Goal: Task Accomplishment & Management: Manage account settings

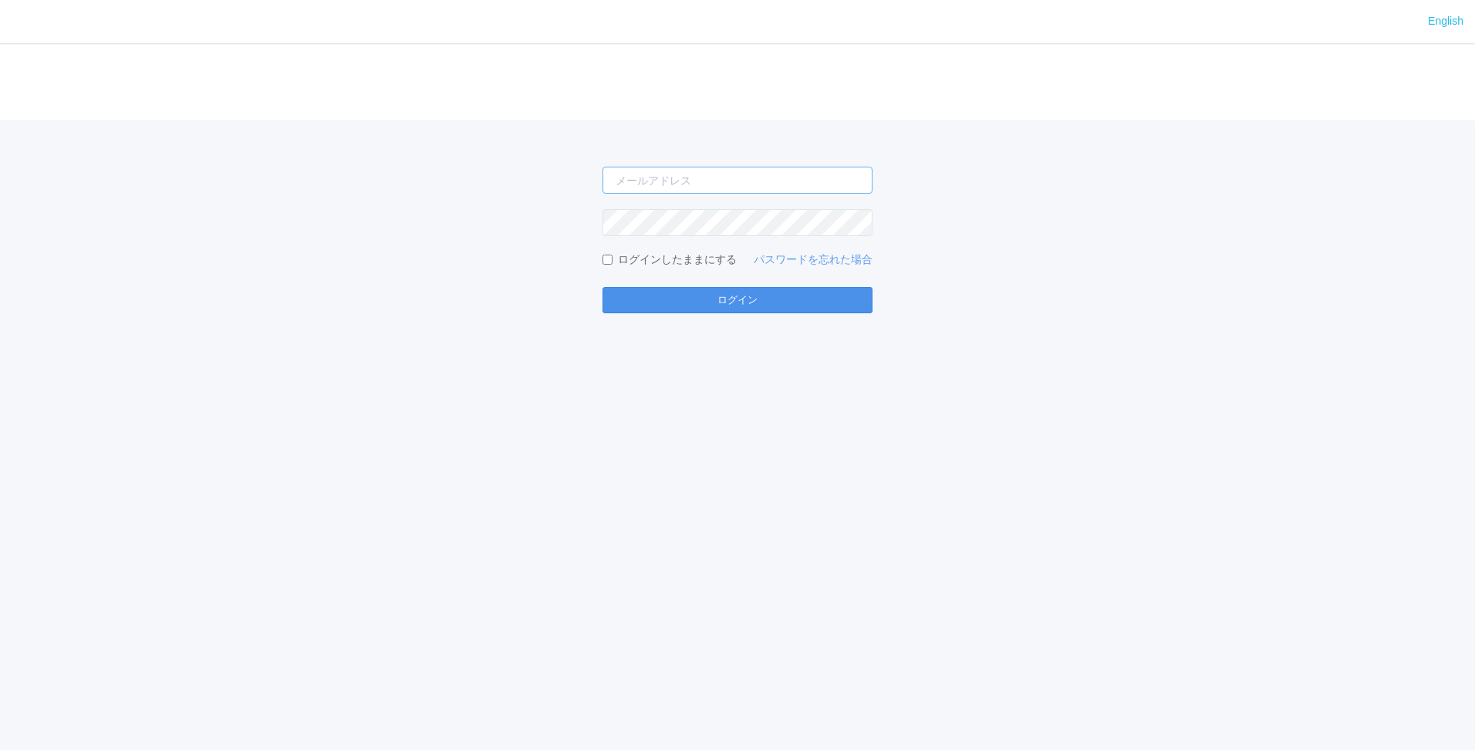
type input "[PERSON_NAME][EMAIL_ADDRESS][DOMAIN_NAME]"
click at [737, 298] on button "ログイン" at bounding box center [737, 300] width 270 height 26
click at [737, 292] on button "ログイン" at bounding box center [737, 300] width 270 height 26
click at [720, 303] on button "ログイン" at bounding box center [737, 300] width 270 height 26
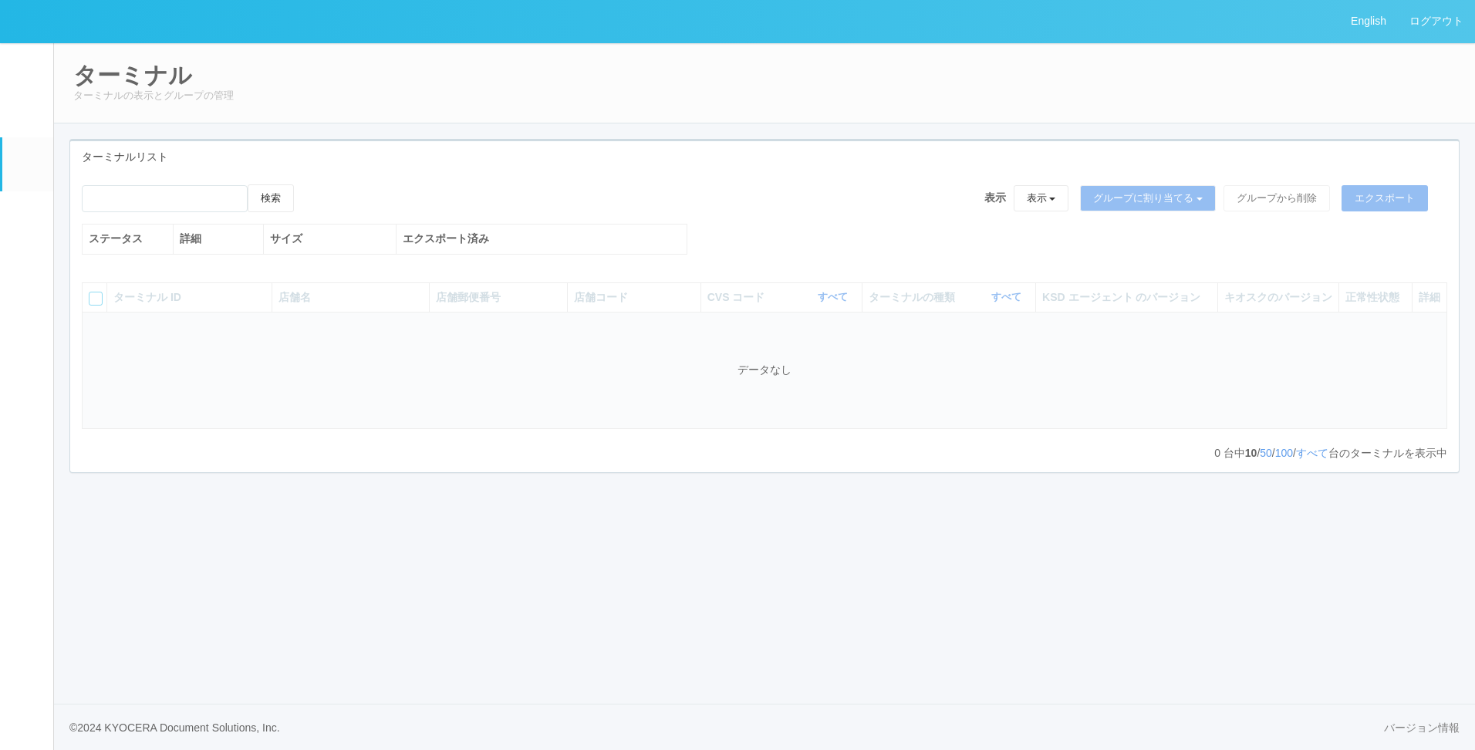
click at [766, 242] on div "検索 表示 表示 すべてのターミナル 未割り当てのターミナル グループを追加 グループ名を編集 アーカイブ済みのターミナル グループに割り当てる グループを追…" at bounding box center [764, 227] width 1388 height 86
click at [624, 241] on div "エクスポート済み" at bounding box center [542, 239] width 278 height 16
click at [745, 208] on div "検索 表示 表示 すべてのターミナル 未割り当てのターミナル グループを追加 グループ名を編集 アーカイブ済みのターミナル グループに割り当てる グループを追…" at bounding box center [764, 203] width 1365 height 39
click at [904, 243] on div "検索 表示 表示 すべてのターミナル 未割り当てのターミナル グループを追加 グループ名を編集 アーカイブ済みのターミナル グループに割り当てる グループを追…" at bounding box center [764, 227] width 1388 height 86
click at [699, 199] on div "検索 表示 表示 すべてのターミナル 未割り当てのターミナル グループを追加 グループ名を編集 アーカイブ済みのターミナル グループに割り当てる グループを追…" at bounding box center [764, 203] width 1365 height 39
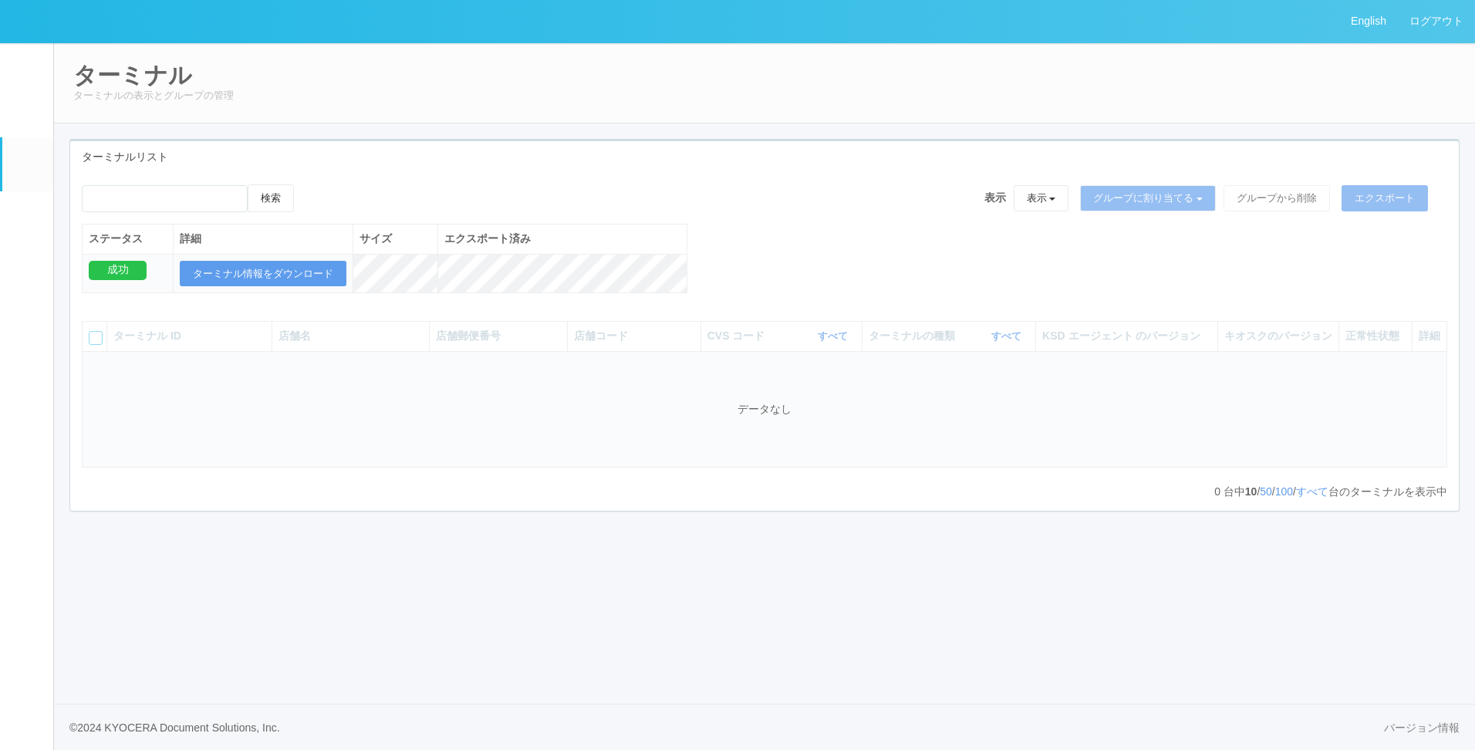
click at [1016, 344] on div "ターミナルの種類 すべて 表示 すべて キオスク マルチコピー機" at bounding box center [948, 336] width 160 height 16
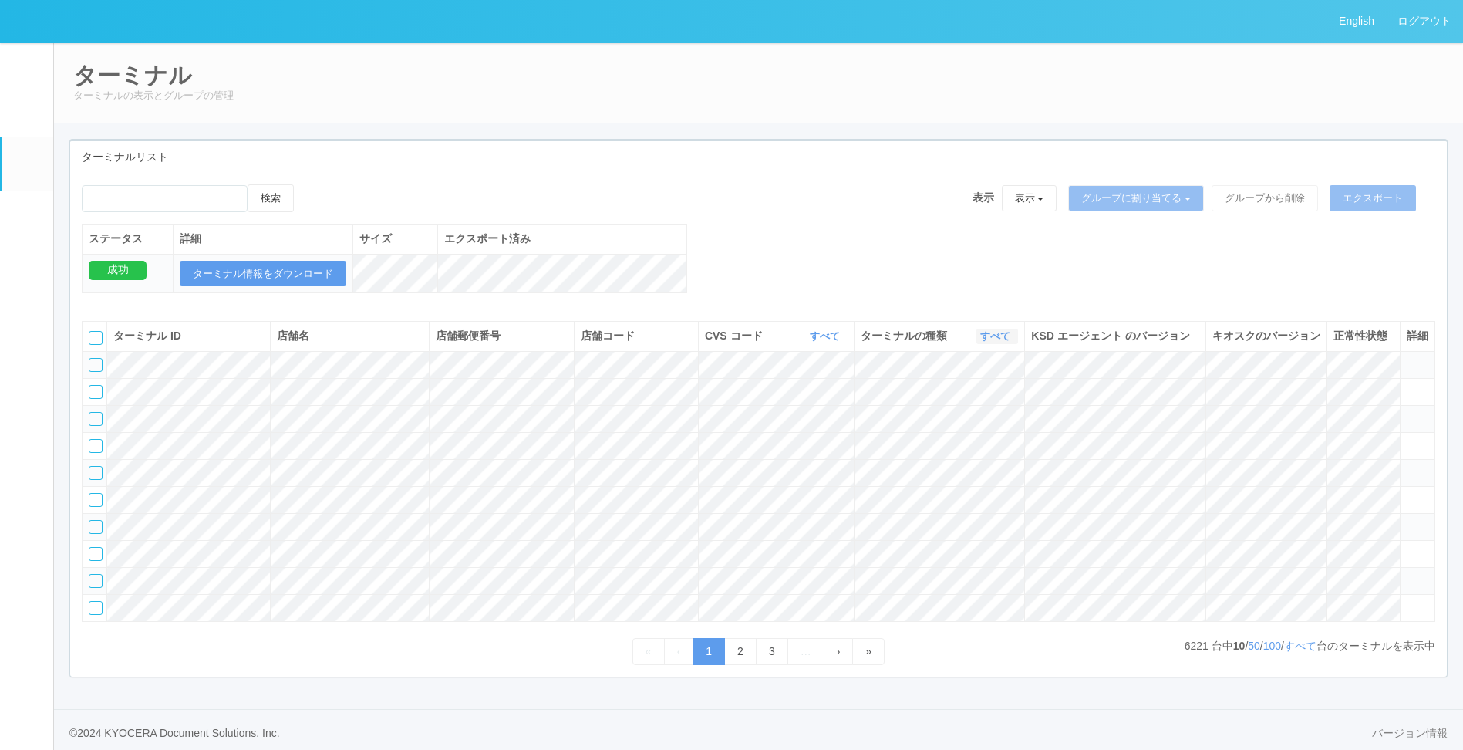
click at [1010, 342] on icon "button" at bounding box center [1012, 336] width 4 height 12
click at [957, 406] on span "キオスク" at bounding box center [936, 400] width 51 height 12
click at [666, 163] on div "ターミナルリスト" at bounding box center [758, 157] width 1377 height 32
click at [1278, 654] on p "3116 台中 10 / 50 / 100 / すべて 台のターミナルを表示中" at bounding box center [1310, 646] width 251 height 16
click at [1303, 652] on link "すべて" at bounding box center [1300, 645] width 32 height 12
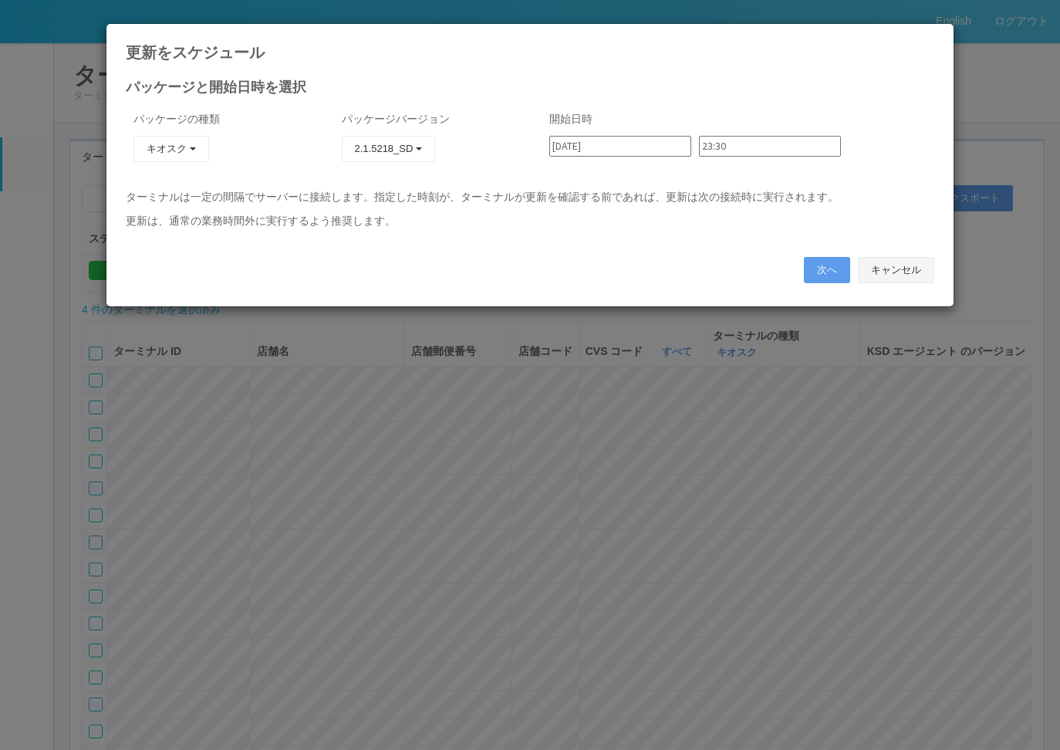
click at [875, 269] on button "キャンセル" at bounding box center [896, 270] width 76 height 26
type input "17:57"
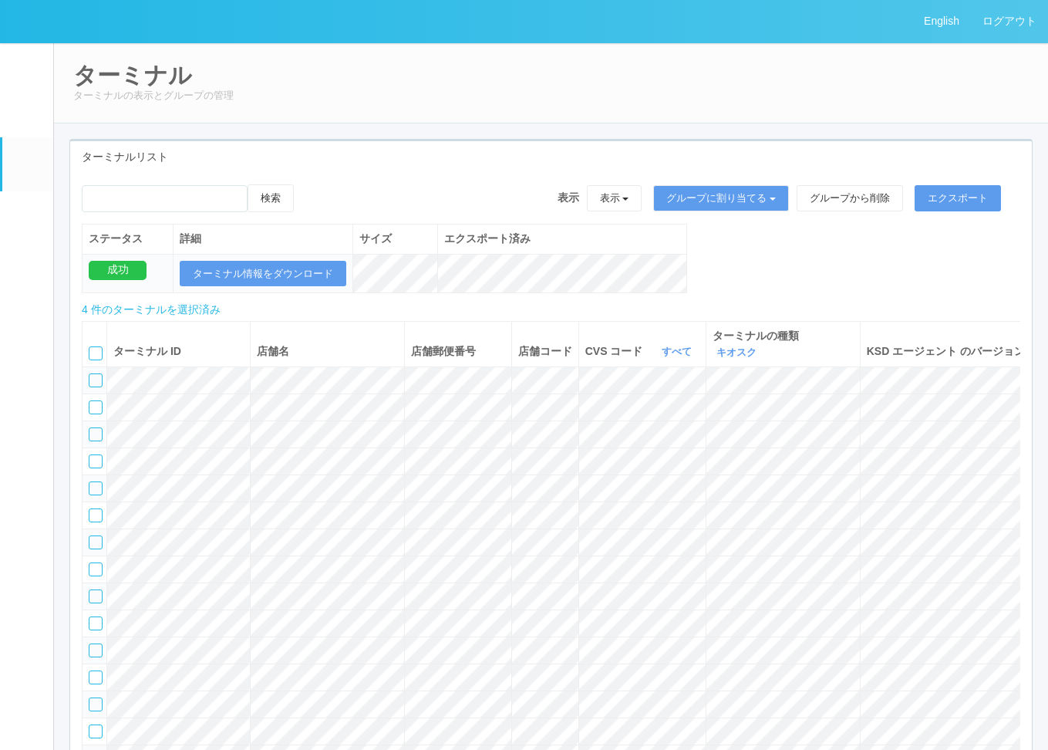
click at [549, 147] on div "ターミナルリスト" at bounding box center [551, 157] width 962 height 32
click at [27, 218] on em at bounding box center [27, 218] width 0 height 0
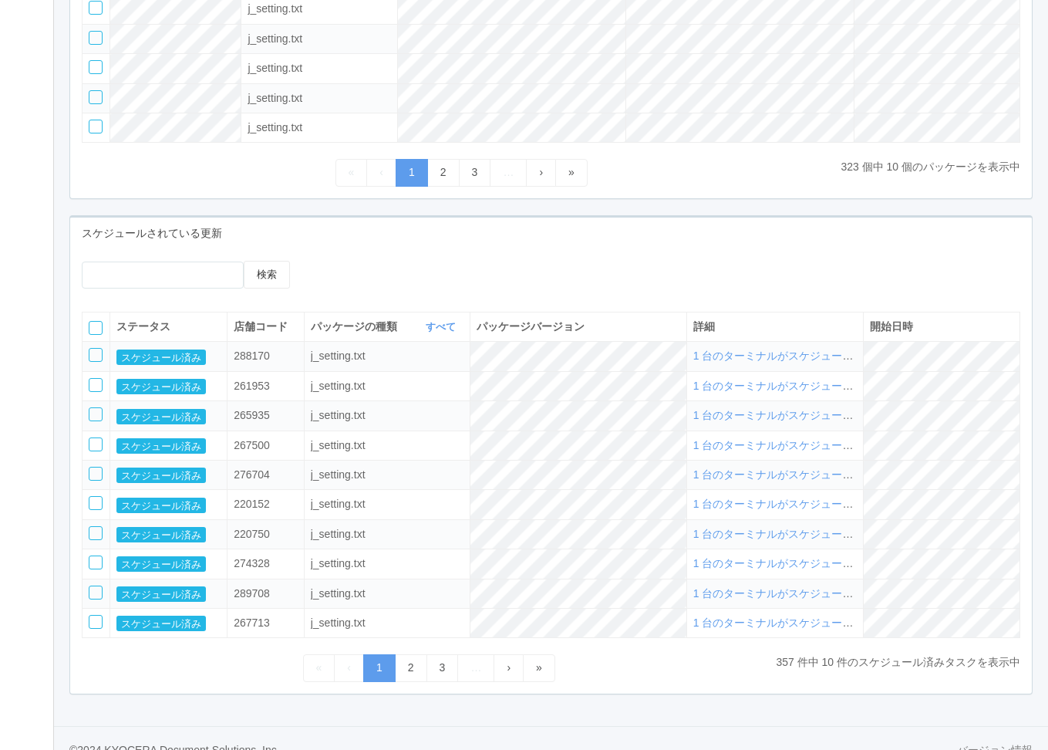
scroll to position [421, 0]
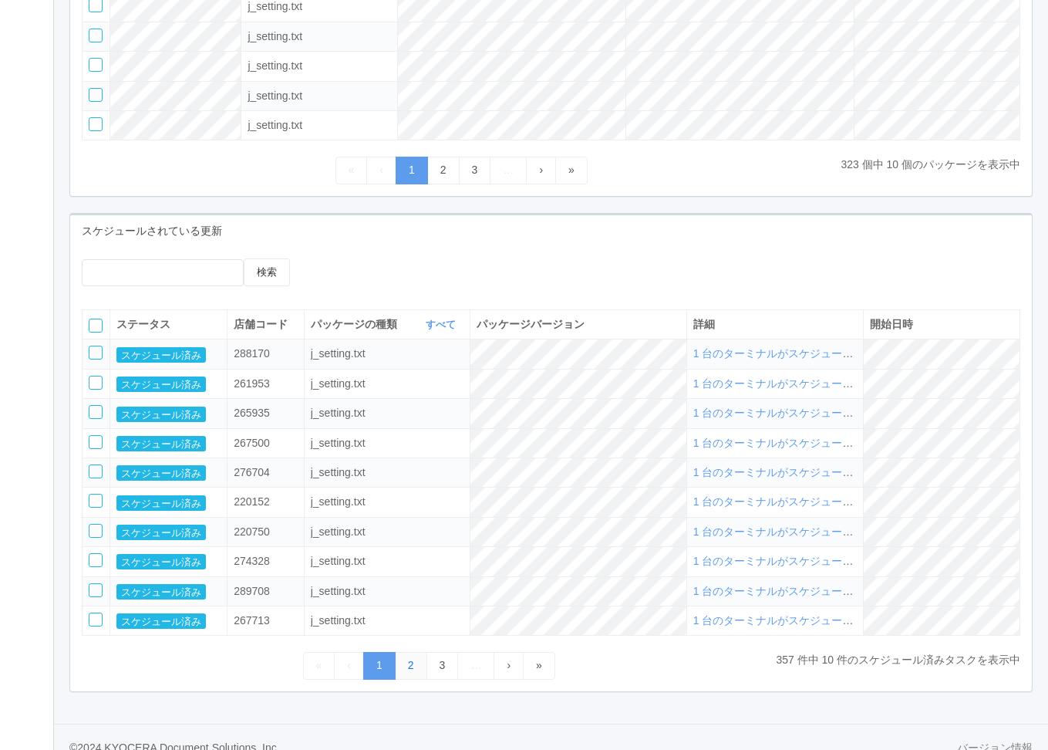
click at [404, 672] on link "2" at bounding box center [411, 665] width 32 height 27
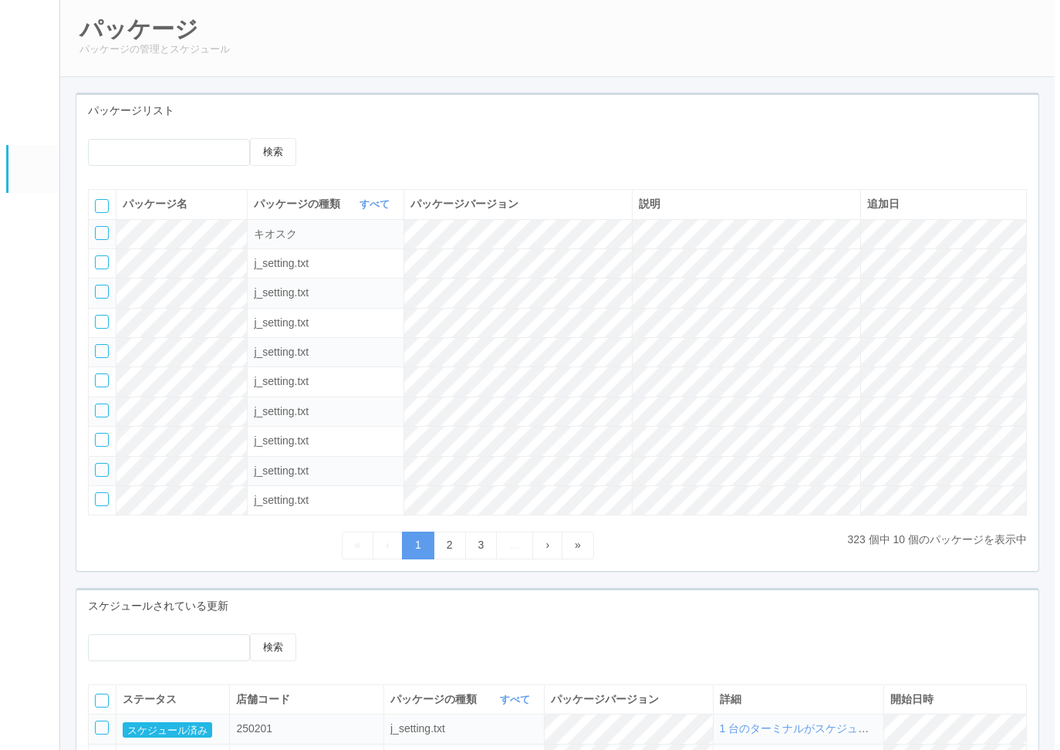
scroll to position [0, 0]
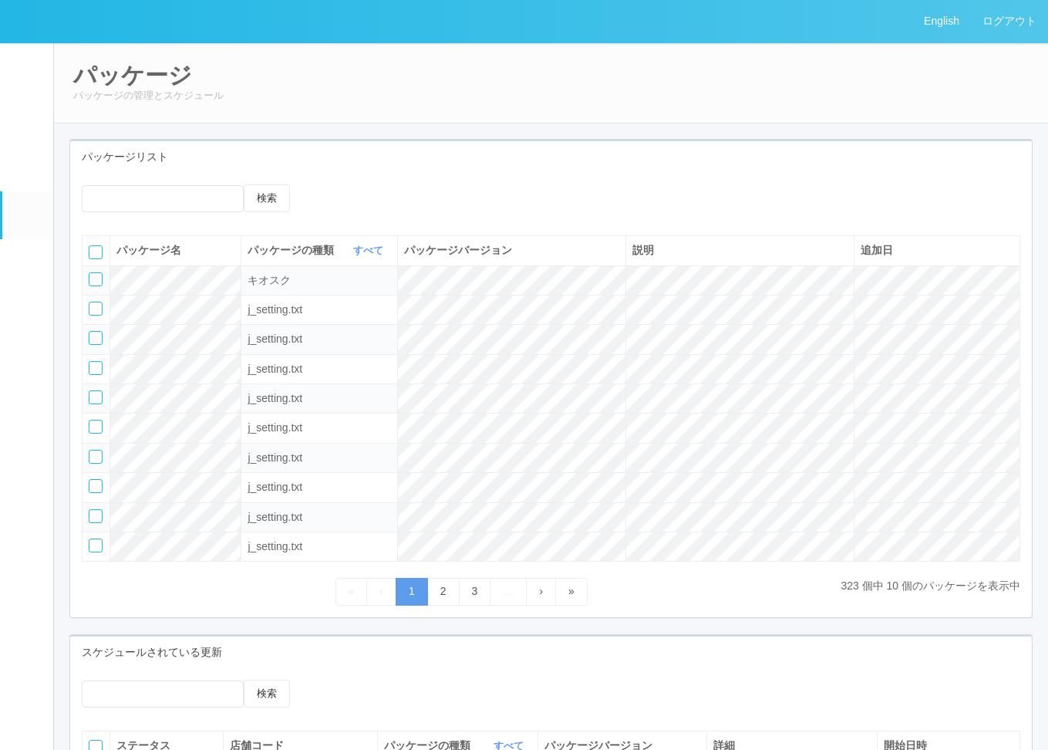
click at [19, 180] on link "ターミナル" at bounding box center [27, 164] width 51 height 54
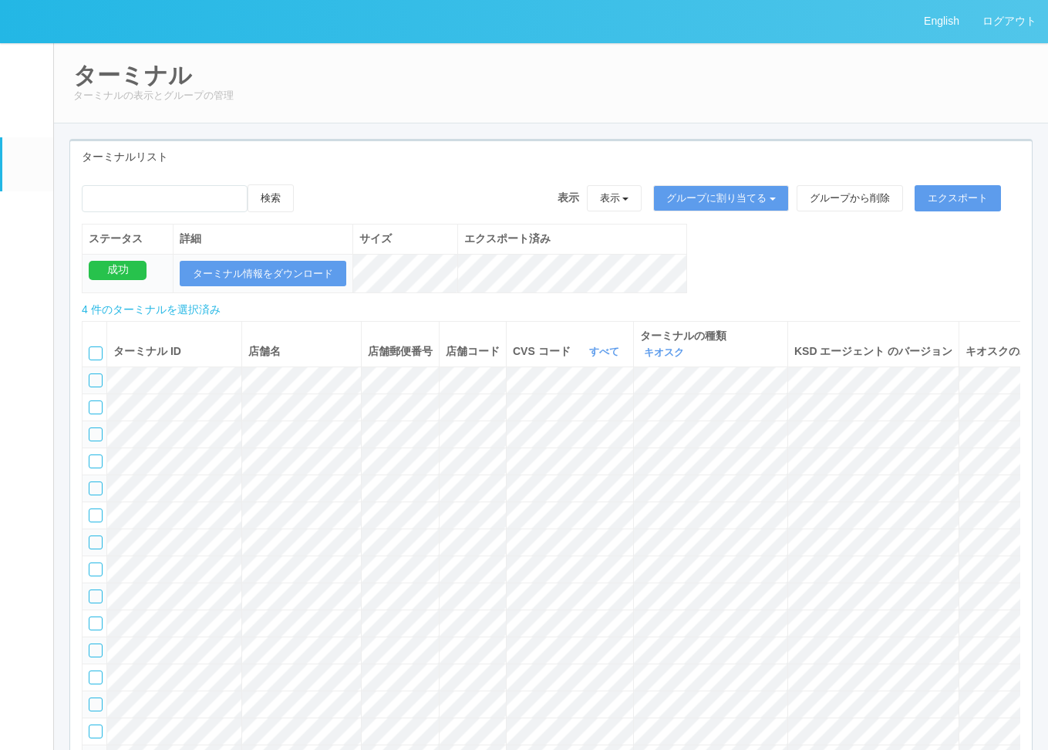
click at [775, 264] on div "検索 表示 表示 すべてのターミナル 未割り当てのターミナル グループを追加 グループ名を編集 アーカイブ済みのターミナル グループに割り当てる グループを追…" at bounding box center [551, 246] width 962 height 125
click at [745, 274] on div "検索 表示 表示 すべてのターミナル 未割り当てのターミナル グループを追加 グループ名を編集 アーカイブ済みのターミナル グループに割り当てる グループを追…" at bounding box center [551, 246] width 962 height 125
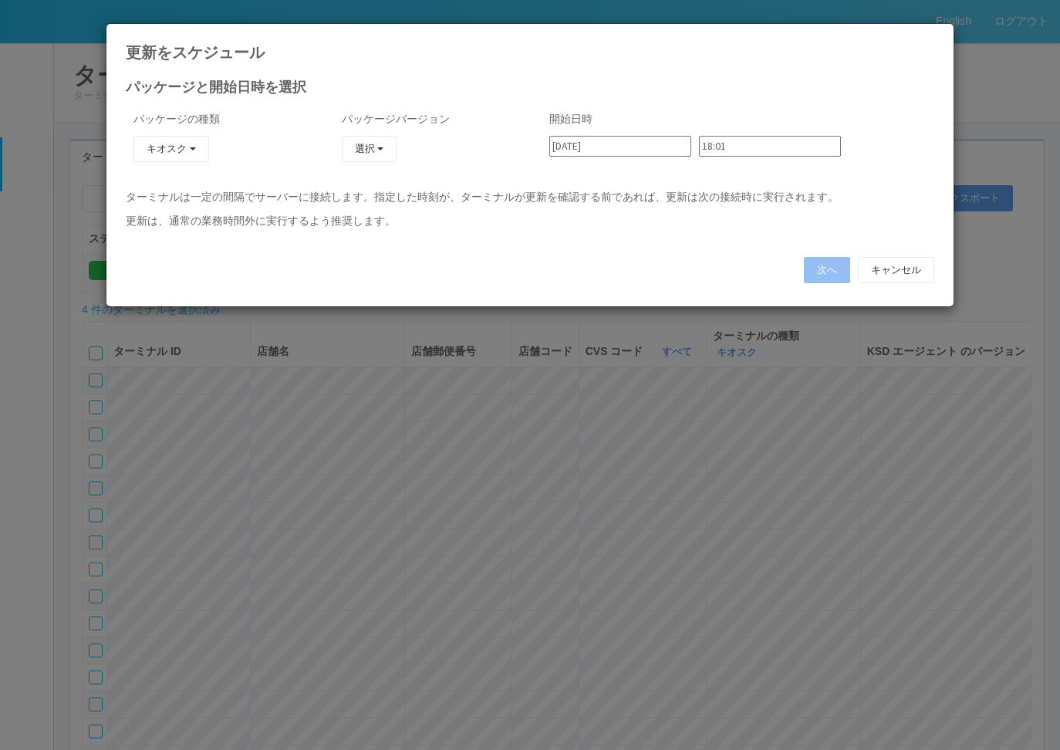
type input "23:30"
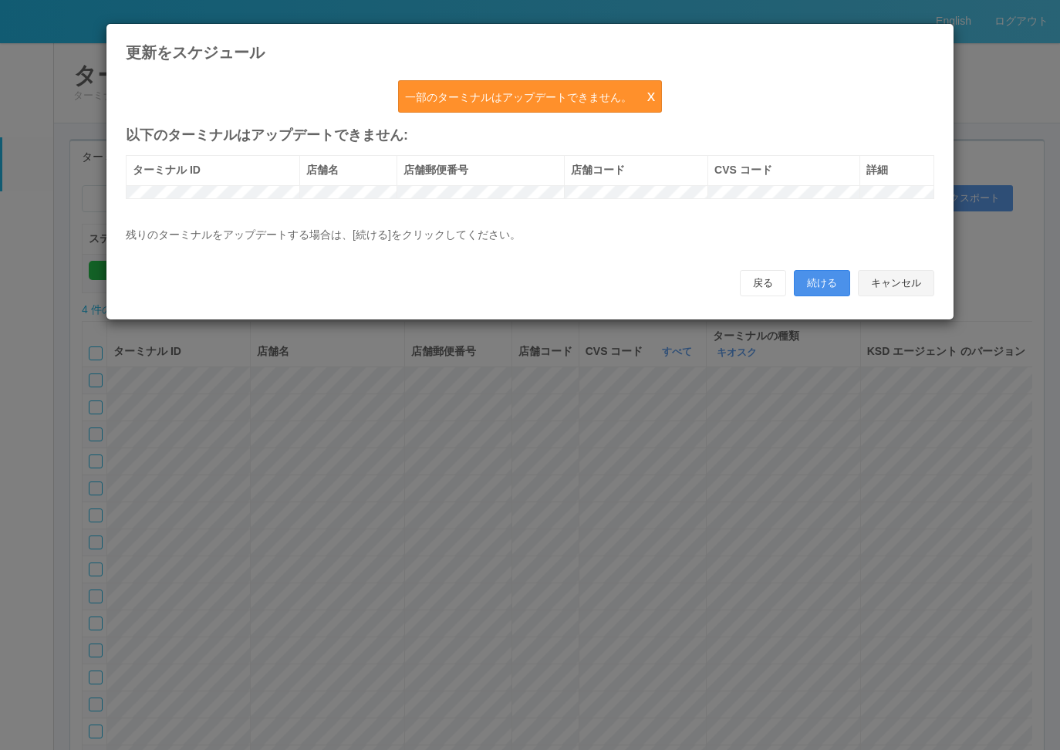
click at [794, 296] on div "戻る 続ける キャンセル" at bounding box center [530, 283] width 808 height 26
click at [823, 292] on button "続ける" at bounding box center [822, 283] width 56 height 26
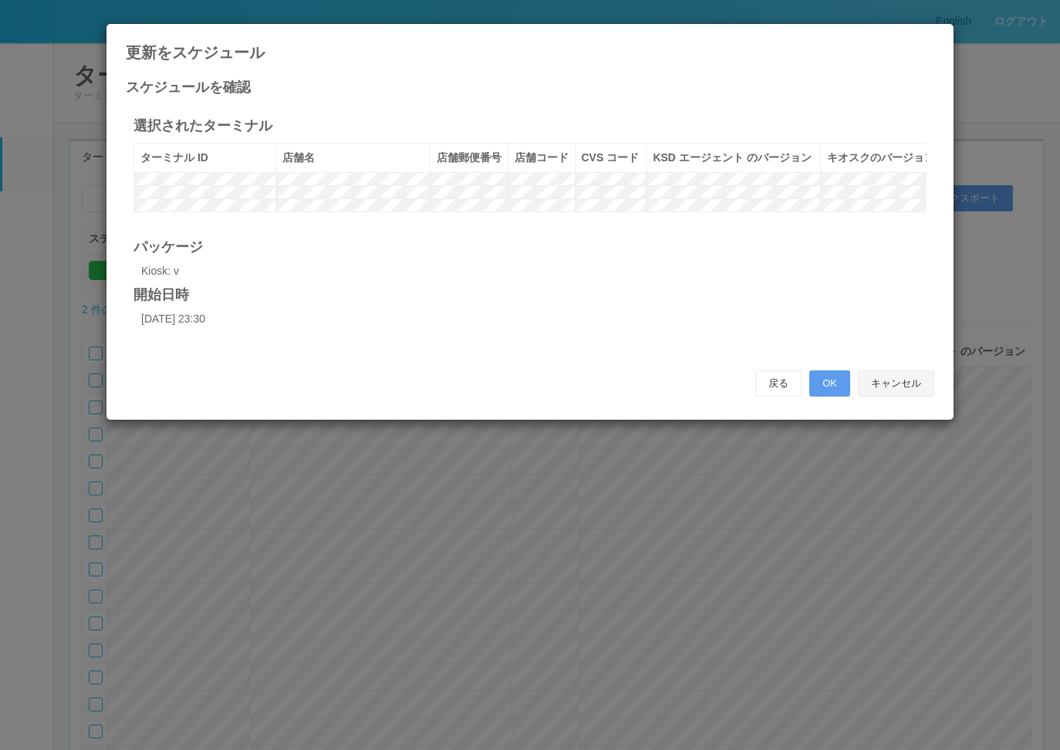
click at [907, 396] on button "キャンセル" at bounding box center [896, 383] width 76 height 26
click at [905, 396] on button "キャンセル" at bounding box center [896, 383] width 76 height 26
click at [928, 45] on div "ターミナル ターミナルの表示とグループの管理" at bounding box center [556, 82] width 1007 height 81
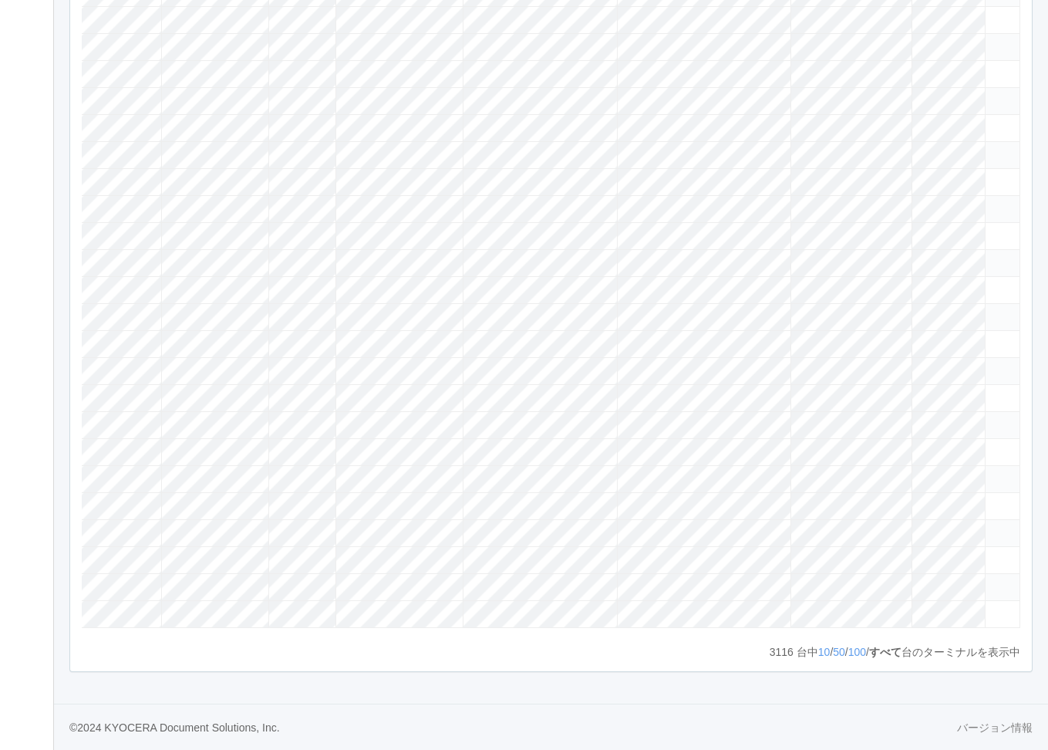
scroll to position [0, 35]
click at [467, 195] on tr at bounding box center [637, 181] width 1181 height 27
click at [689, 195] on tr at bounding box center [637, 181] width 1181 height 27
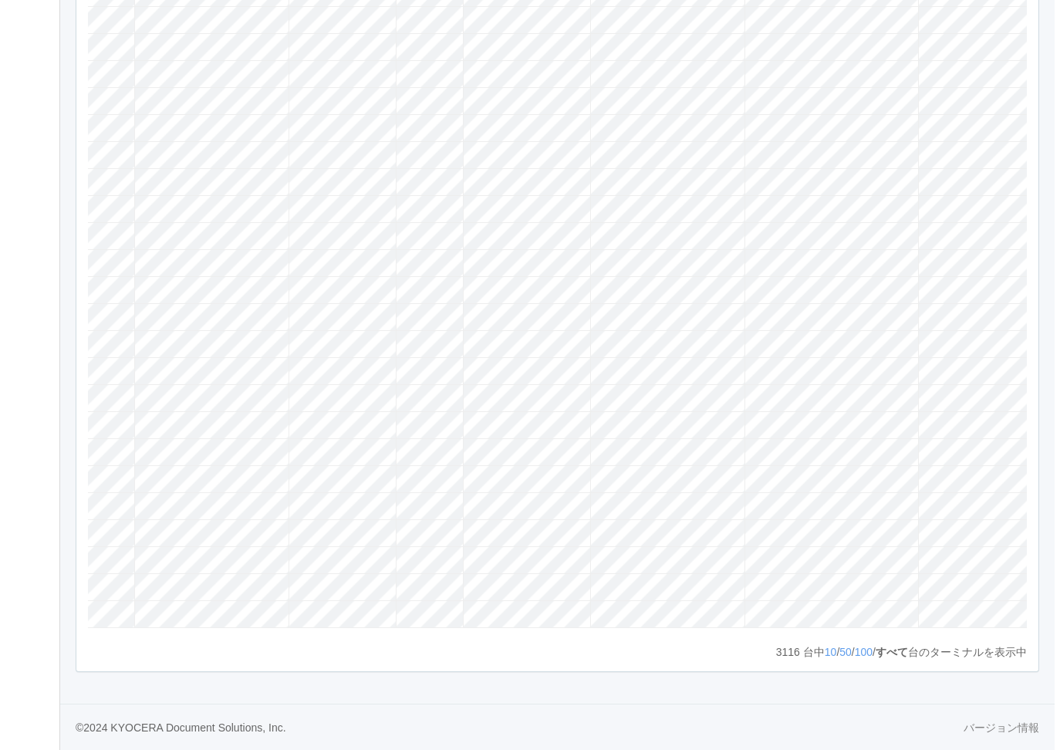
scroll to position [0, 243]
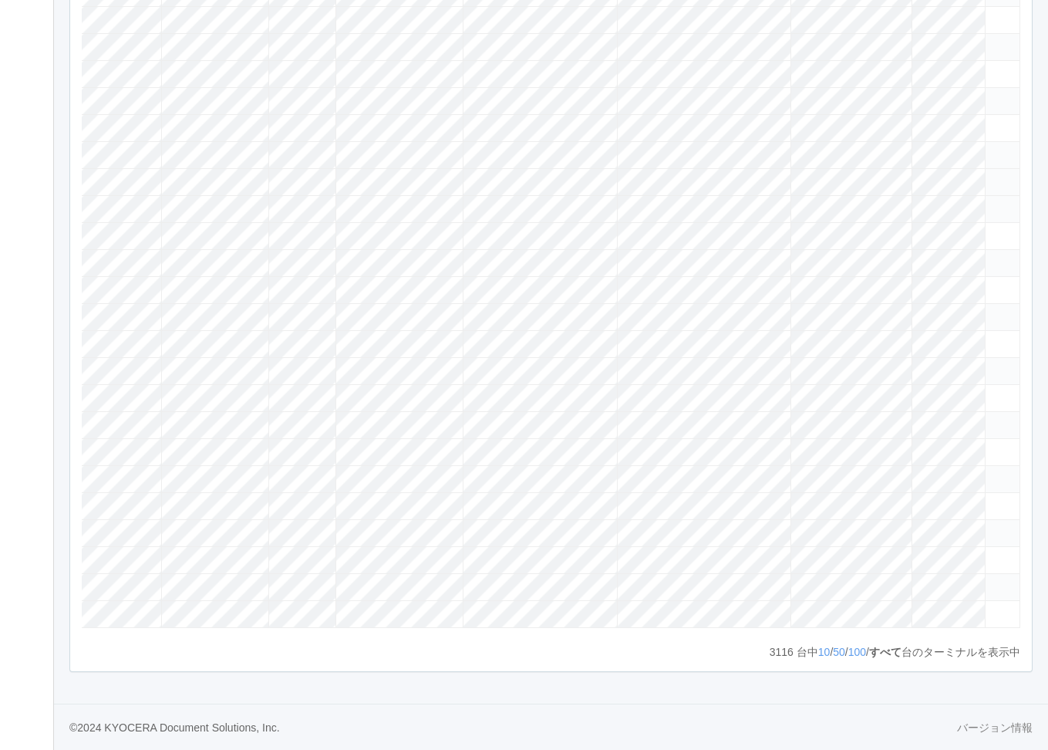
click at [856, 195] on tr at bounding box center [430, 181] width 1181 height 27
click at [992, 175] on icon at bounding box center [992, 175] width 0 height 0
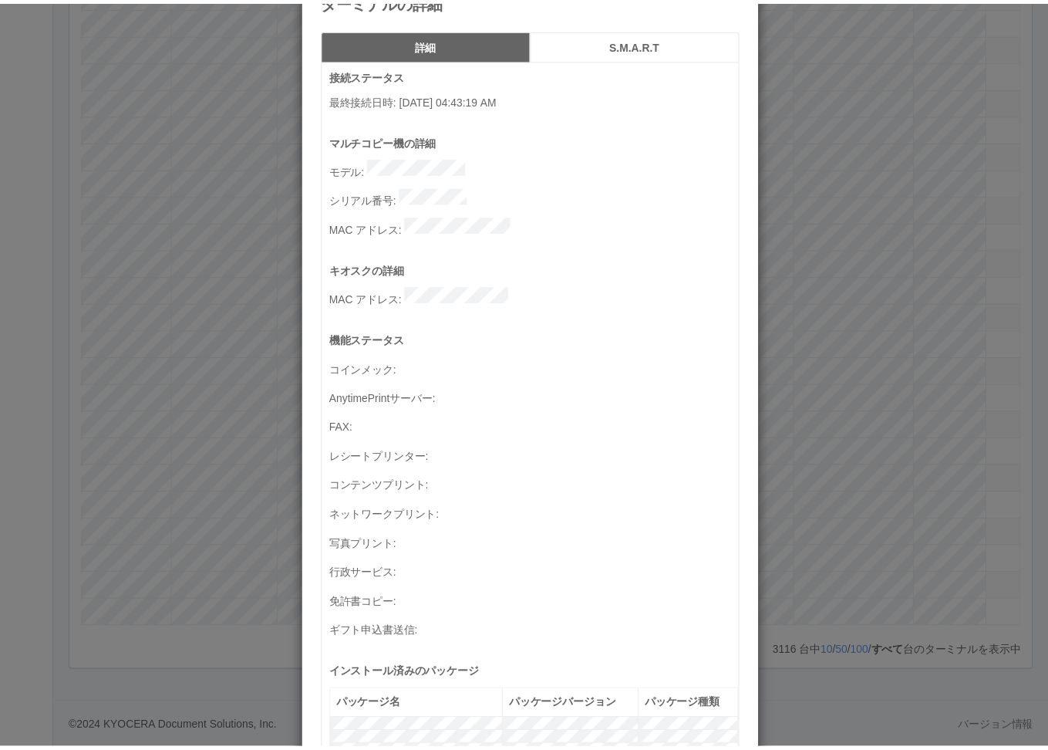
scroll to position [77, 0]
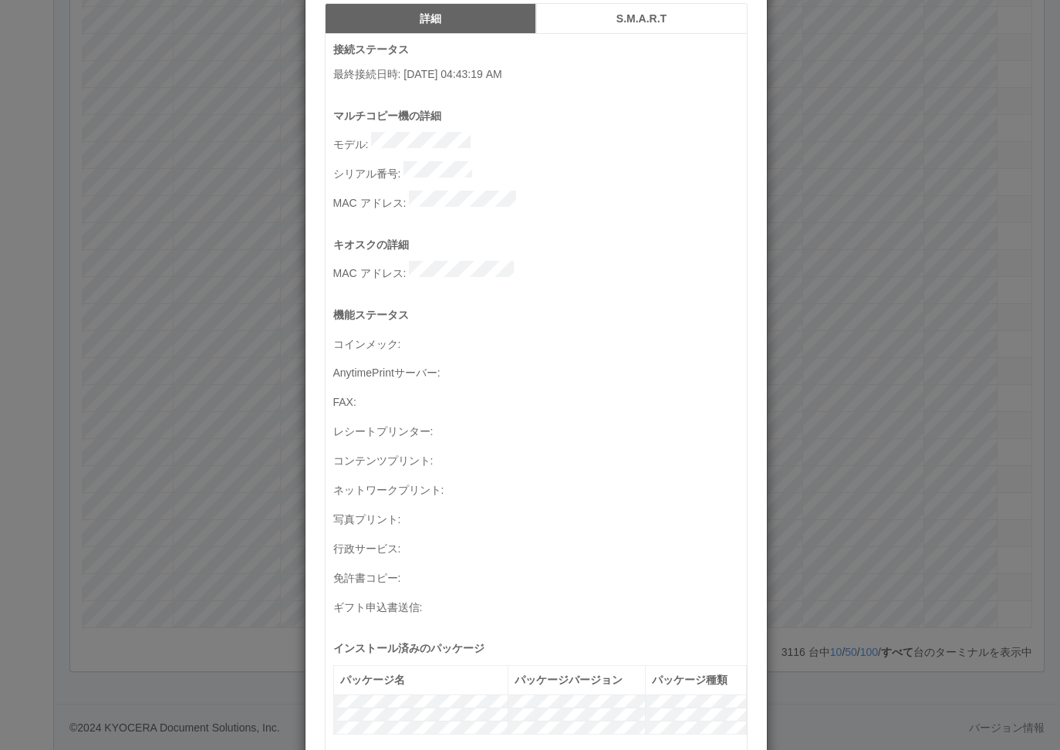
click at [865, 457] on div "ターミナルの詳細 詳細 S.M.A.R.T 接続ステータス 最終接続日時 : [DATE] 04:43:19 AM マルチコピー機の詳細 モデル : シリアル…" at bounding box center [530, 375] width 1060 height 750
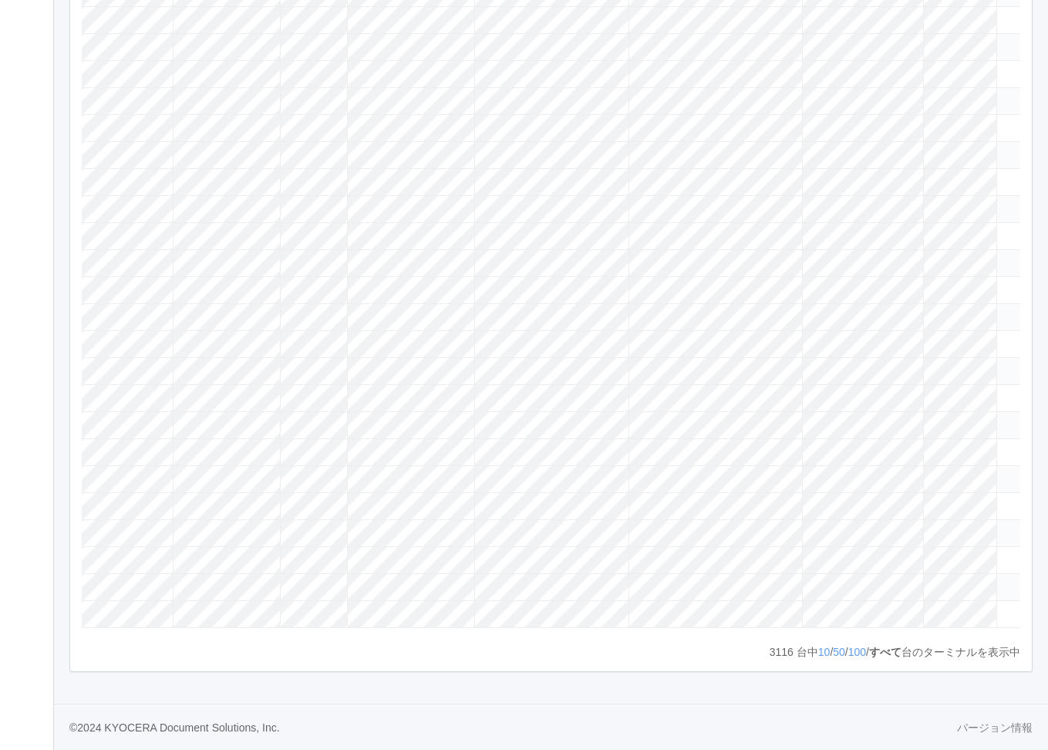
click at [146, 222] on tr at bounding box center [441, 208] width 1181 height 27
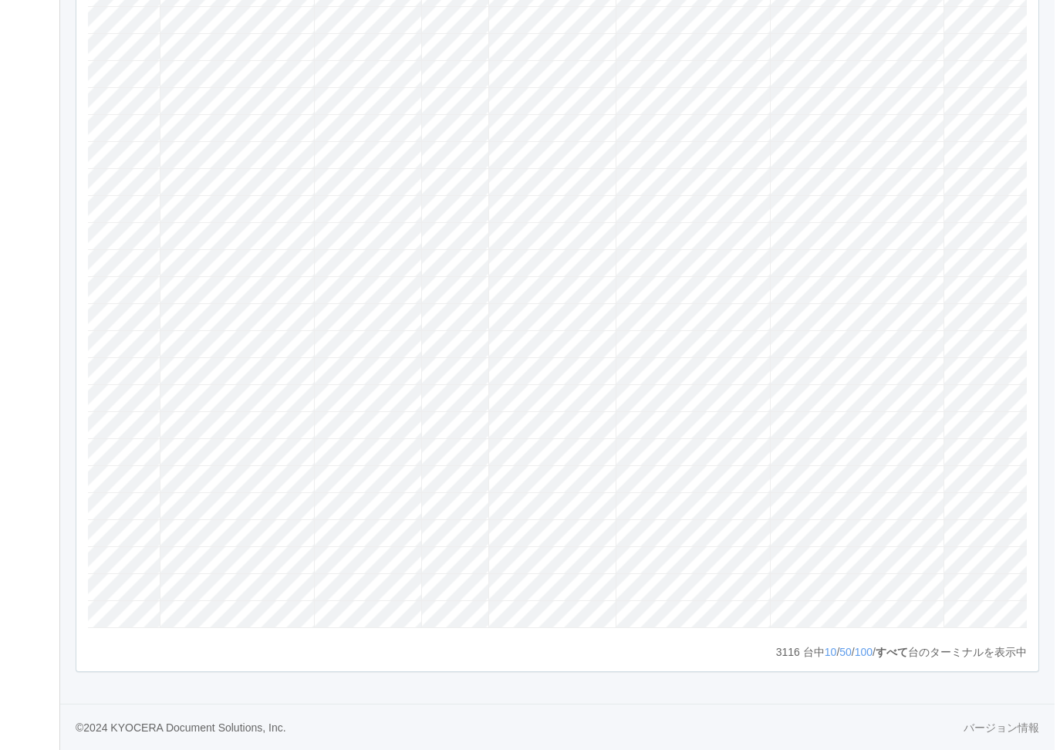
scroll to position [0, 234]
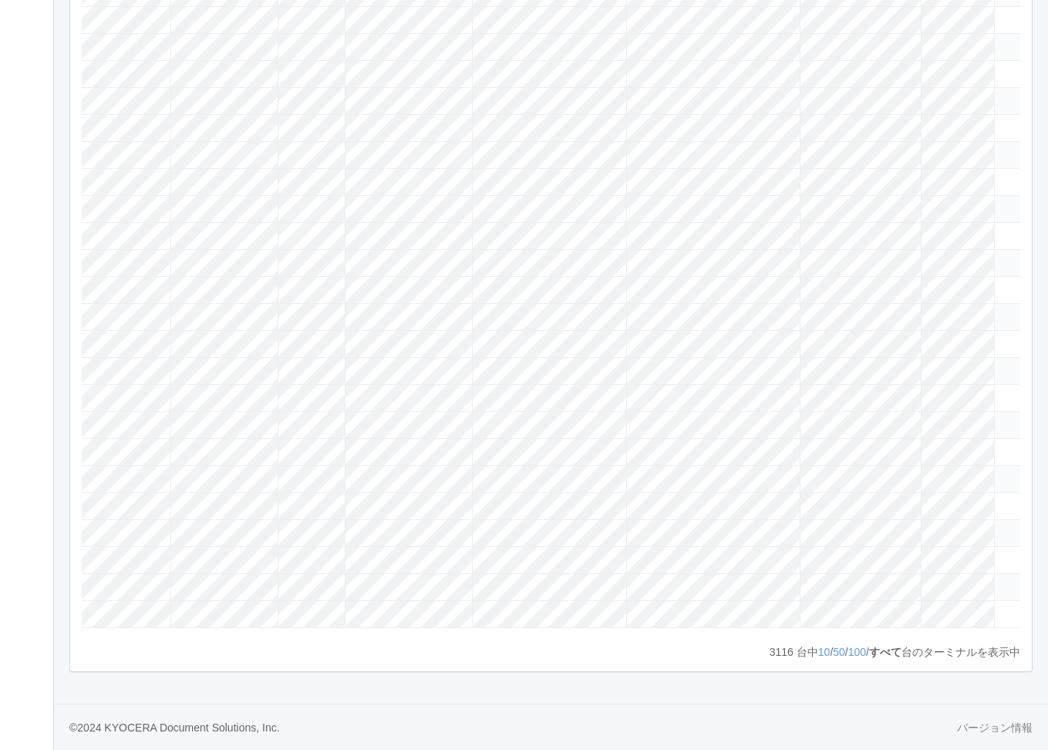
drag, startPoint x: 1035, startPoint y: 417, endPoint x: 1010, endPoint y: 407, distance: 27.4
click at [1001, 202] on icon at bounding box center [1001, 202] width 0 height 0
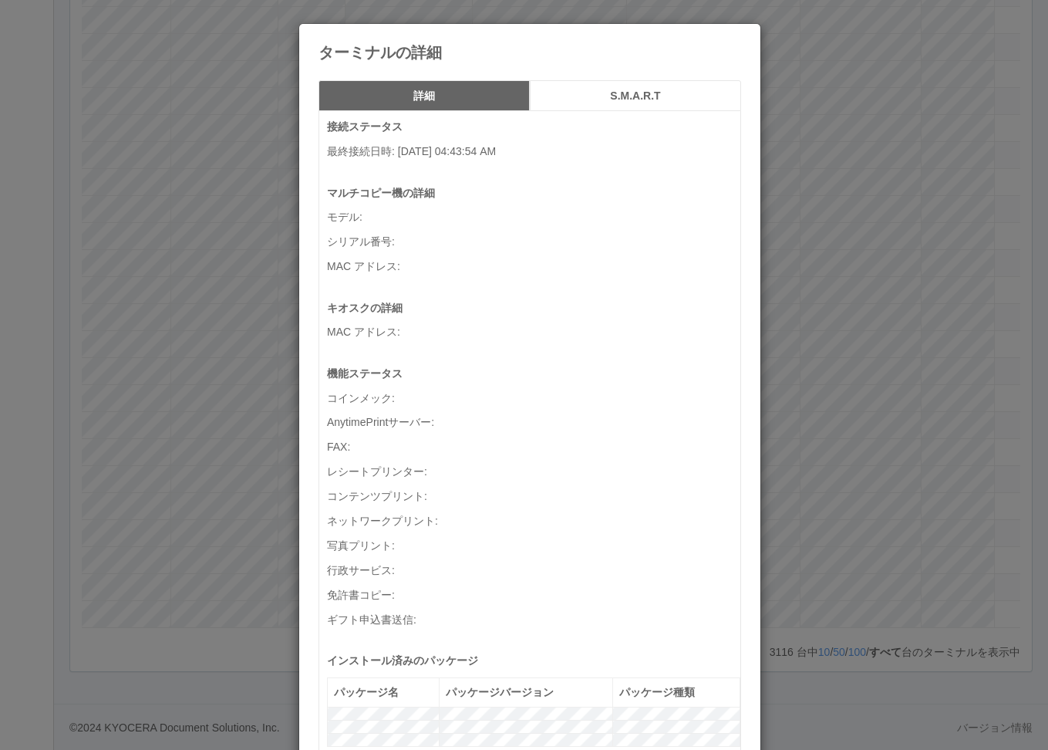
click at [1003, 407] on div "ターミナルの詳細 詳細 S.M.A.R.T 接続ステータス 最終接続日時 : [DATE] 04:43:54 AM マルチコピー機の詳細 モデル : シリアル…" at bounding box center [524, 375] width 1048 height 750
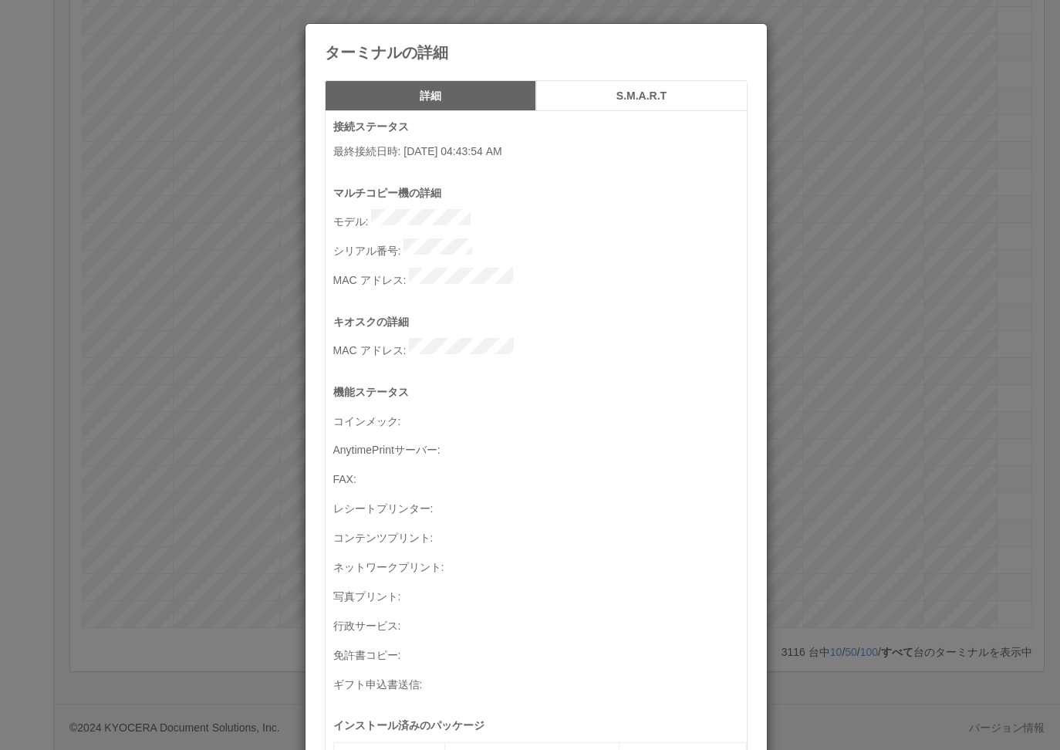
scroll to position [0, 231]
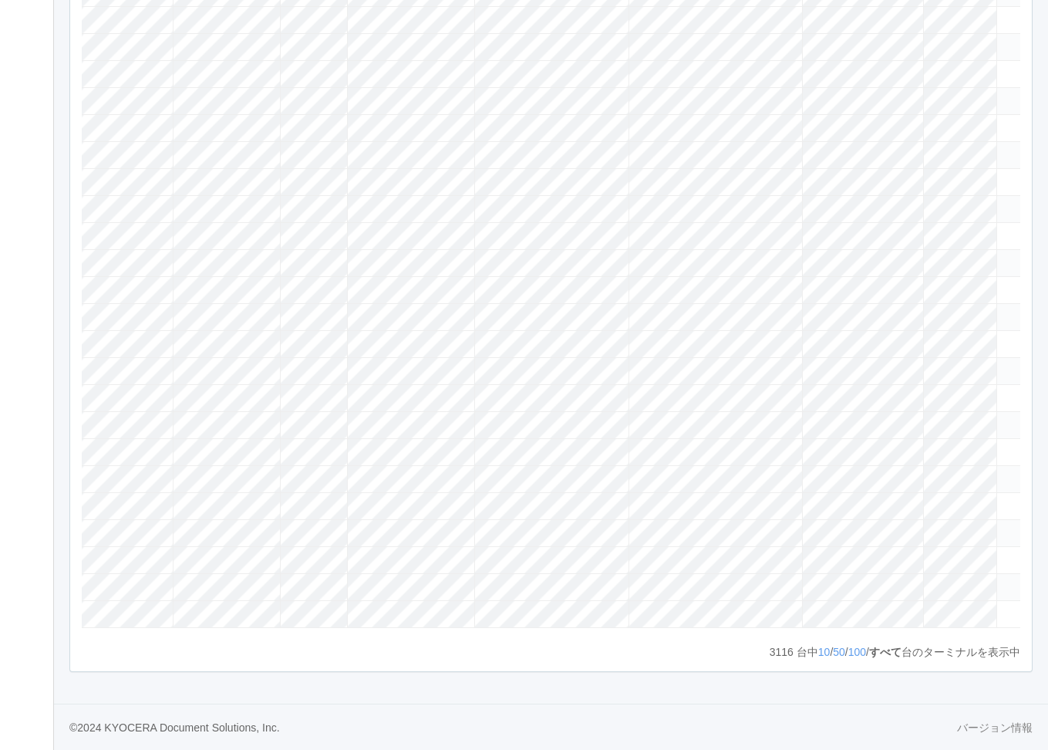
click at [1003, 202] on icon at bounding box center [1003, 202] width 0 height 0
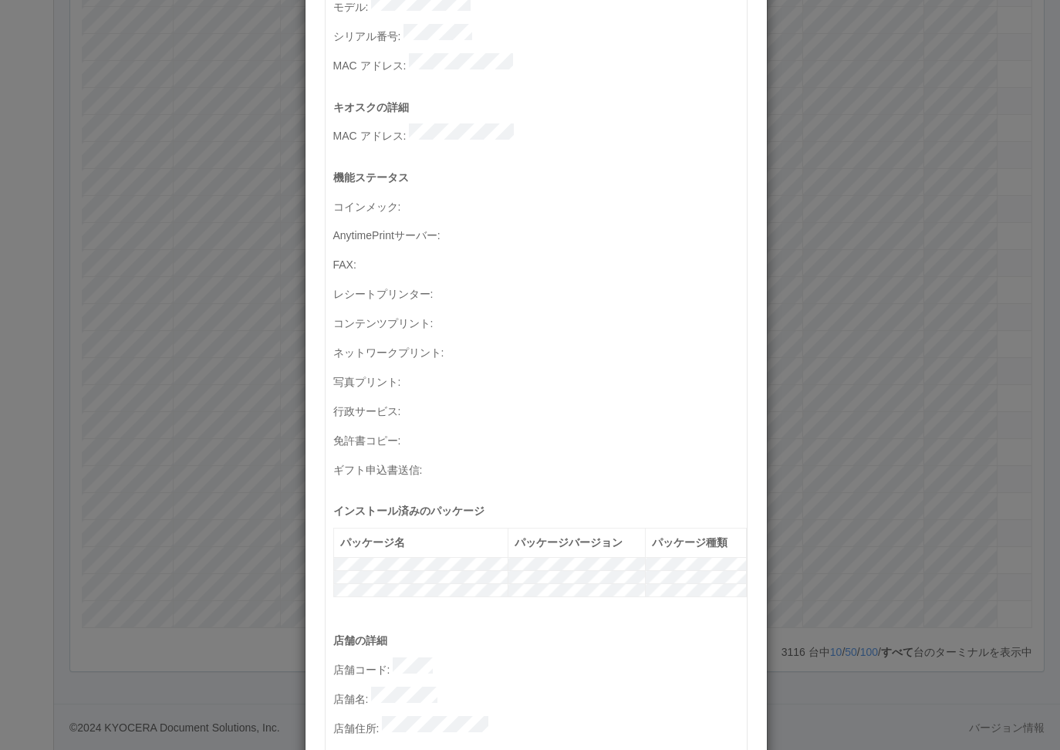
scroll to position [308, 0]
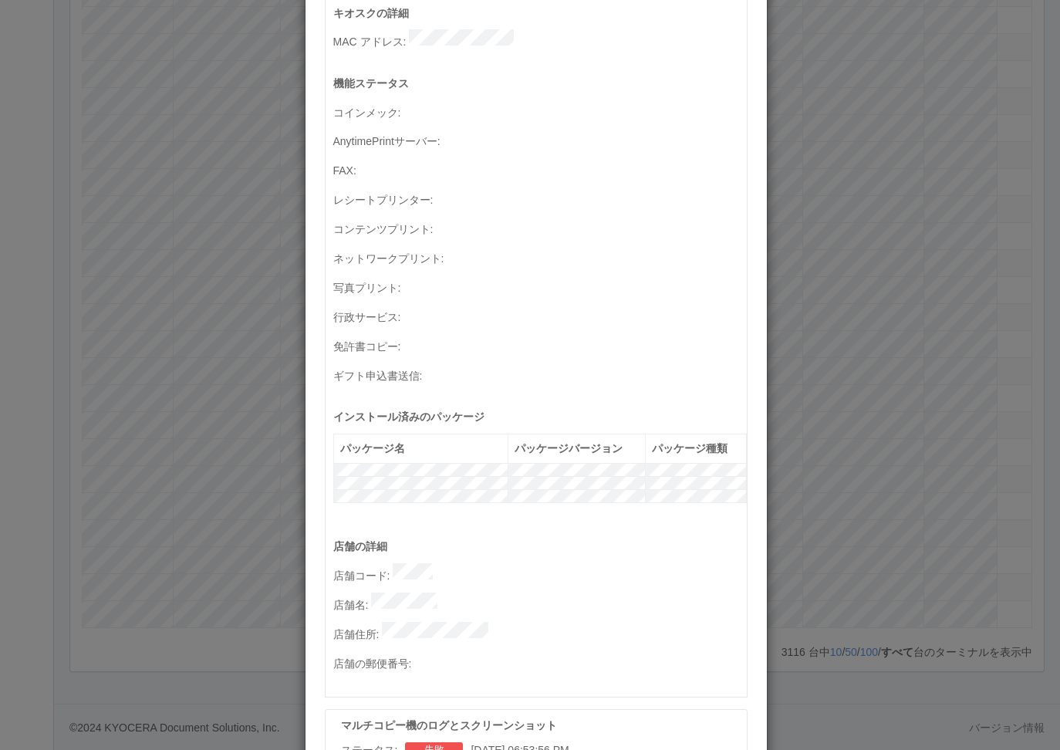
click at [955, 395] on div "ターミナルの詳細 詳細 S.M.A.R.T 接続ステータス 最終接続日時 : [DATE] 04:43:54 AM マルチコピー機の詳細 モデル : シリアル…" at bounding box center [530, 375] width 1060 height 750
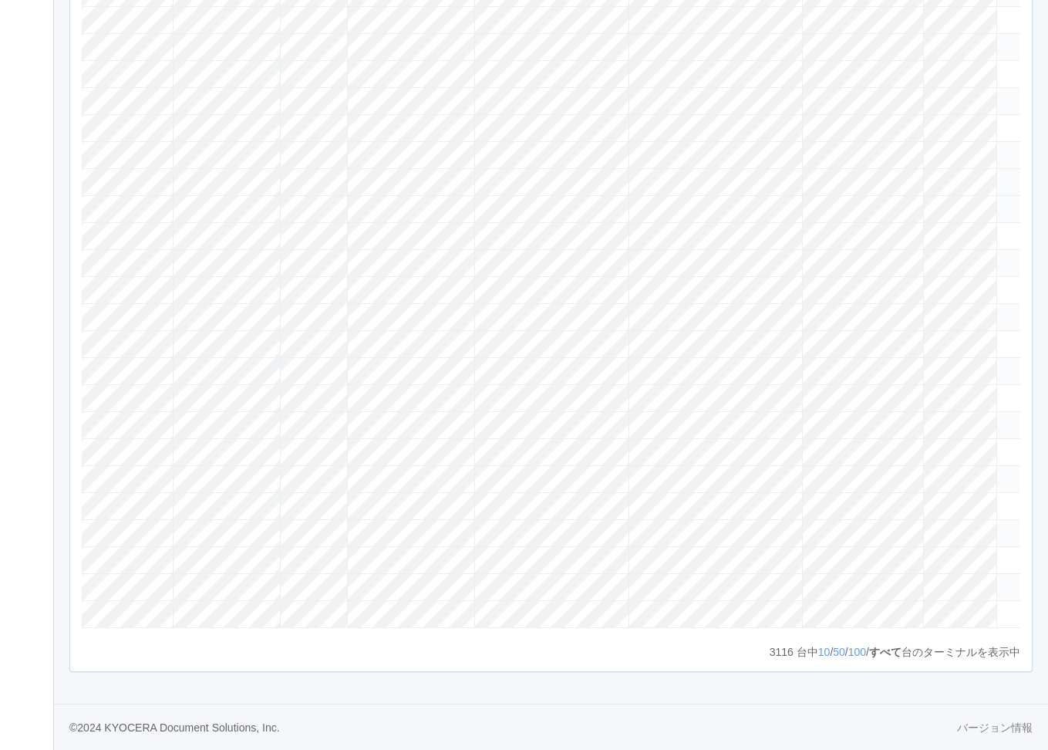
drag, startPoint x: 987, startPoint y: 389, endPoint x: 1004, endPoint y: 379, distance: 19.7
click at [1003, 175] on icon at bounding box center [1003, 175] width 0 height 0
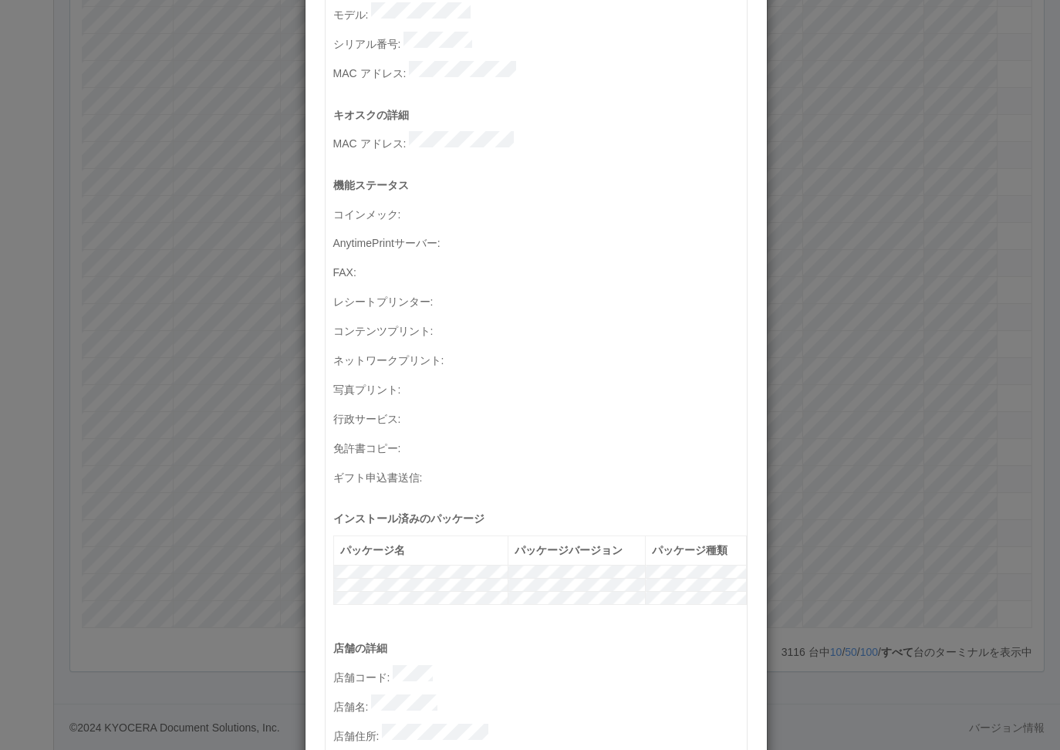
scroll to position [231, 0]
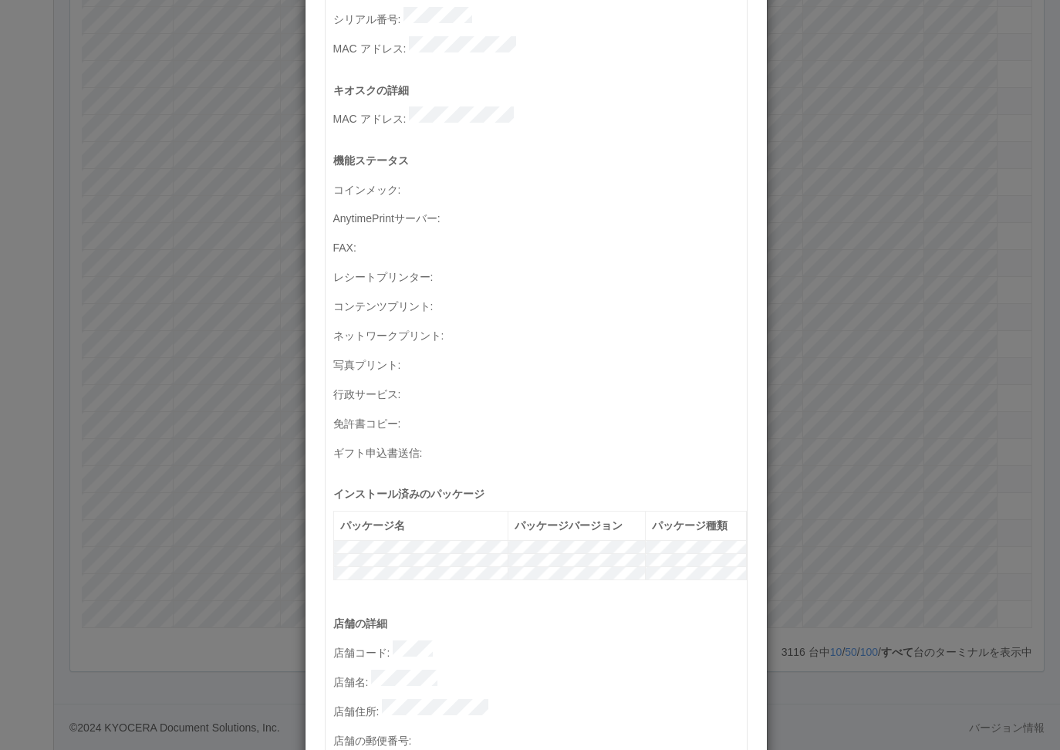
click at [855, 376] on div "ターミナルの詳細 詳細 S.M.A.R.T 接続ステータス 最終接続日時 : [DATE] 04:43:19 AM マルチコピー機の詳細 モデル : シリアル…" at bounding box center [530, 375] width 1060 height 750
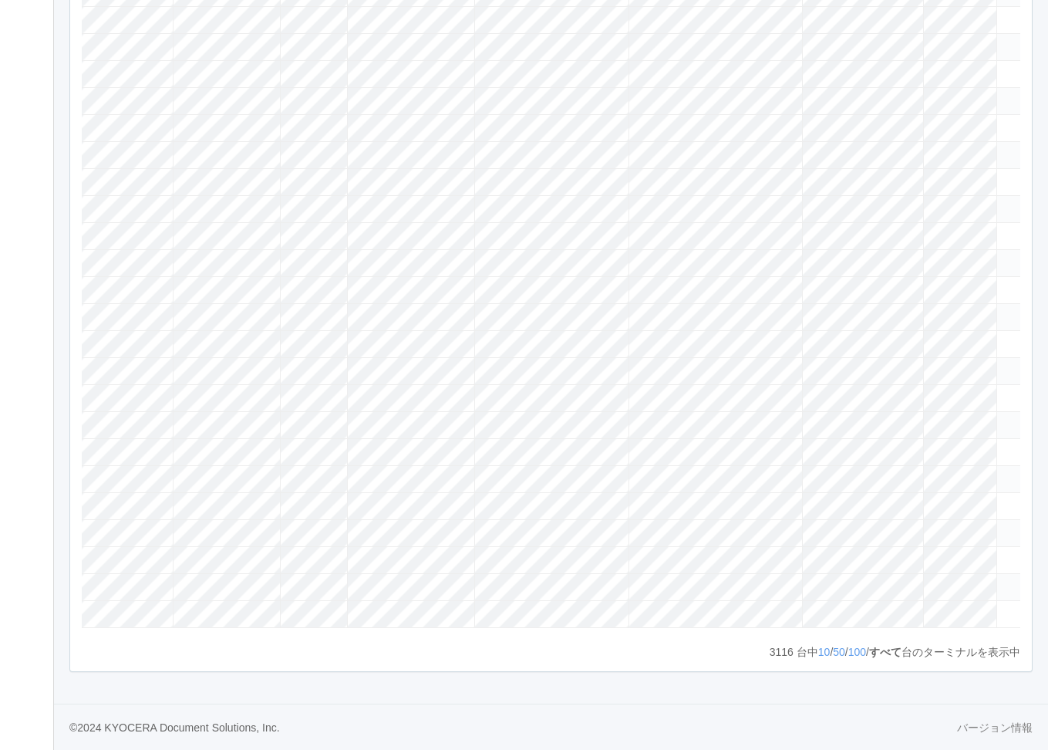
click at [1003, 202] on icon at bounding box center [1003, 202] width 0 height 0
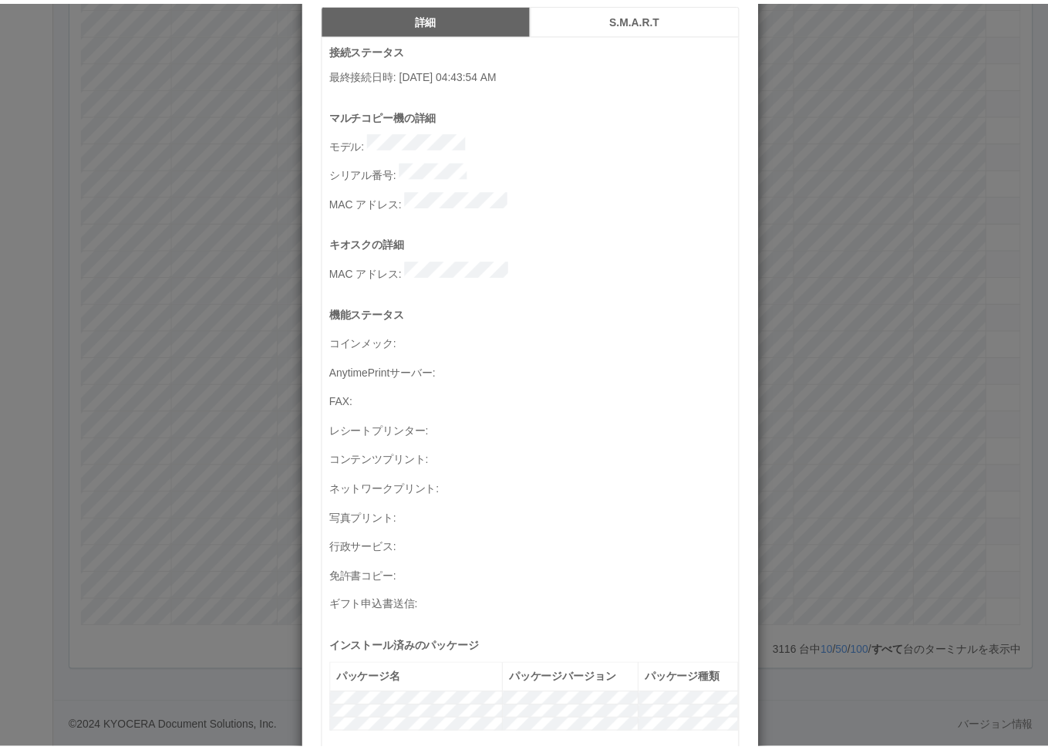
scroll to position [0, 0]
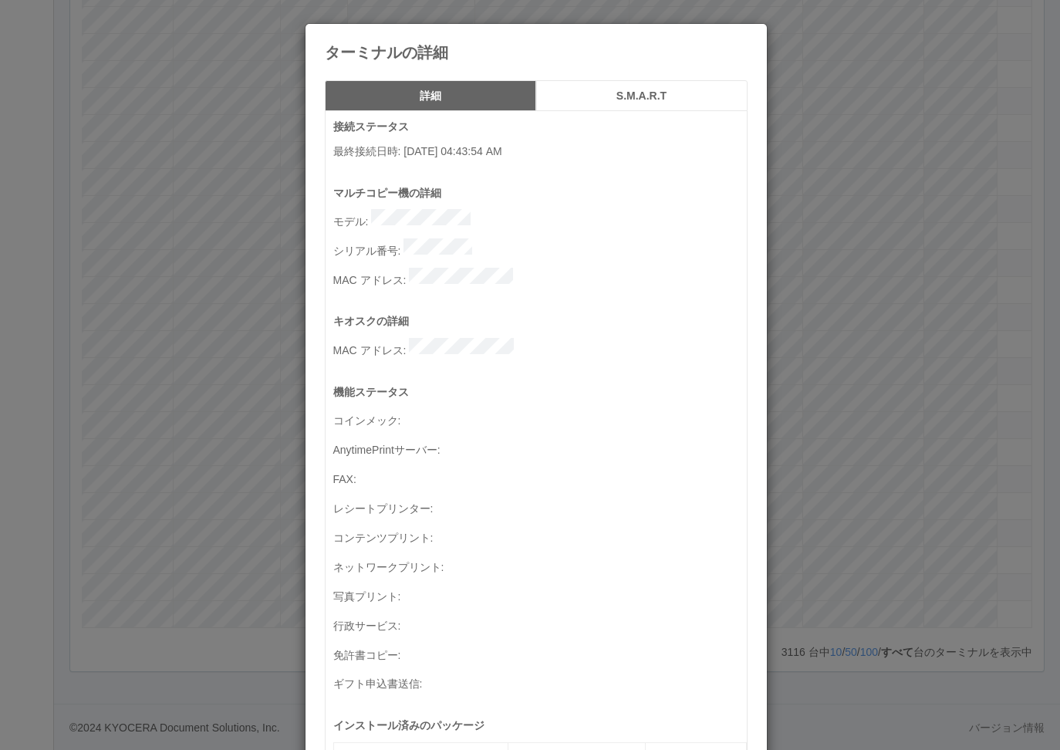
click at [747, 35] on icon at bounding box center [747, 35] width 0 height 0
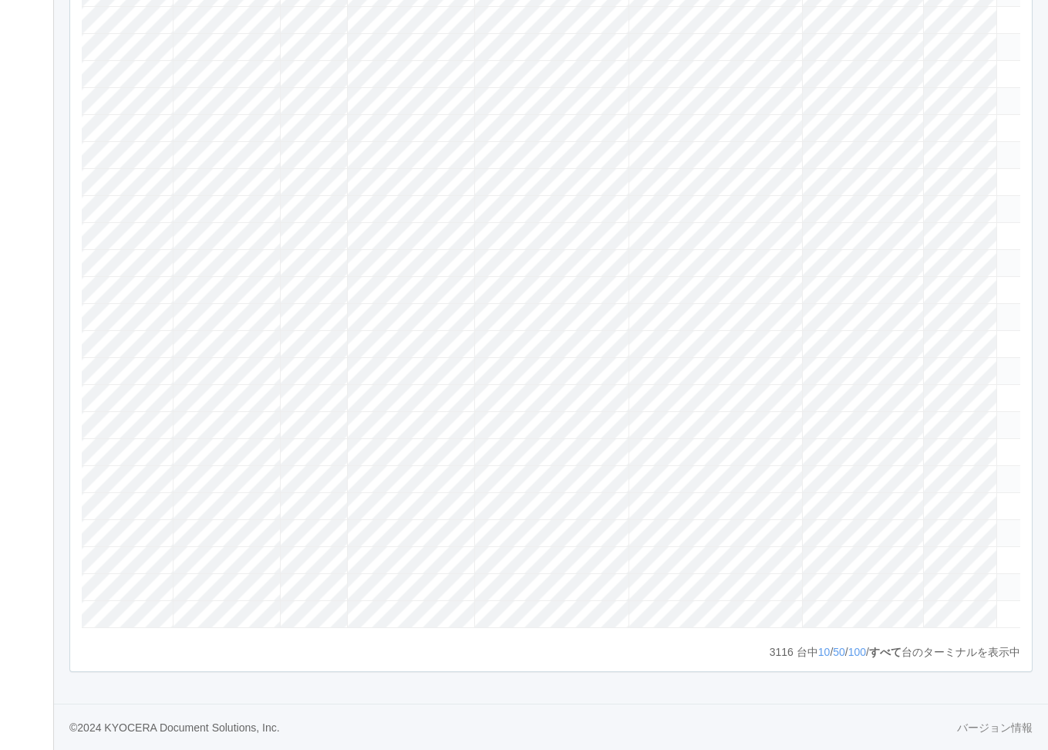
scroll to position [105362, 0]
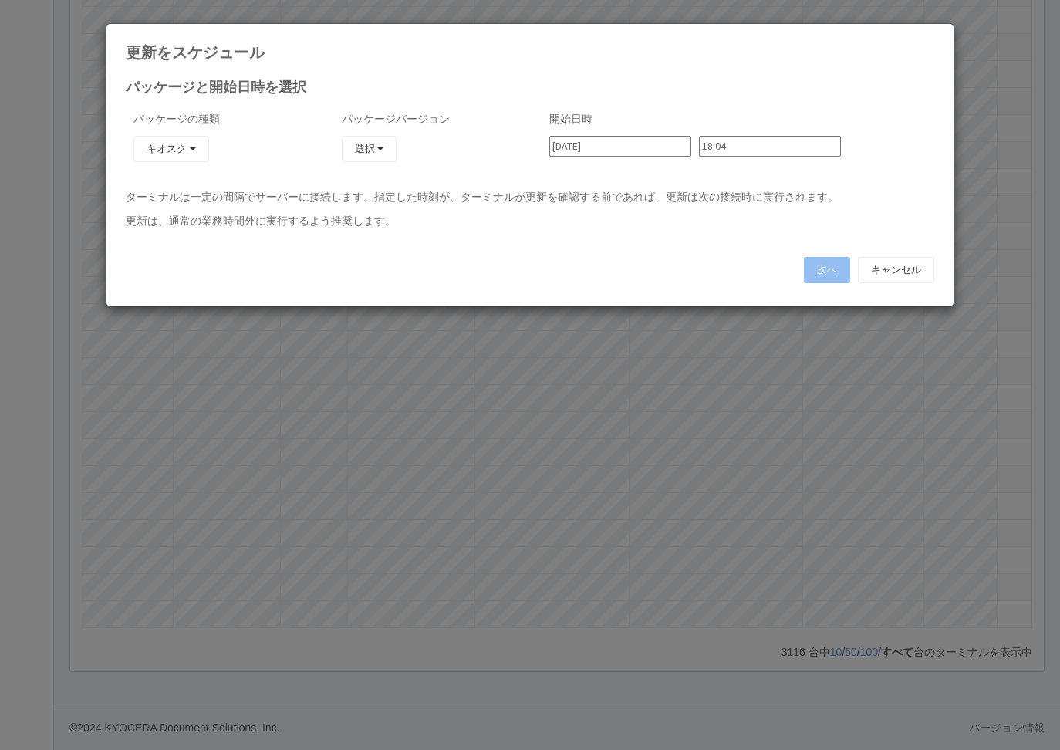
type input "23:30"
type input "23:36"
type input "23:42"
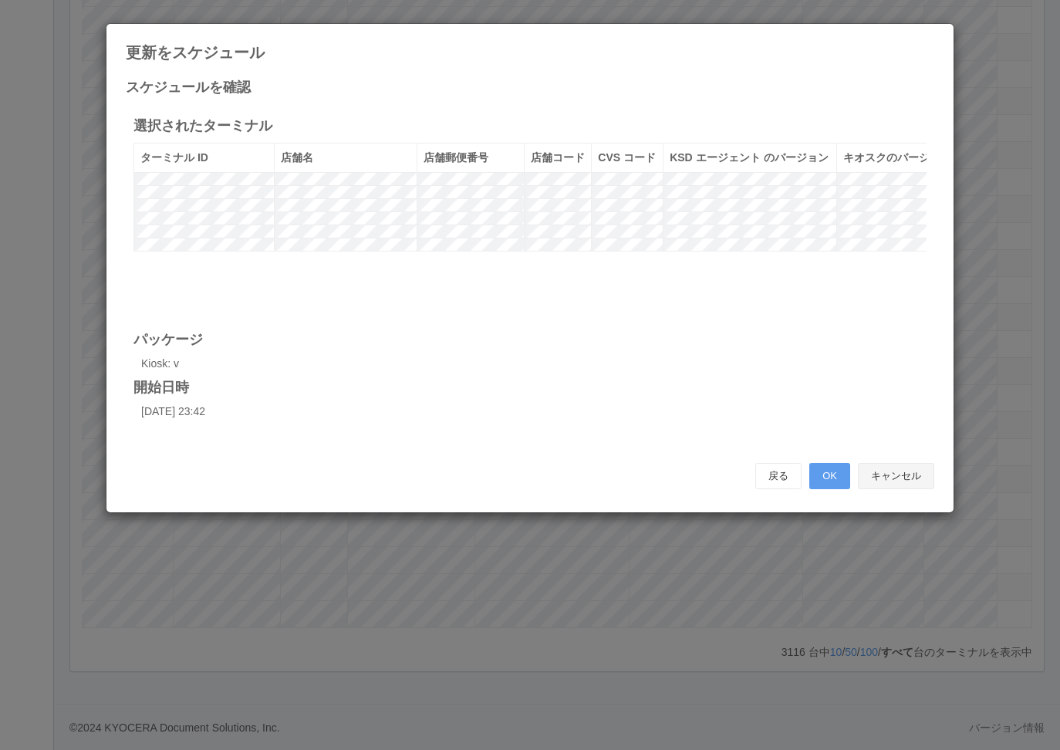
click at [912, 467] on button "キャンセル" at bounding box center [896, 476] width 76 height 26
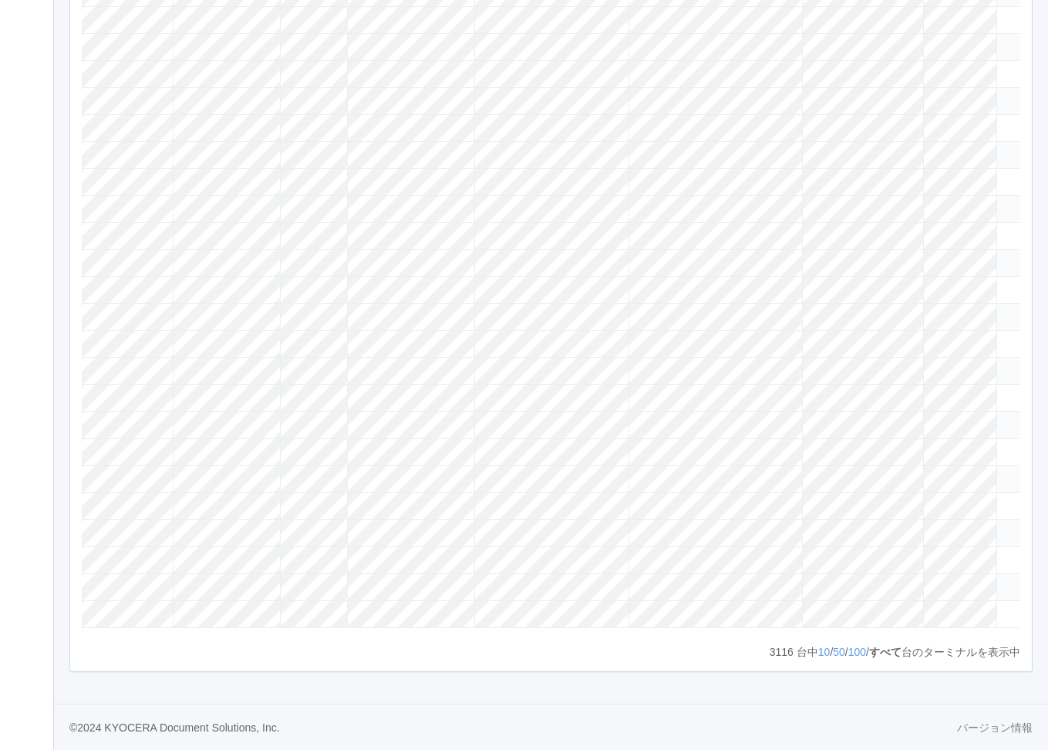
scroll to position [0, 0]
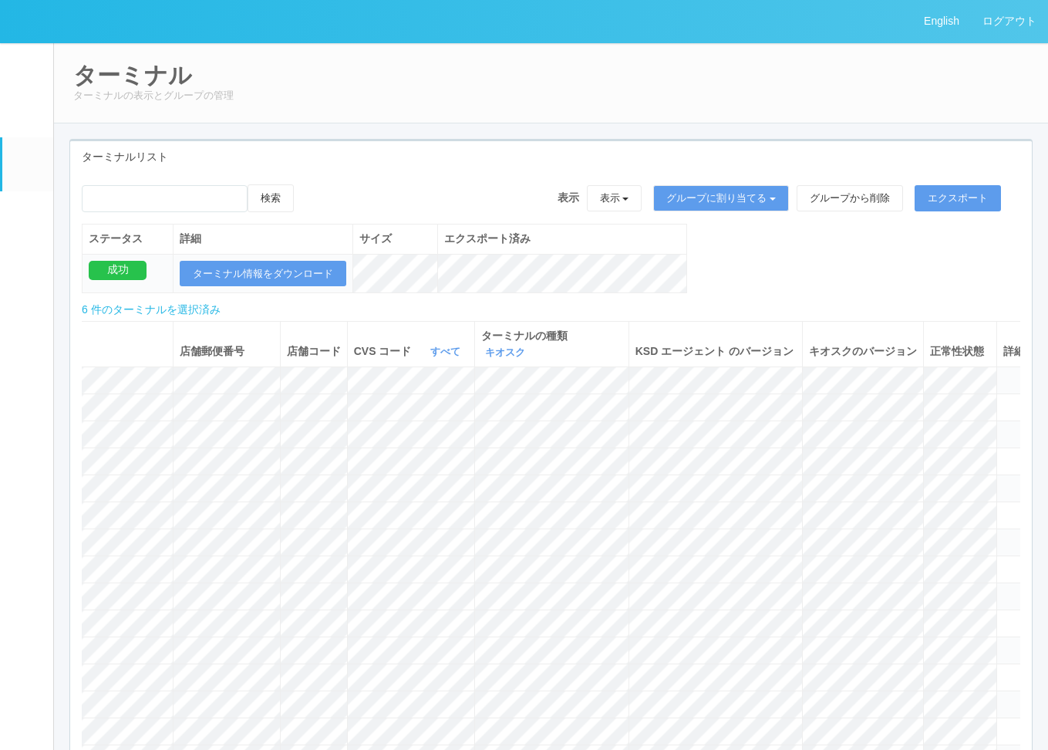
click at [27, 218] on em at bounding box center [27, 218] width 0 height 0
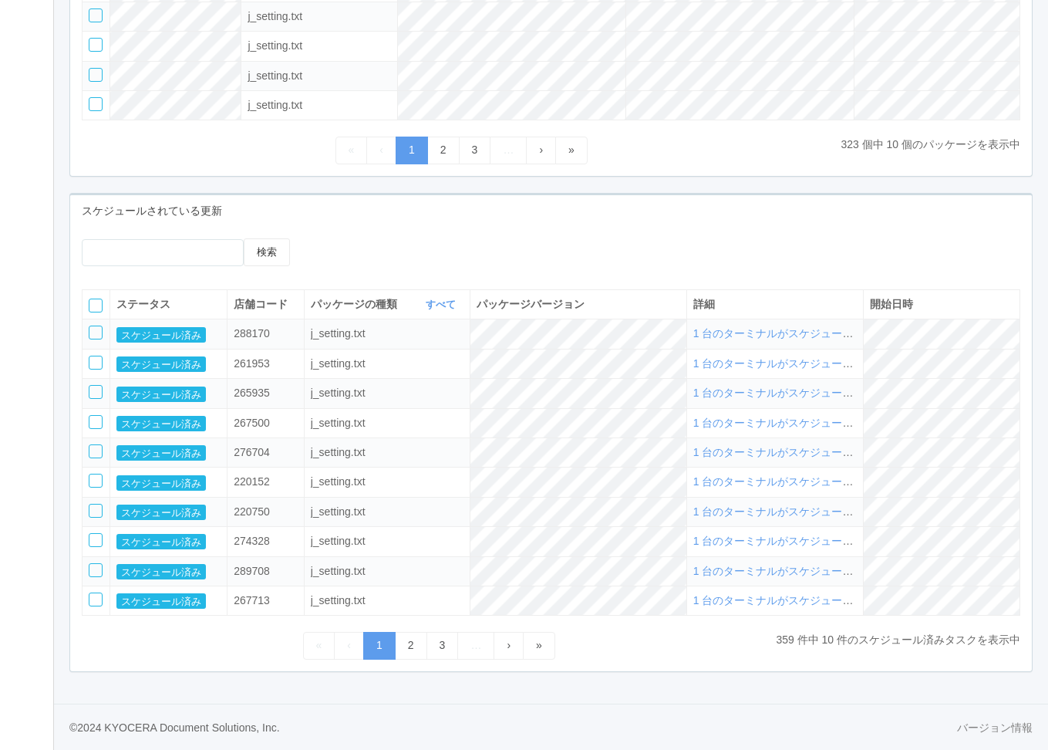
scroll to position [450, 0]
click at [395, 651] on link "2" at bounding box center [411, 645] width 32 height 27
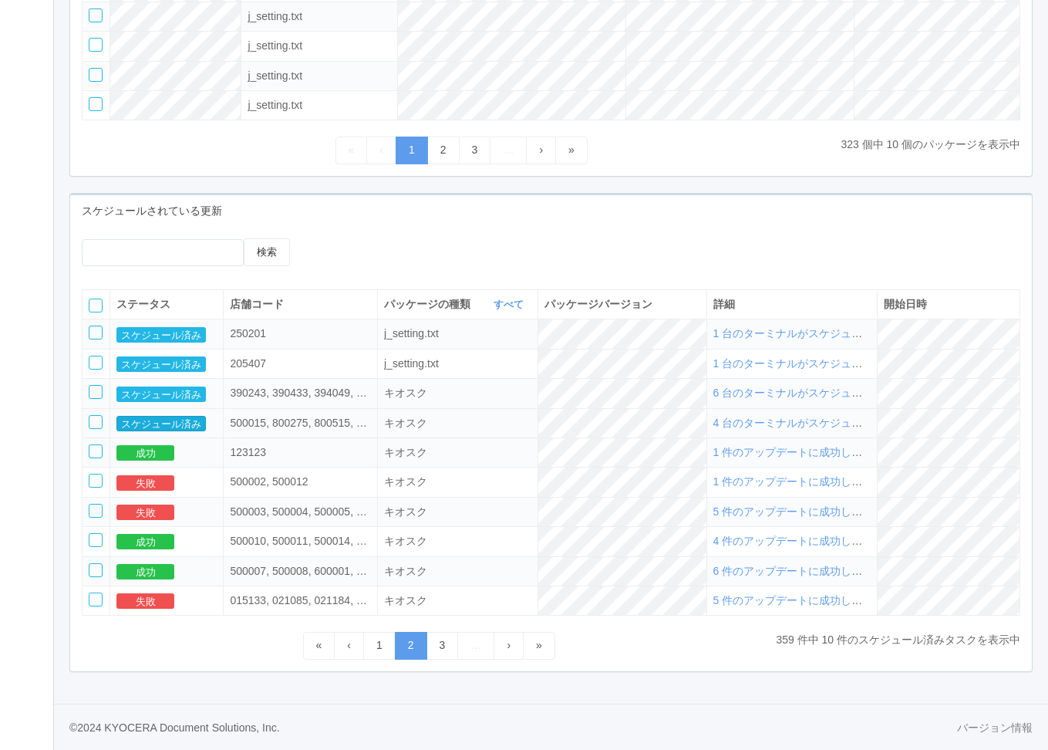
click at [184, 426] on button "スケジュール済み" at bounding box center [160, 423] width 89 height 15
click at [803, 423] on span "4 台のターミナルがスケジュールされました" at bounding box center [820, 422] width 214 height 12
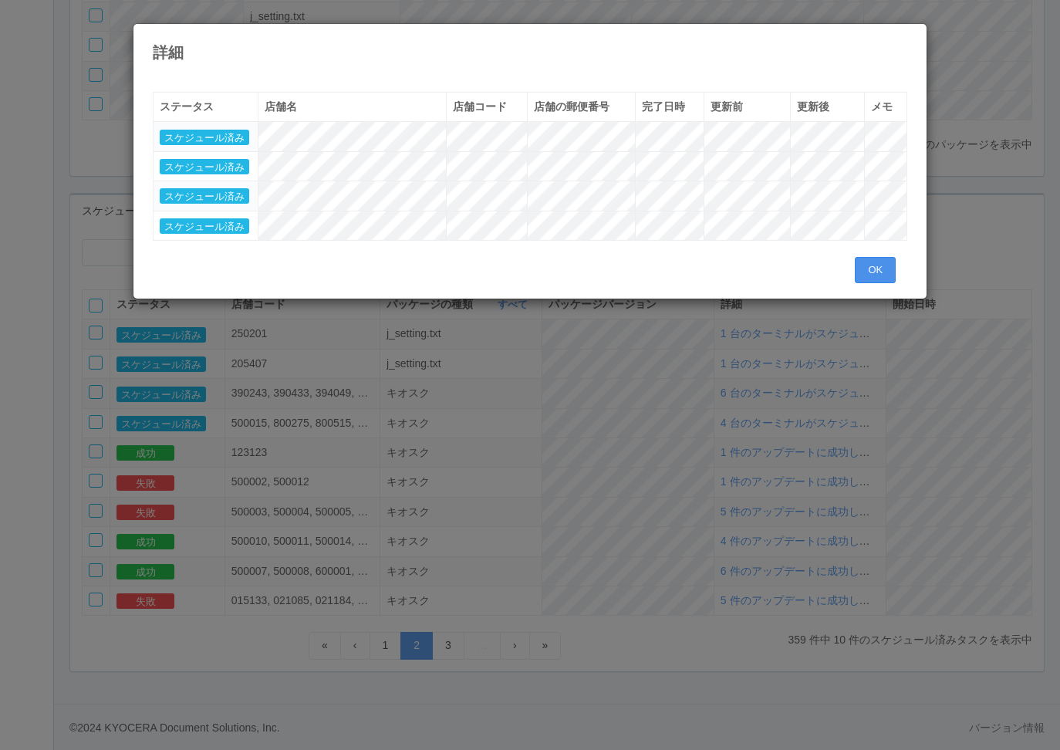
click at [876, 267] on button "OK" at bounding box center [875, 270] width 41 height 26
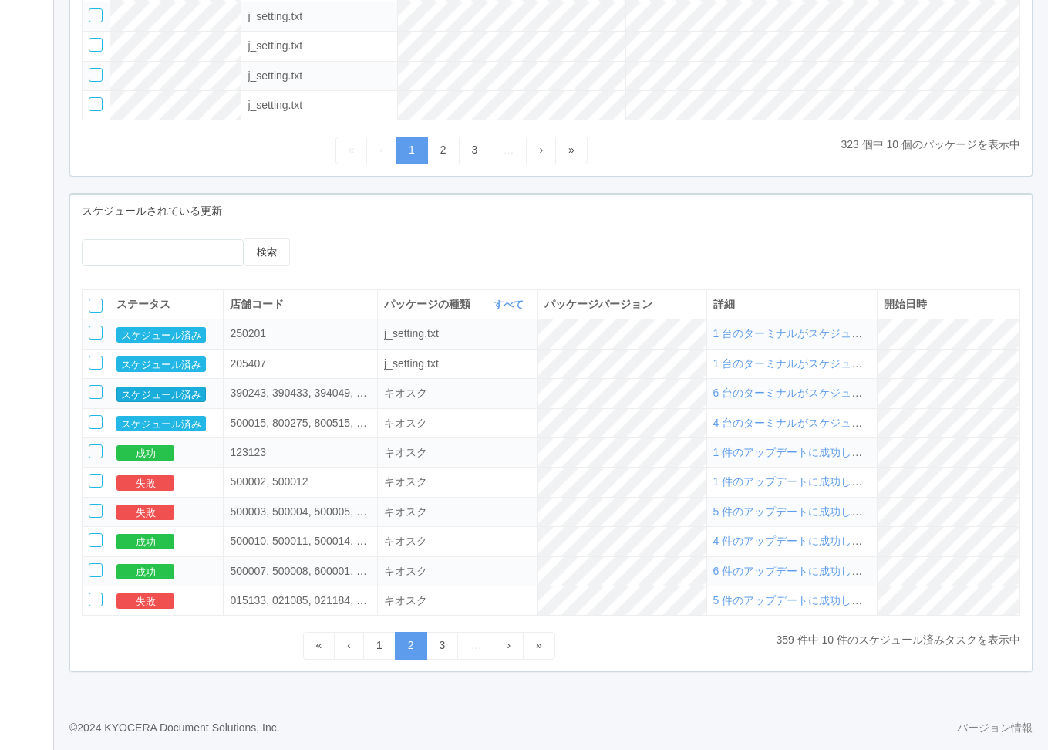
click at [147, 397] on button "スケジュール済み" at bounding box center [160, 393] width 89 height 15
click at [183, 394] on button "スケジュール済み" at bounding box center [160, 393] width 89 height 15
click at [273, 396] on div "390243, 390433, 394049, 395223, 395609, 399032" at bounding box center [299, 393] width 139 height 16
click at [194, 393] on button "スケジュール済み" at bounding box center [160, 393] width 89 height 15
click at [291, 392] on div "390243, 390433, 394049, 395223, 395609, 399032" at bounding box center [299, 393] width 139 height 16
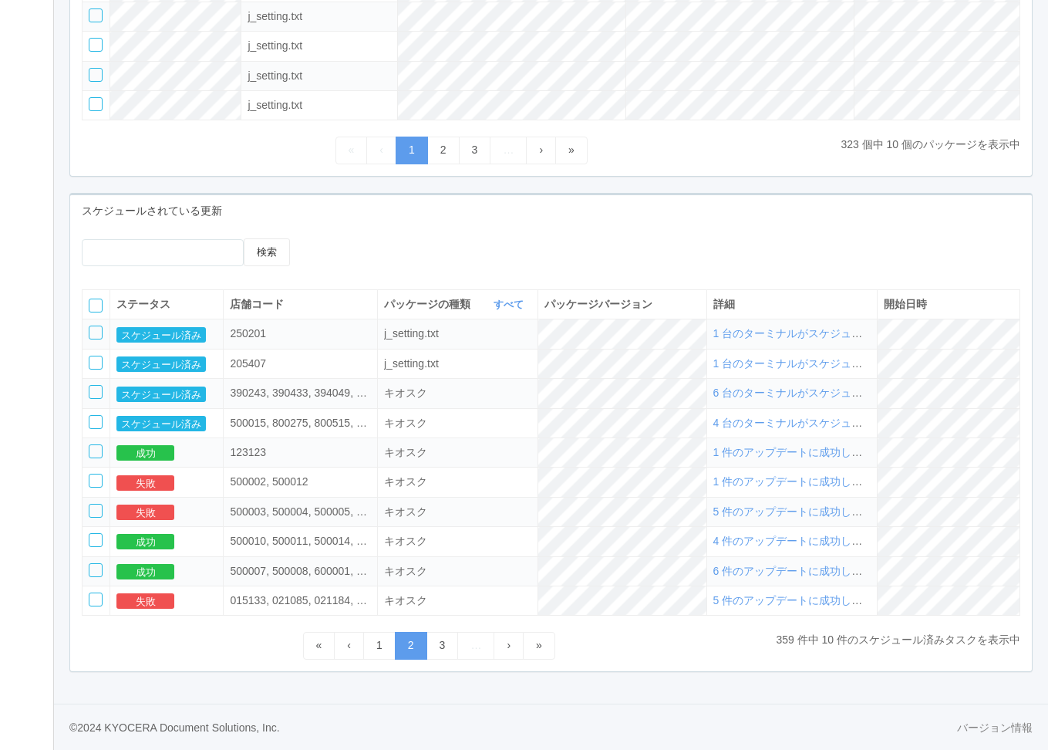
click at [764, 381] on td "6 台のターミナルがスケジュールされました" at bounding box center [791, 393] width 171 height 29
drag, startPoint x: 167, startPoint y: 393, endPoint x: 180, endPoint y: 403, distance: 17.1
click at [167, 393] on button "スケジュール済み" at bounding box center [160, 393] width 89 height 15
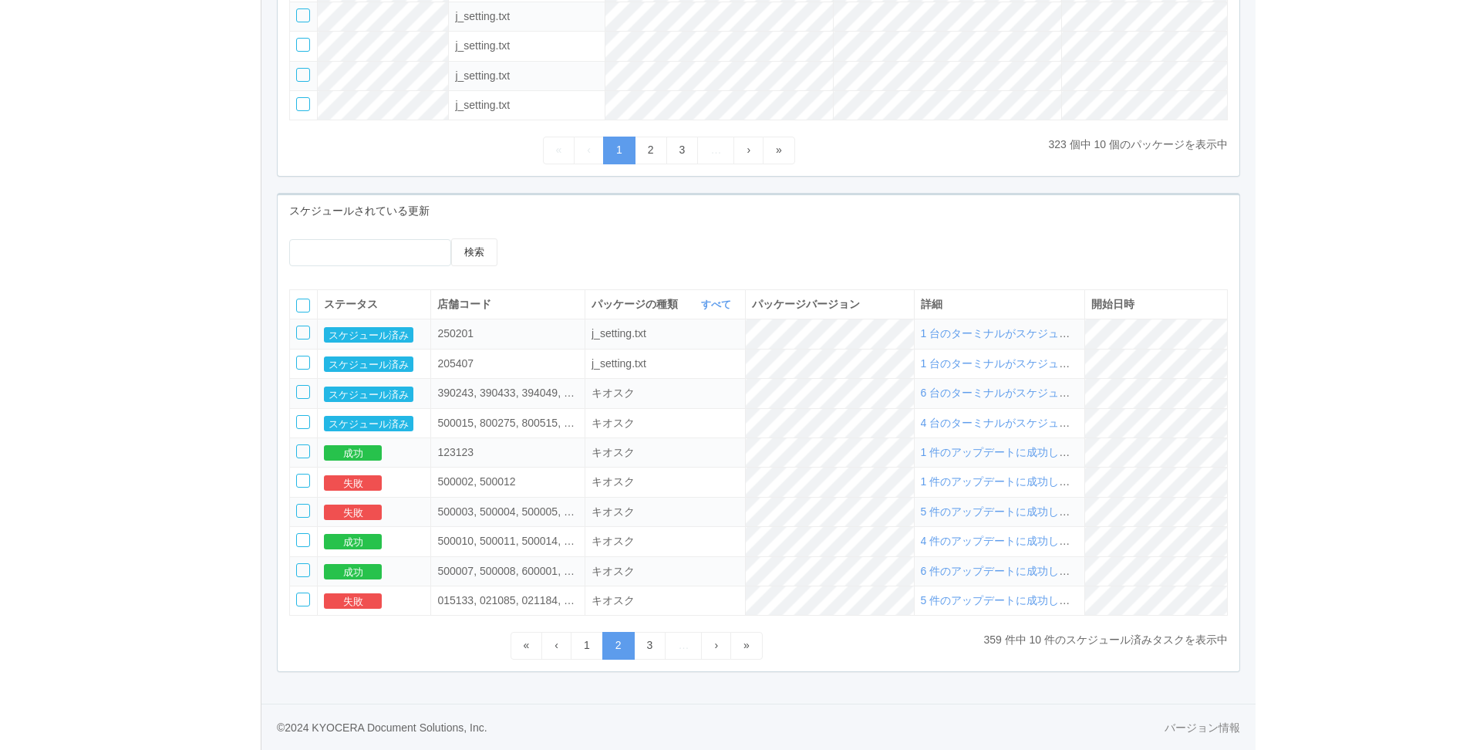
scroll to position [0, 0]
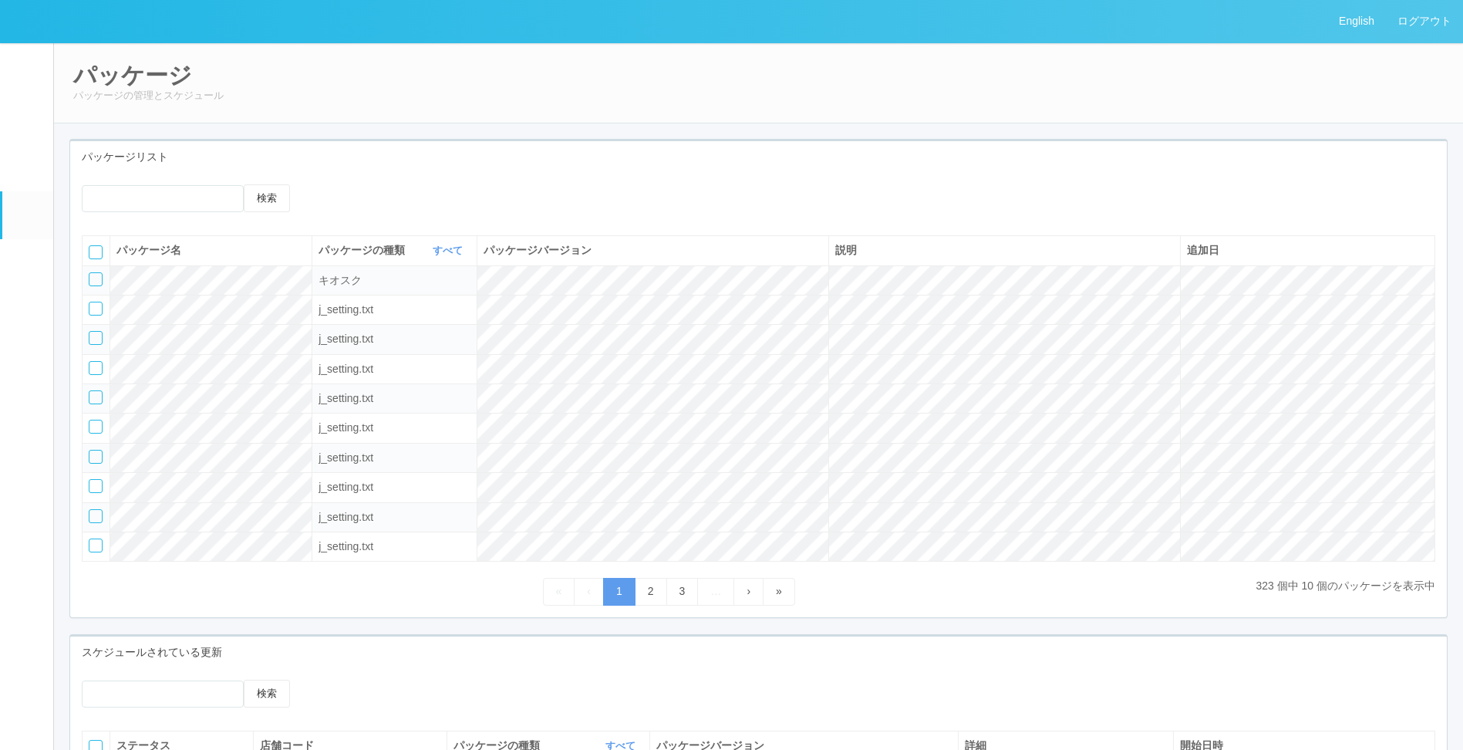
drag, startPoint x: 647, startPoint y: 157, endPoint x: 641, endPoint y: 177, distance: 21.0
click at [647, 157] on div "パッケージリスト" at bounding box center [758, 157] width 1377 height 32
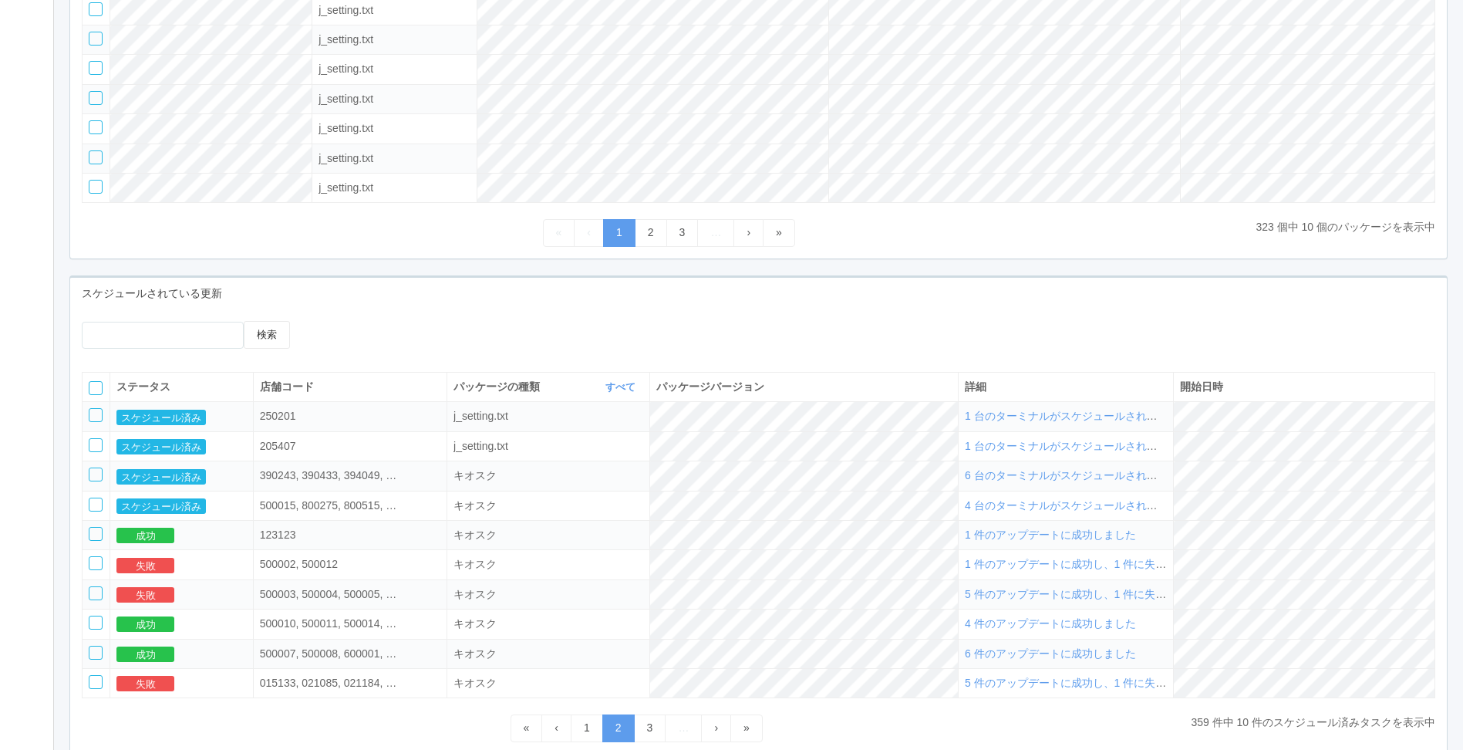
scroll to position [386, 0]
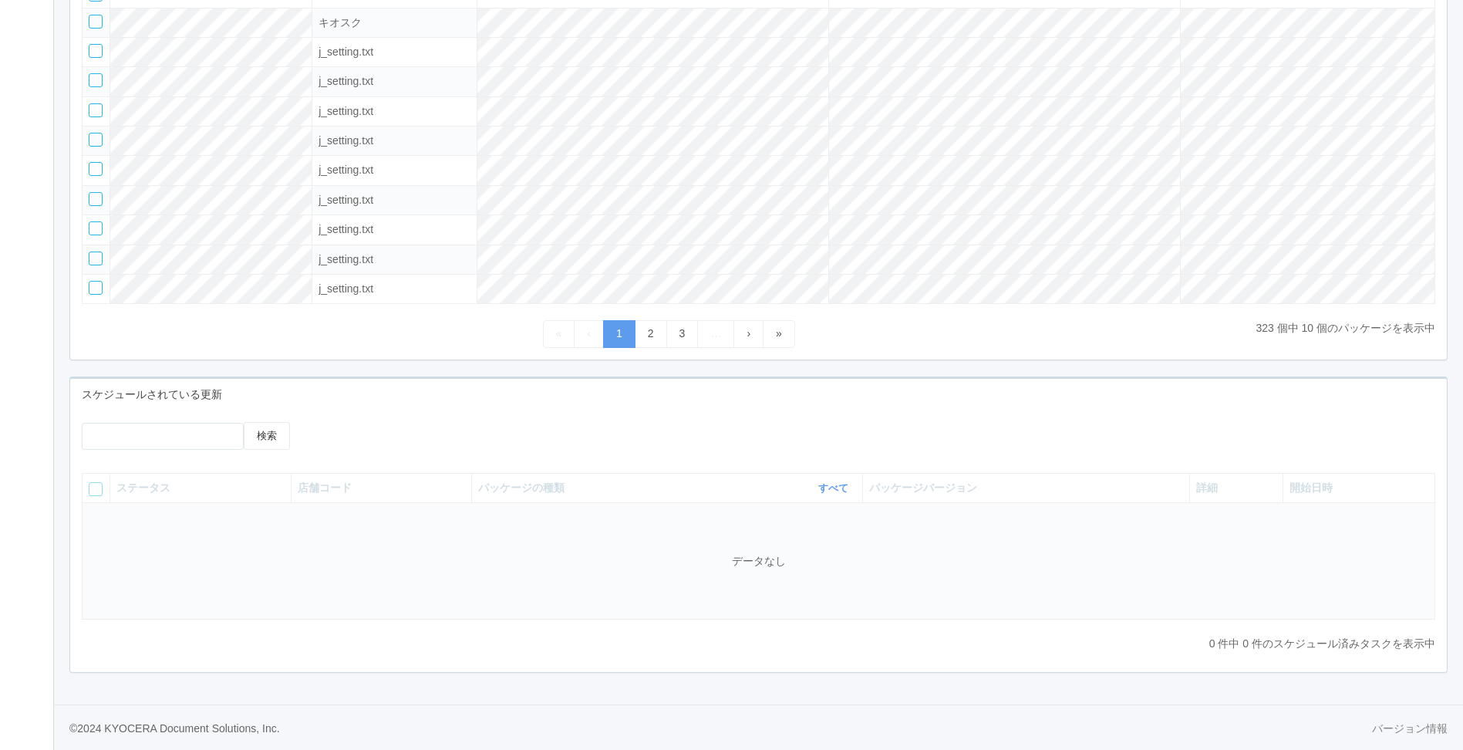
scroll to position [267, 0]
click at [622, 430] on div at bounding box center [479, 427] width 309 height 12
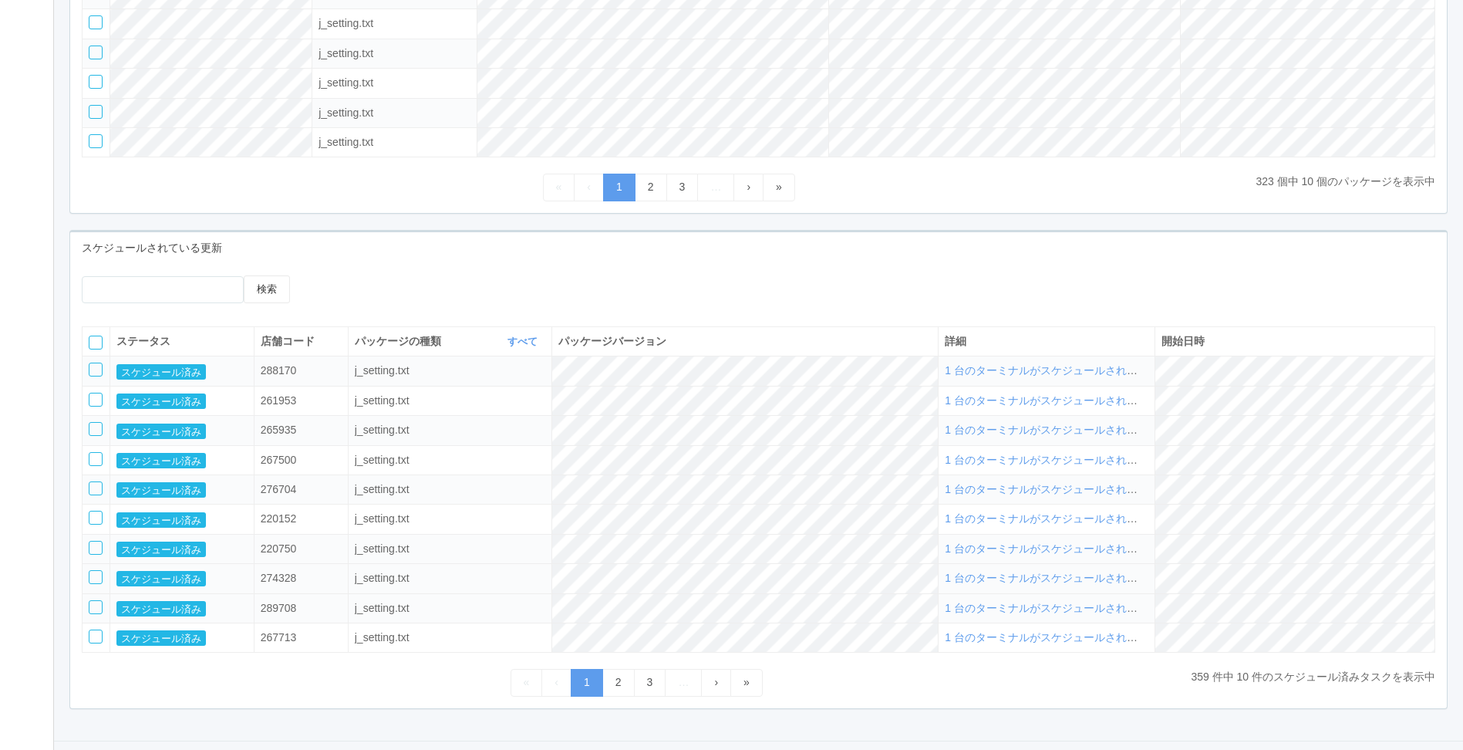
scroll to position [450, 0]
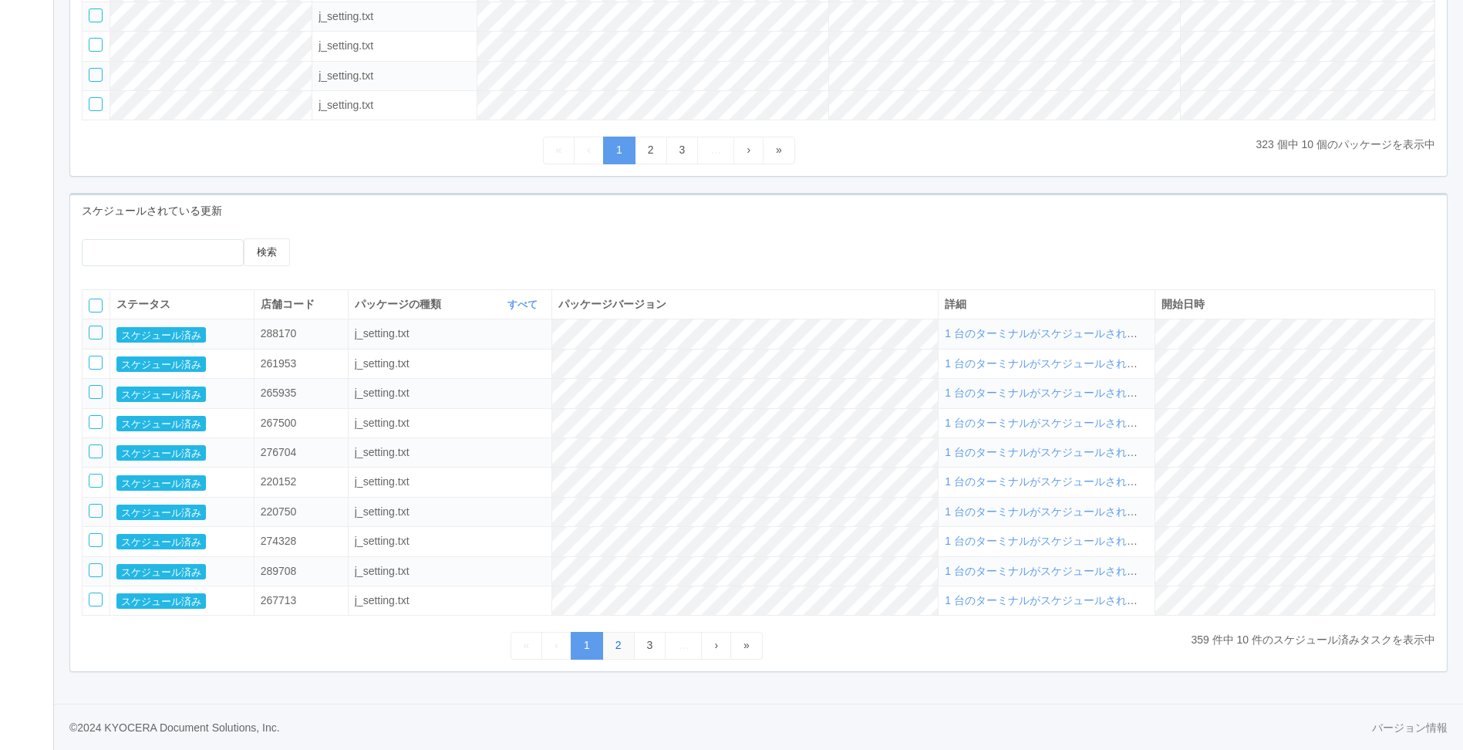
click at [609, 645] on link "2" at bounding box center [618, 645] width 32 height 27
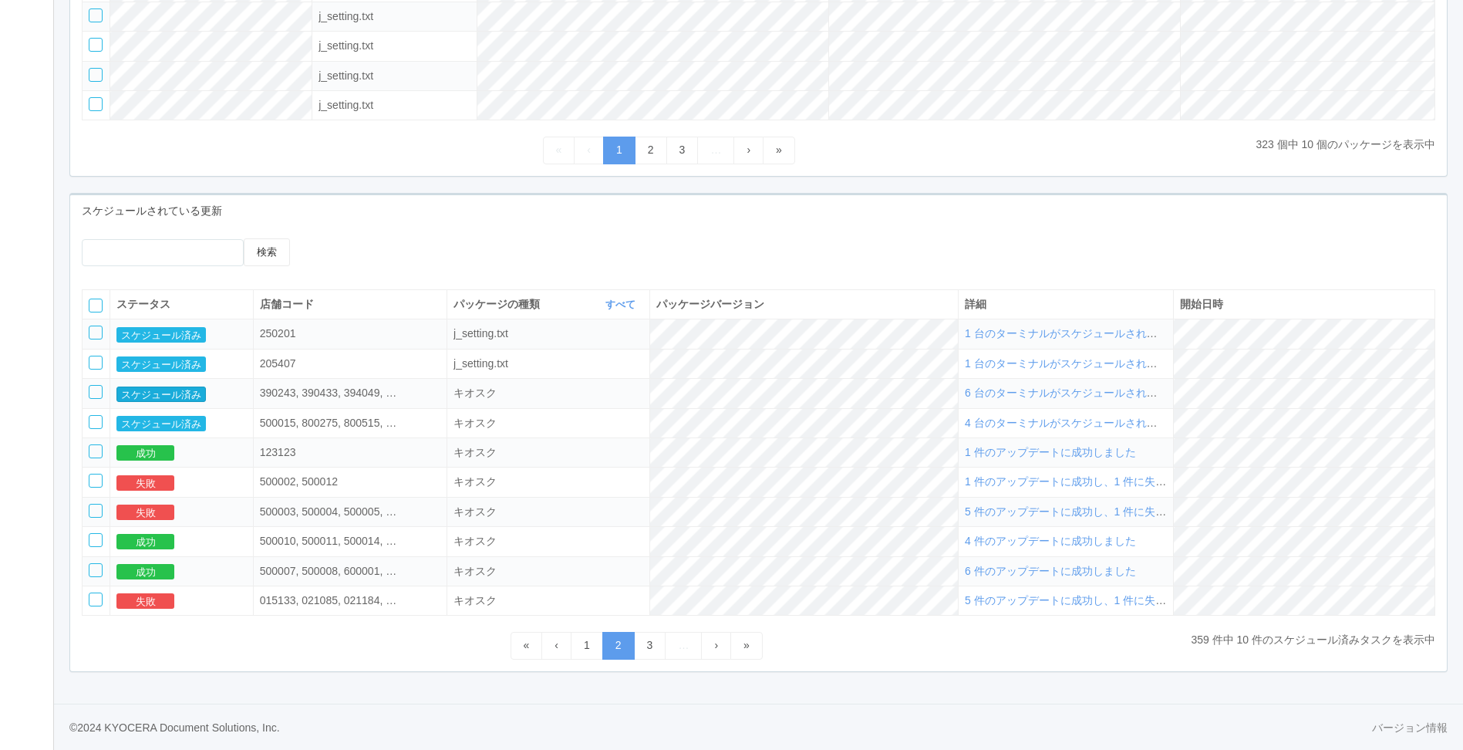
click at [170, 397] on button "スケジュール済み" at bounding box center [160, 393] width 89 height 15
click at [89, 392] on div at bounding box center [96, 392] width 14 height 14
click at [147, 393] on button "スケジュール済み" at bounding box center [160, 393] width 89 height 15
click at [1138, 393] on span "6 台のターミナルがスケジュールされました" at bounding box center [1072, 392] width 214 height 12
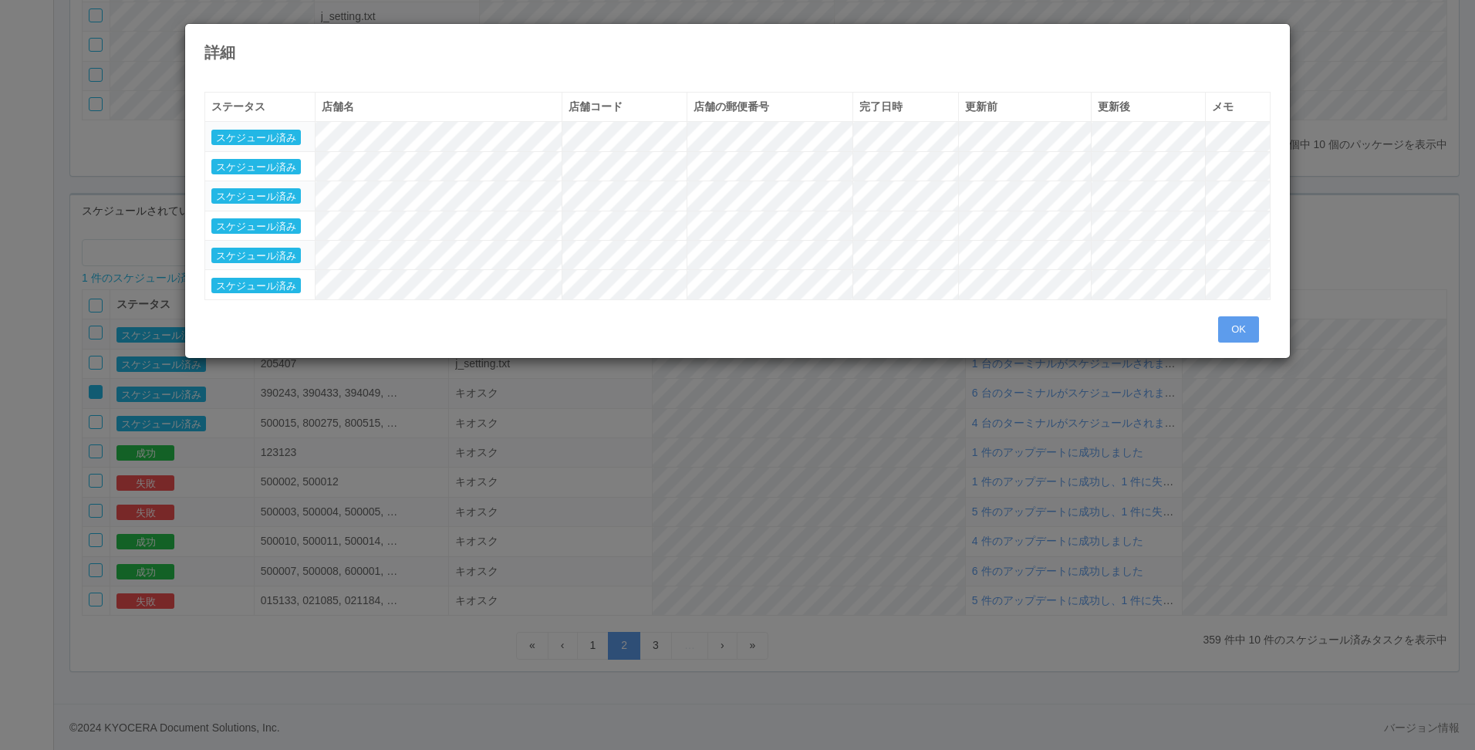
click at [942, 217] on tr "スケジュール済み" at bounding box center [737, 225] width 1065 height 29
click at [275, 224] on button "スケジュール済み" at bounding box center [255, 225] width 89 height 15
click at [264, 222] on button "スケジュール済み" at bounding box center [255, 225] width 89 height 15
click at [1176, 231] on tr "スケジュール済み" at bounding box center [737, 225] width 1065 height 29
click at [447, 210] on tbody "スケジュール済み スケジュール済み スケジュール済み スケジュール済み スケジュール済み スケジュール済み" at bounding box center [737, 210] width 1065 height 177
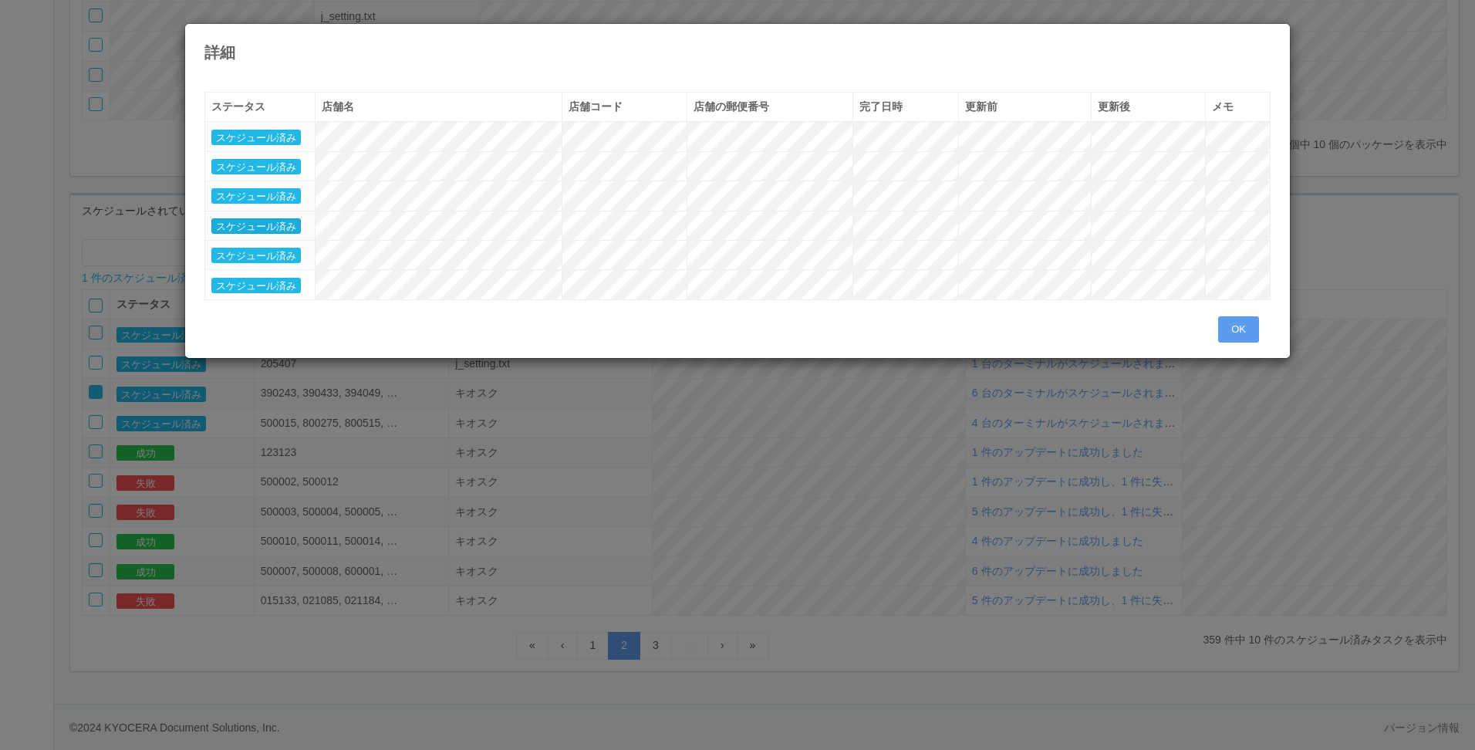
click at [273, 228] on button "スケジュール済み" at bounding box center [255, 225] width 89 height 15
click at [847, 251] on tbody "スケジュール済み スケジュール済み スケジュール済み スケジュール済み スケジュール済み スケジュール済み" at bounding box center [737, 210] width 1065 height 177
click at [1250, 339] on button "OK" at bounding box center [1238, 329] width 41 height 26
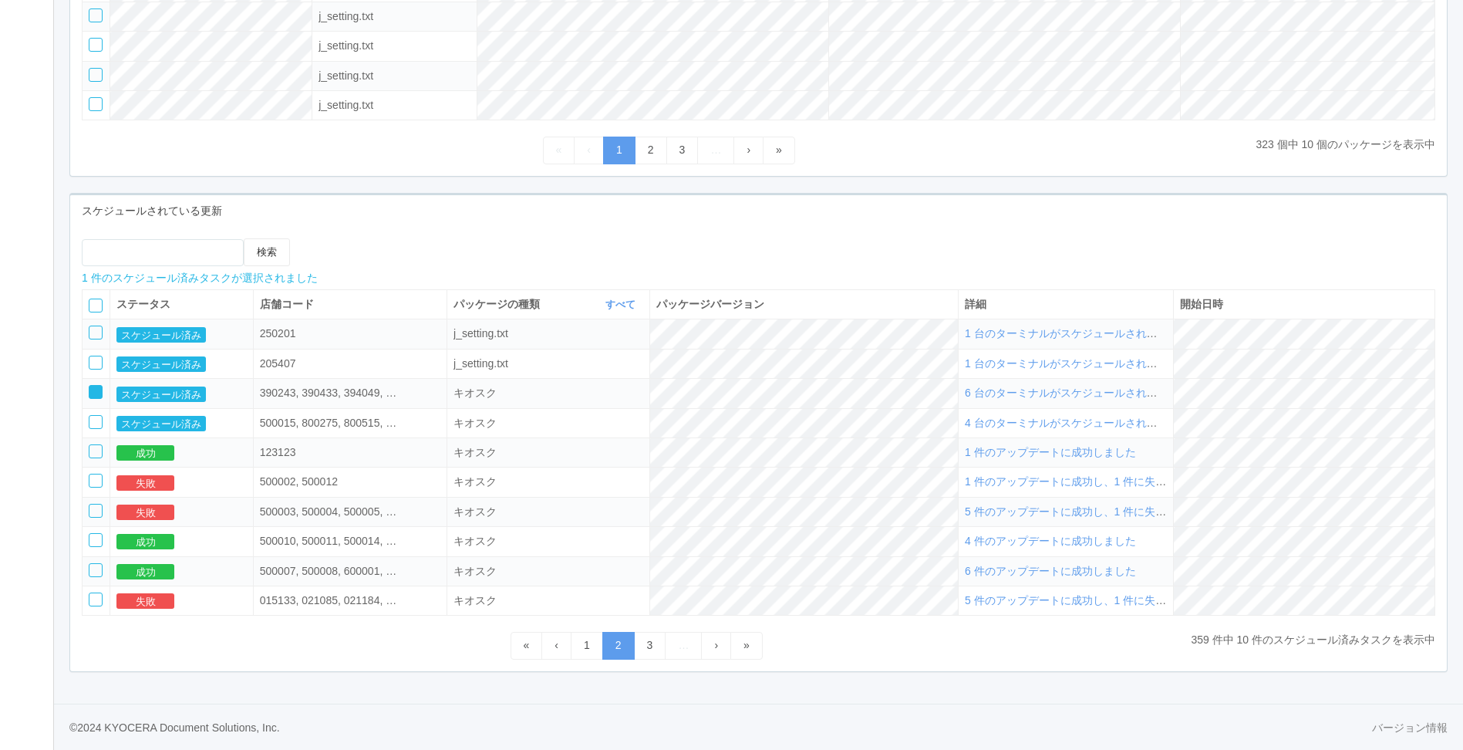
click at [294, 393] on div "390243, 390433, 394049, 395223, 395609, 399032" at bounding box center [329, 393] width 139 height 16
click at [174, 393] on button "スケジュール済み" at bounding box center [160, 393] width 89 height 15
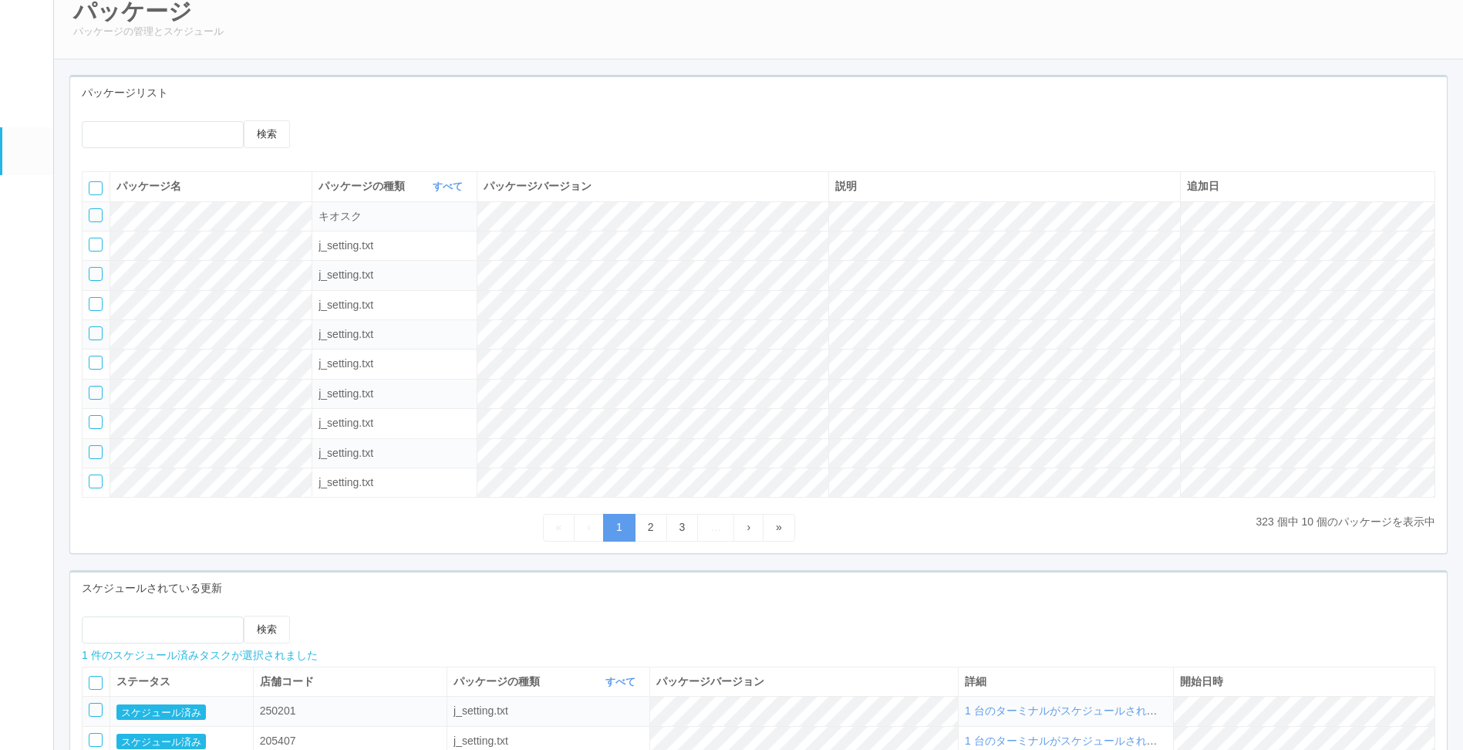
scroll to position [0, 0]
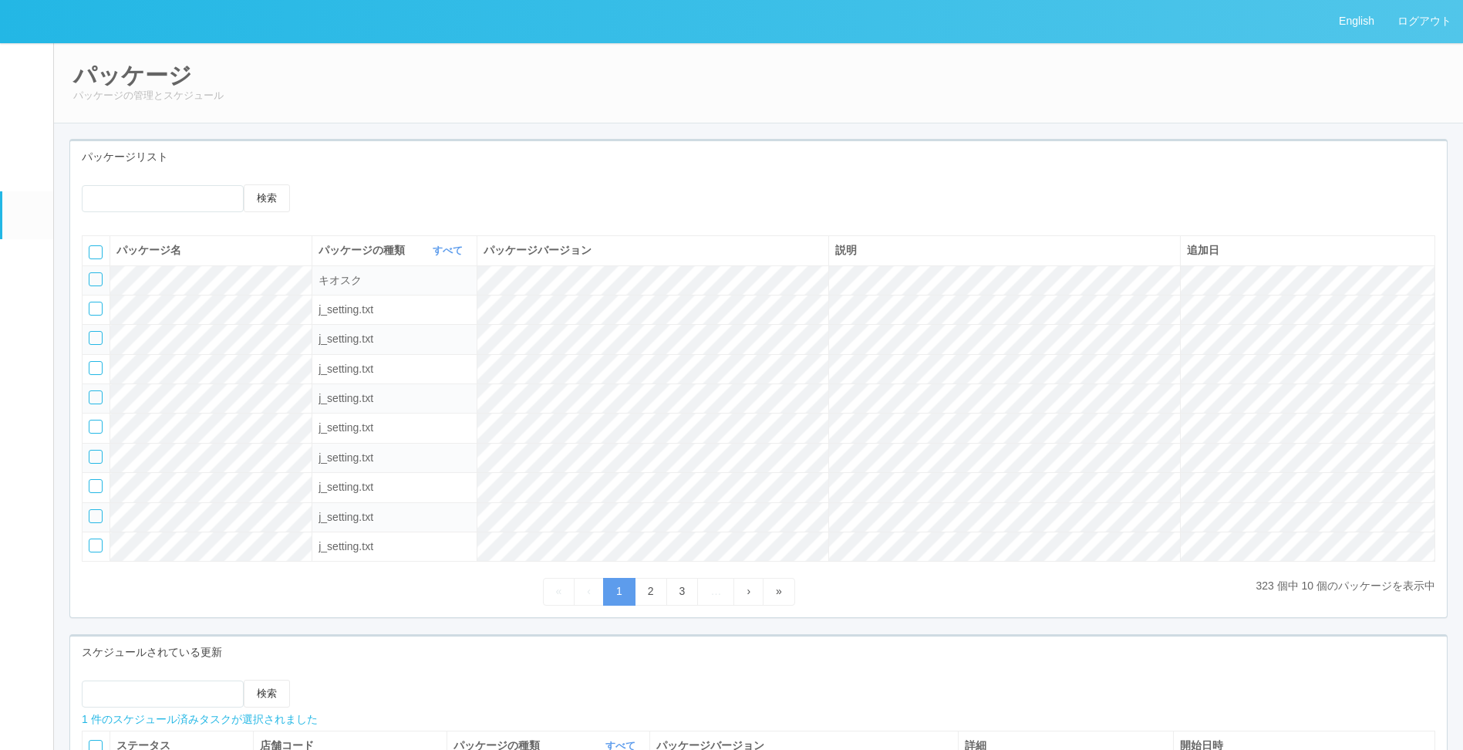
click at [22, 173] on em at bounding box center [25, 163] width 19 height 19
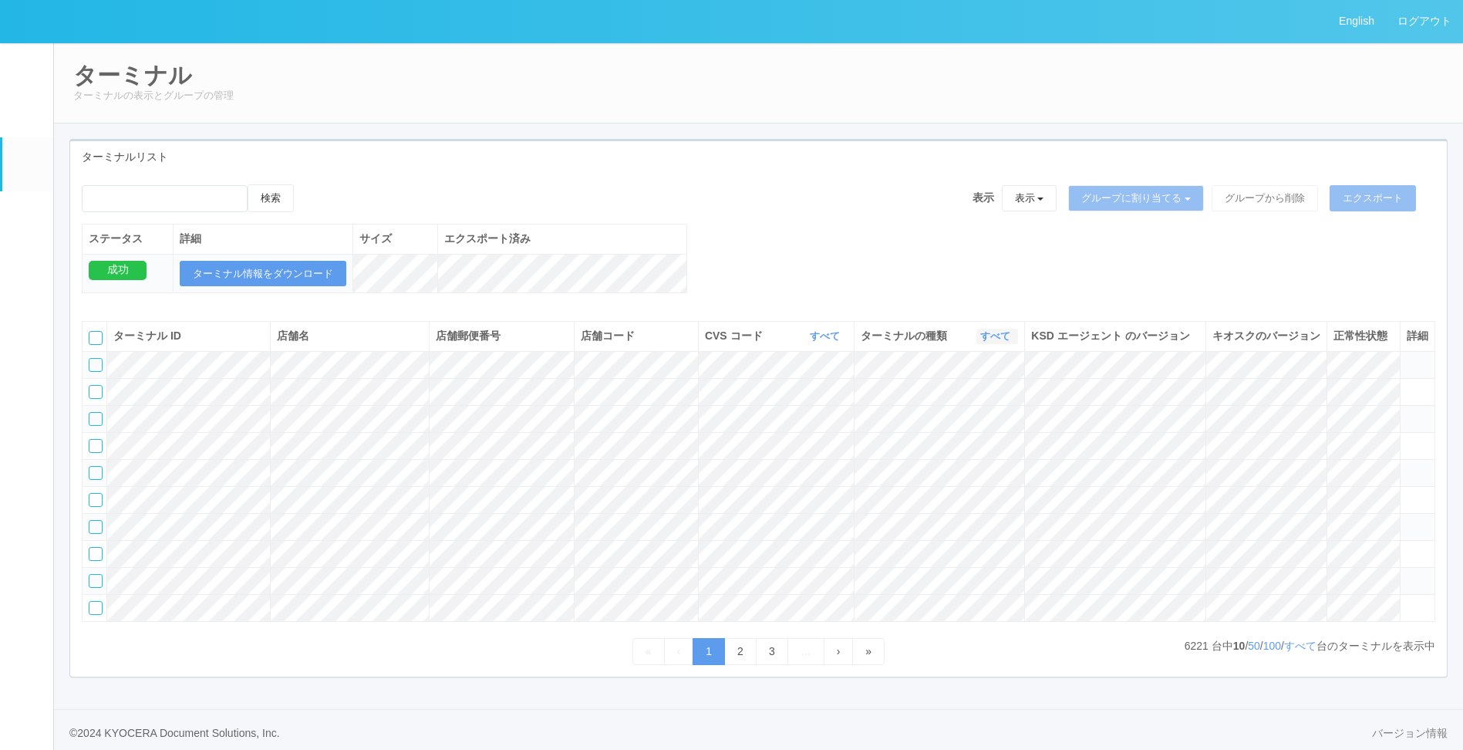
click at [1010, 342] on icon "button" at bounding box center [1012, 336] width 4 height 12
click at [848, 312] on div "ターミナル ID 店舗名 店舗郵便番号 店舗コード CVS コード すべて 表示 すべて 300024 300036 300035 300037 300034…" at bounding box center [758, 487] width 1377 height 356
click at [831, 342] on link "すべて" at bounding box center [827, 336] width 34 height 12
click at [808, 399] on link "300000" at bounding box center [786, 389] width 122 height 21
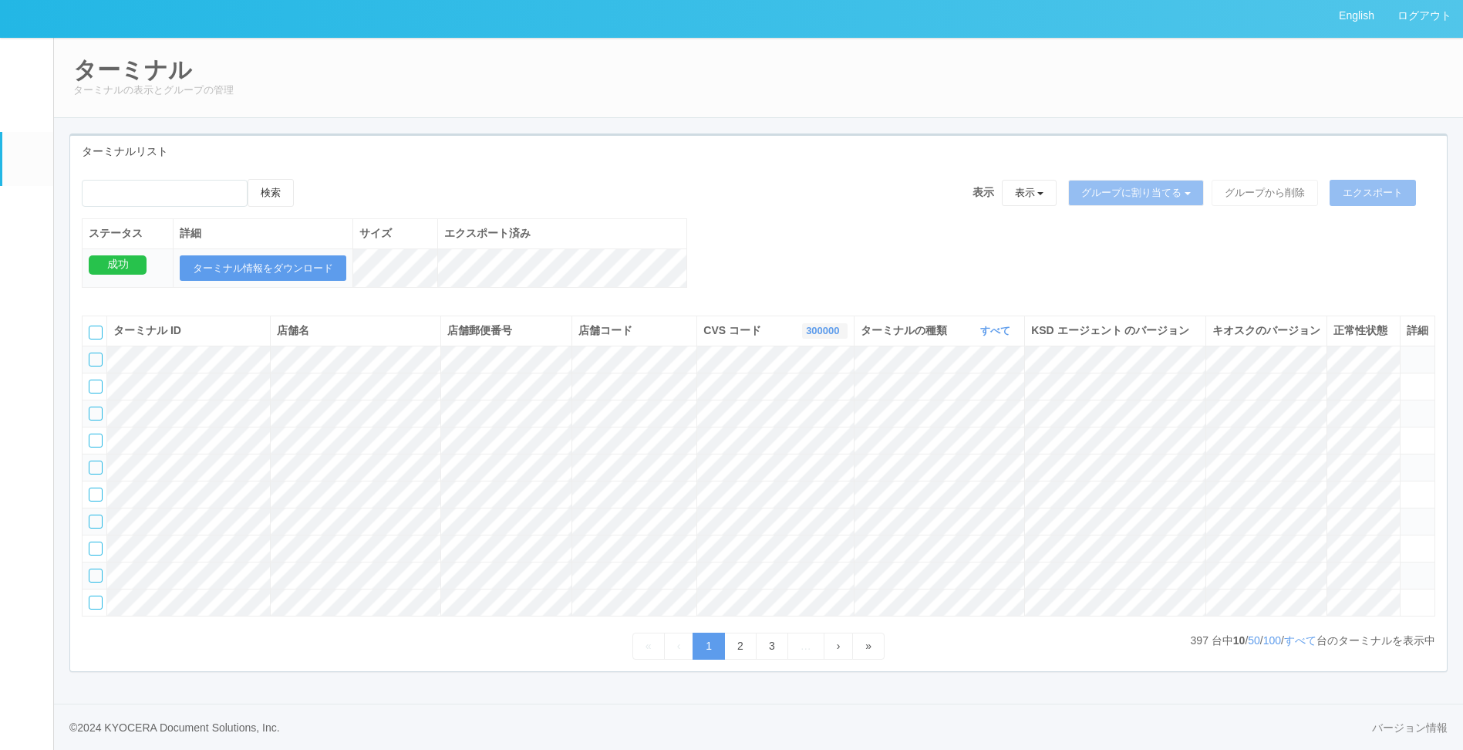
scroll to position [96, 0]
click at [1290, 635] on link "すべて" at bounding box center [1300, 640] width 32 height 12
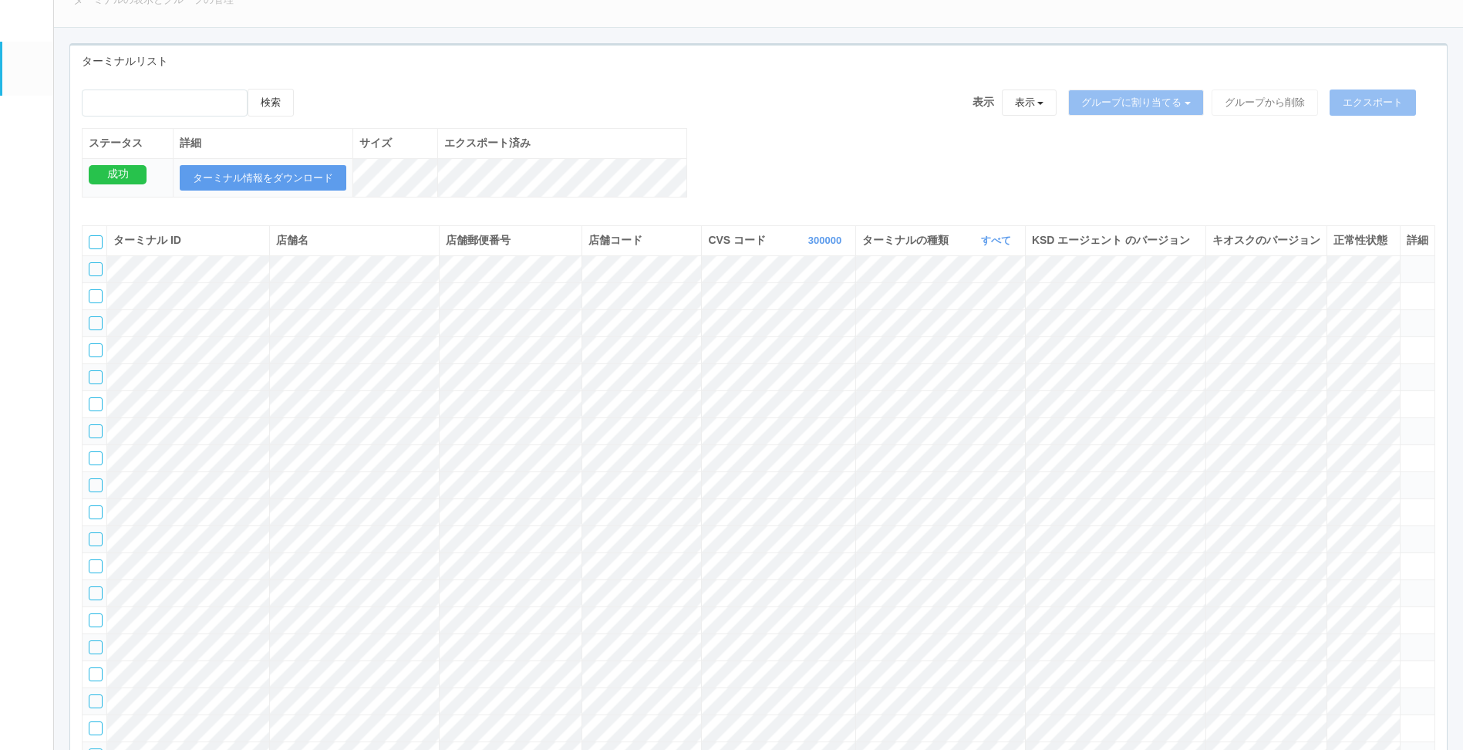
scroll to position [2685, 0]
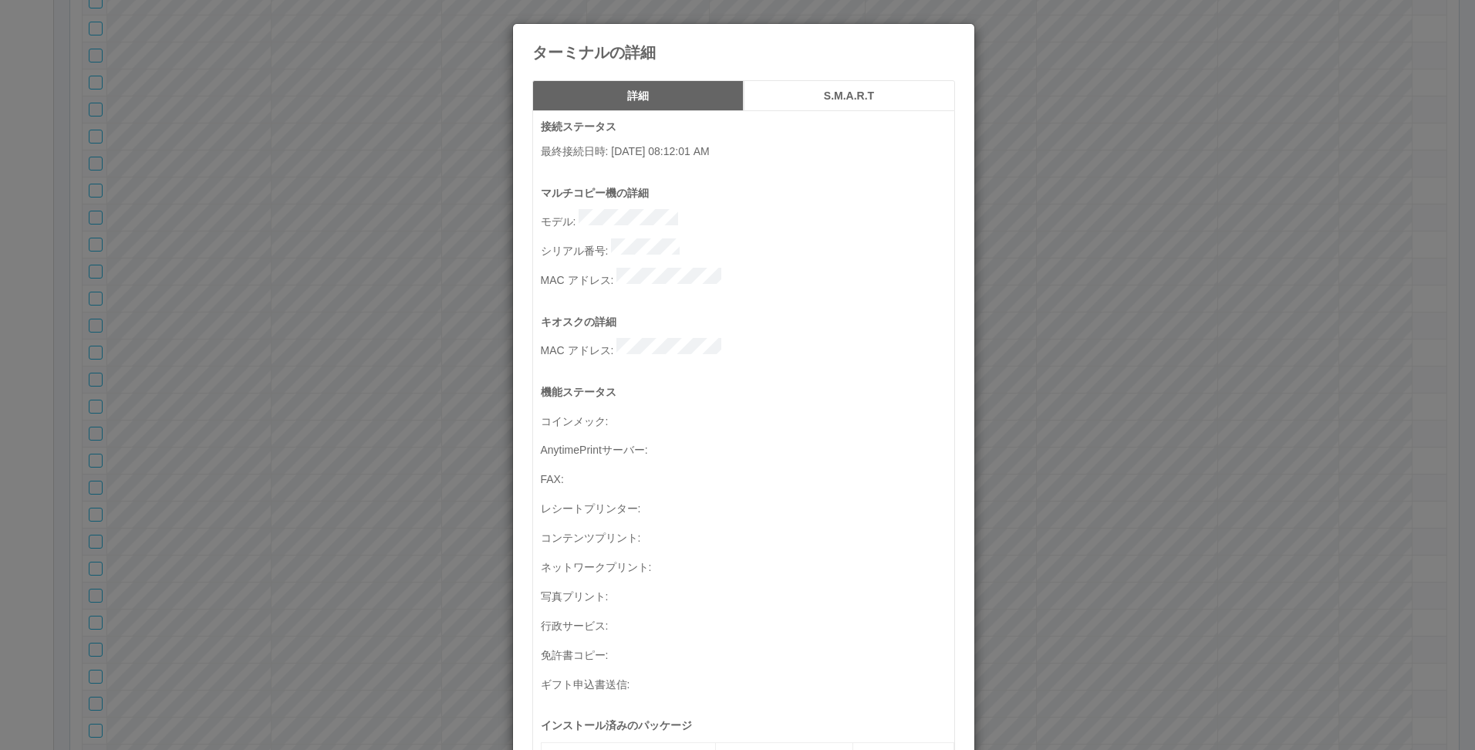
click at [1180, 437] on div "ターミナルの詳細 詳細 S.M.A.R.T 接続ステータス 最終接続日時 : 09/03/2025 08:12:01 AM マルチコピー機の詳細 モデル : …" at bounding box center [737, 375] width 1475 height 750
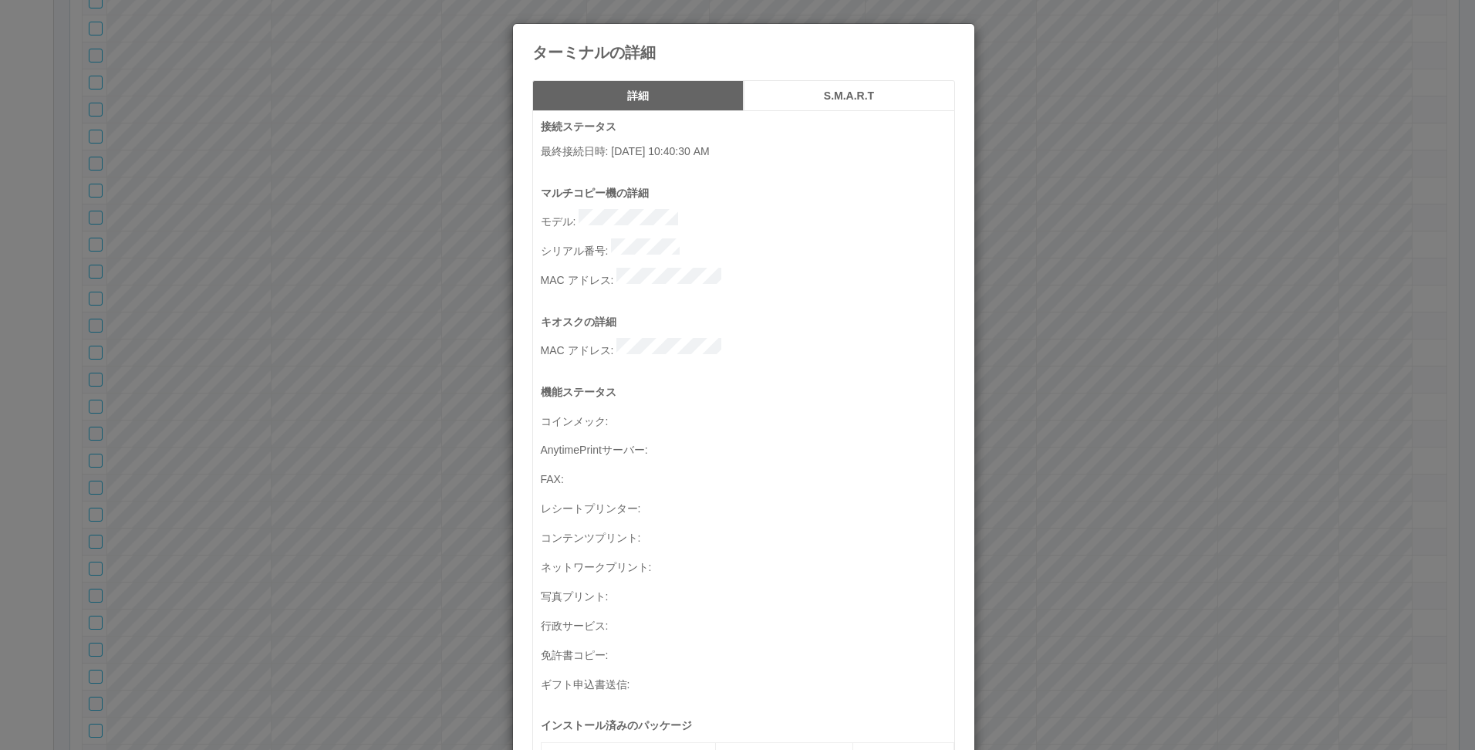
drag, startPoint x: 598, startPoint y: 152, endPoint x: 750, endPoint y: 145, distance: 152.9
click at [750, 145] on p "最終接続日時 : 01/05/2023 10:40:30 AM" at bounding box center [747, 151] width 413 height 16
click at [1165, 382] on div "ターミナルの詳細 詳細 S.M.A.R.T 接続ステータス 最終接続日時 : 01/05/2023 10:40:30 AM マルチコピー機の詳細 モデル : …" at bounding box center [737, 375] width 1475 height 750
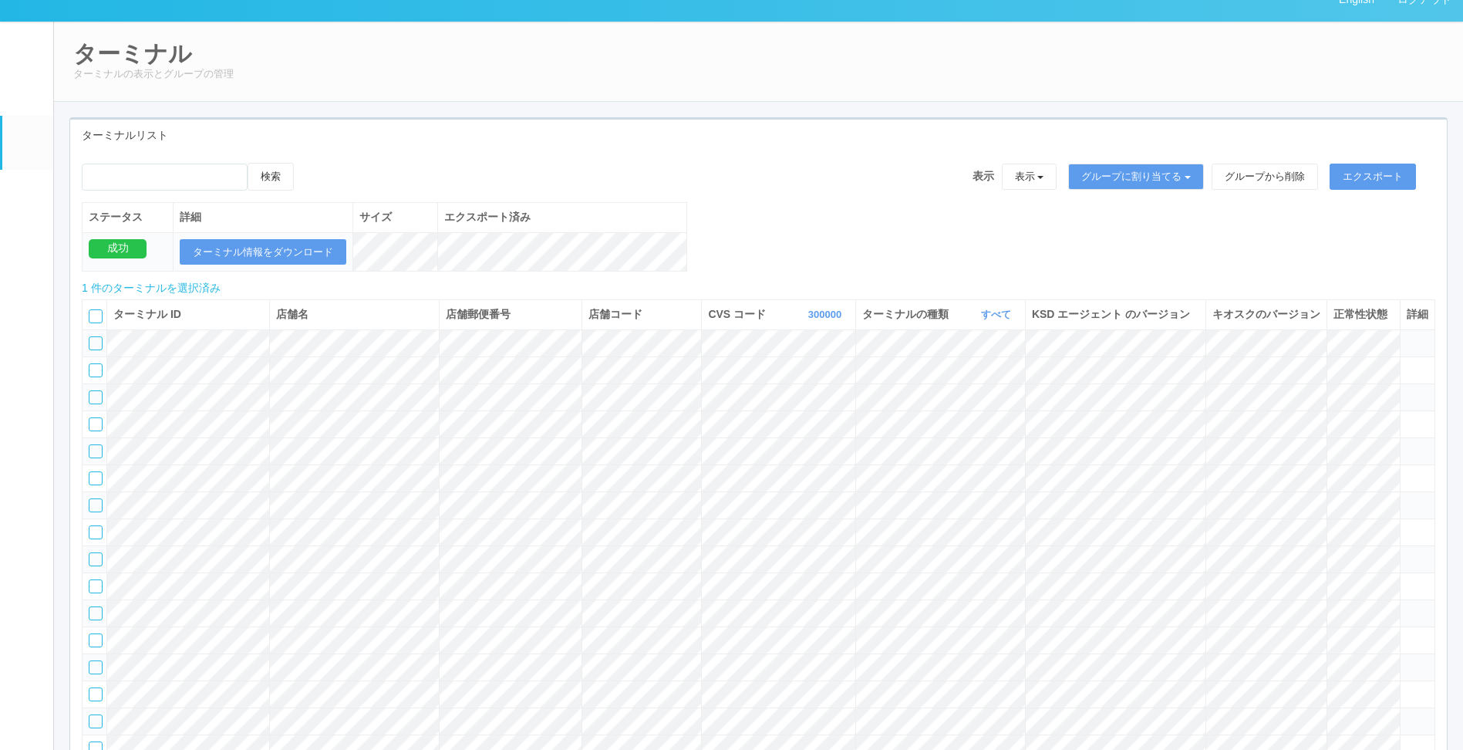
scroll to position [0, 0]
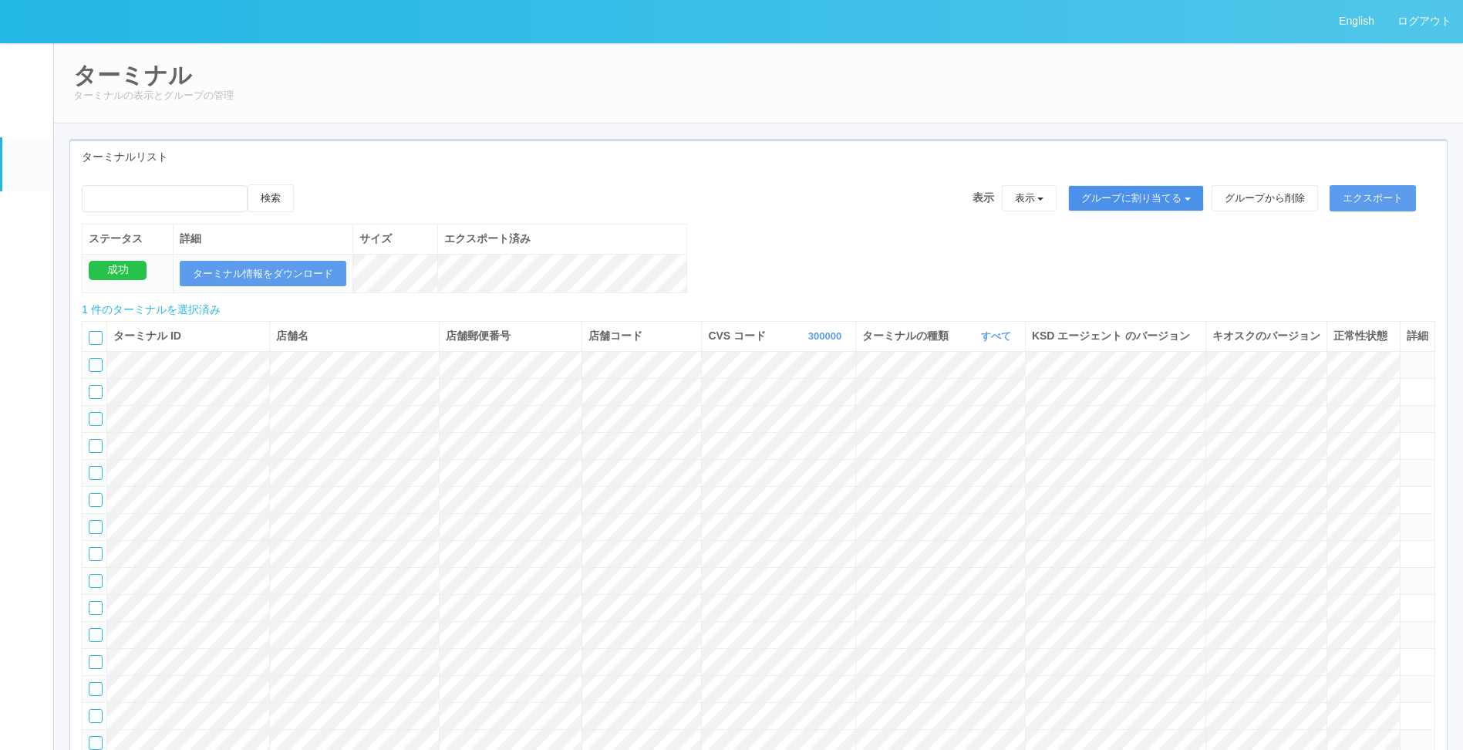
click at [1125, 194] on button "グループに割り当てる" at bounding box center [1136, 198] width 136 height 26
click at [1111, 263] on link "アーカイブ済みのターミナル" at bounding box center [1125, 262] width 171 height 21
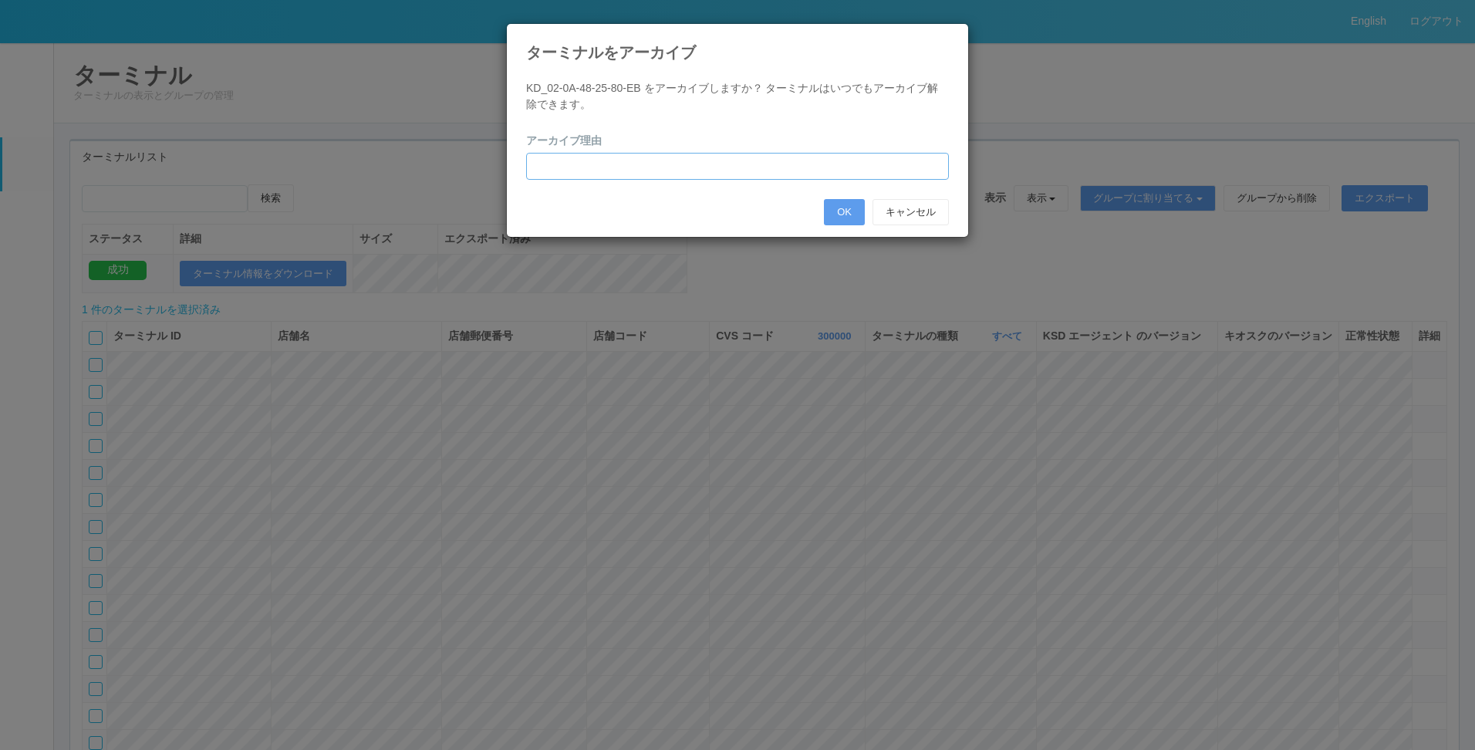
click at [765, 163] on input "text" at bounding box center [737, 166] width 423 height 27
type input "PC交換のため"
click at [830, 219] on button "OK" at bounding box center [844, 212] width 41 height 26
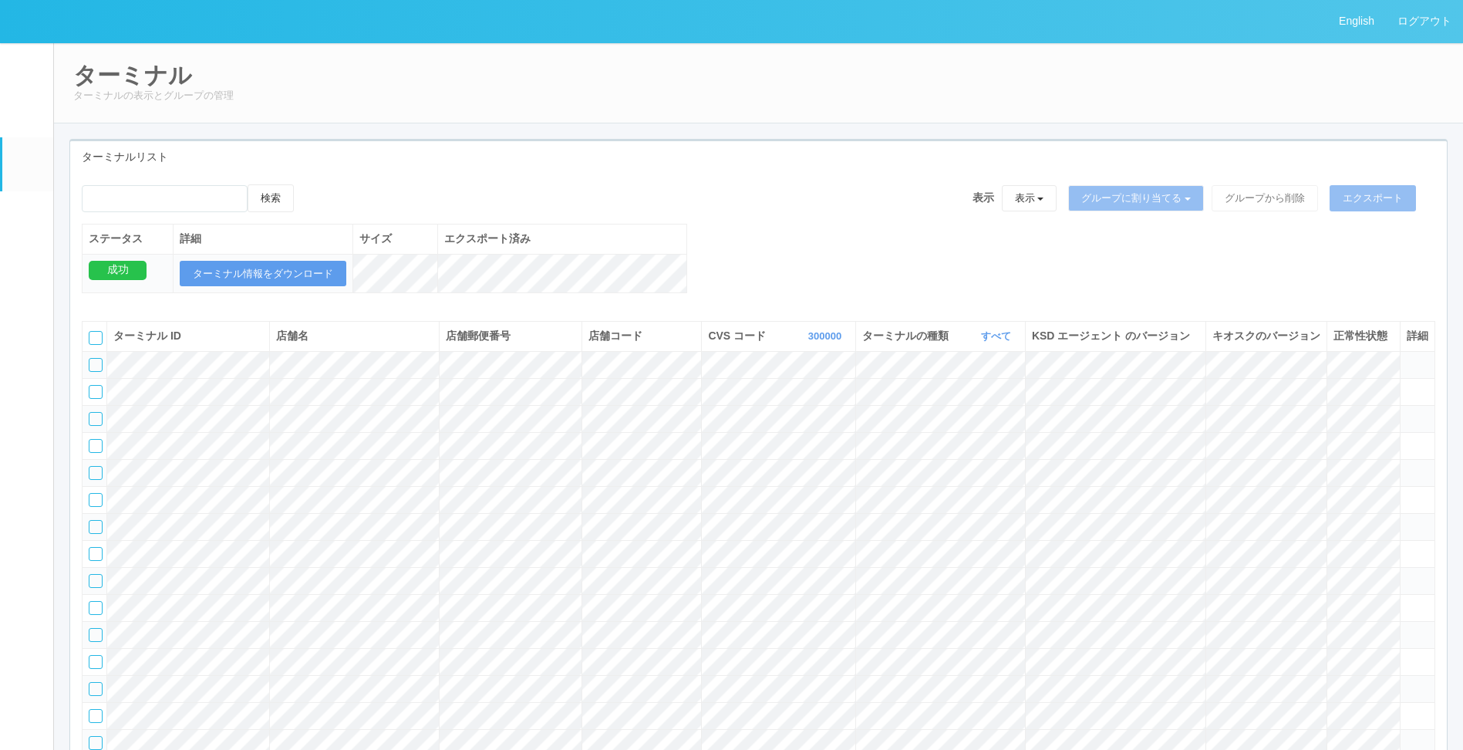
click at [477, 378] on tr at bounding box center [759, 364] width 1353 height 27
click at [832, 342] on link "300000" at bounding box center [826, 336] width 37 height 12
click at [811, 422] on link "115110" at bounding box center [787, 411] width 122 height 21
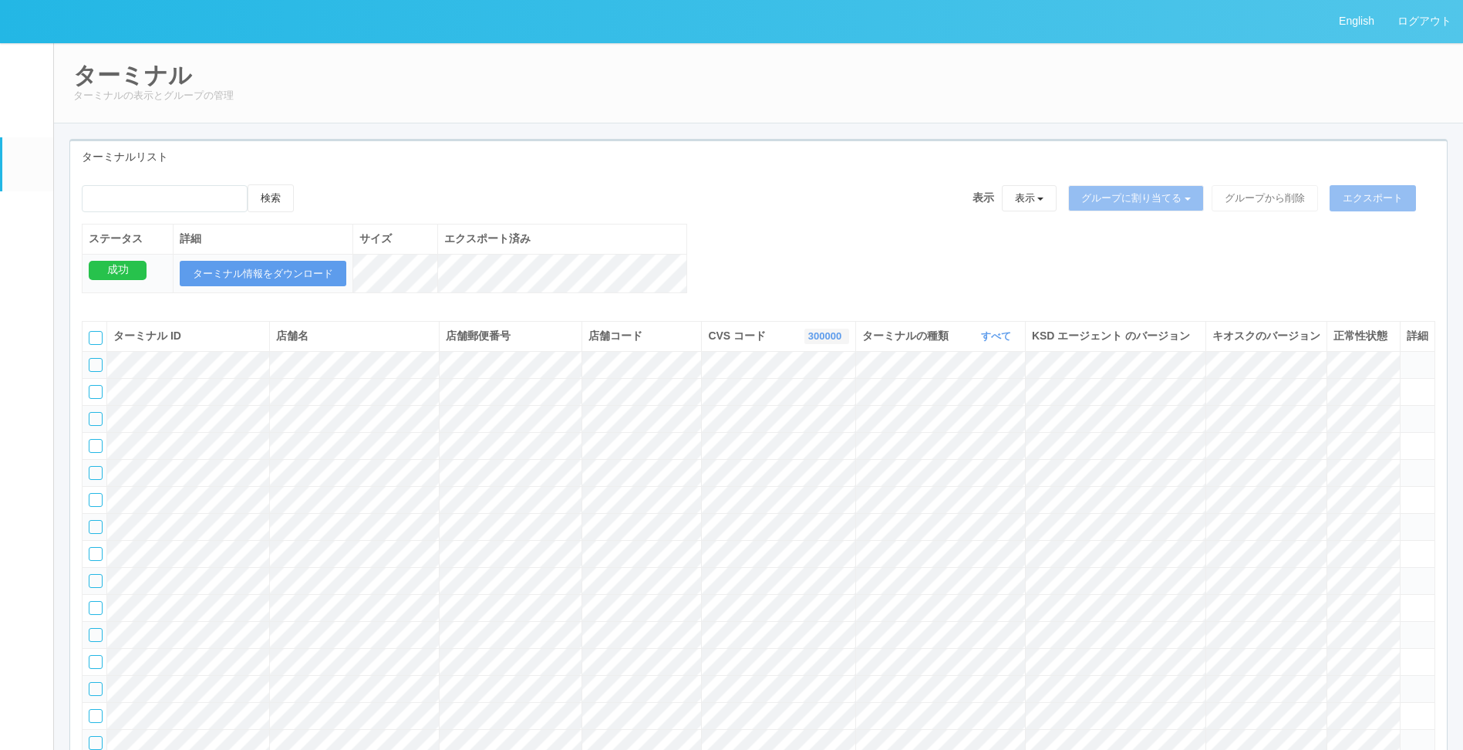
click at [833, 342] on link "300000" at bounding box center [826, 336] width 37 height 12
click at [813, 342] on link "300000" at bounding box center [826, 336] width 37 height 12
click at [810, 443] on link "300023" at bounding box center [784, 433] width 122 height 21
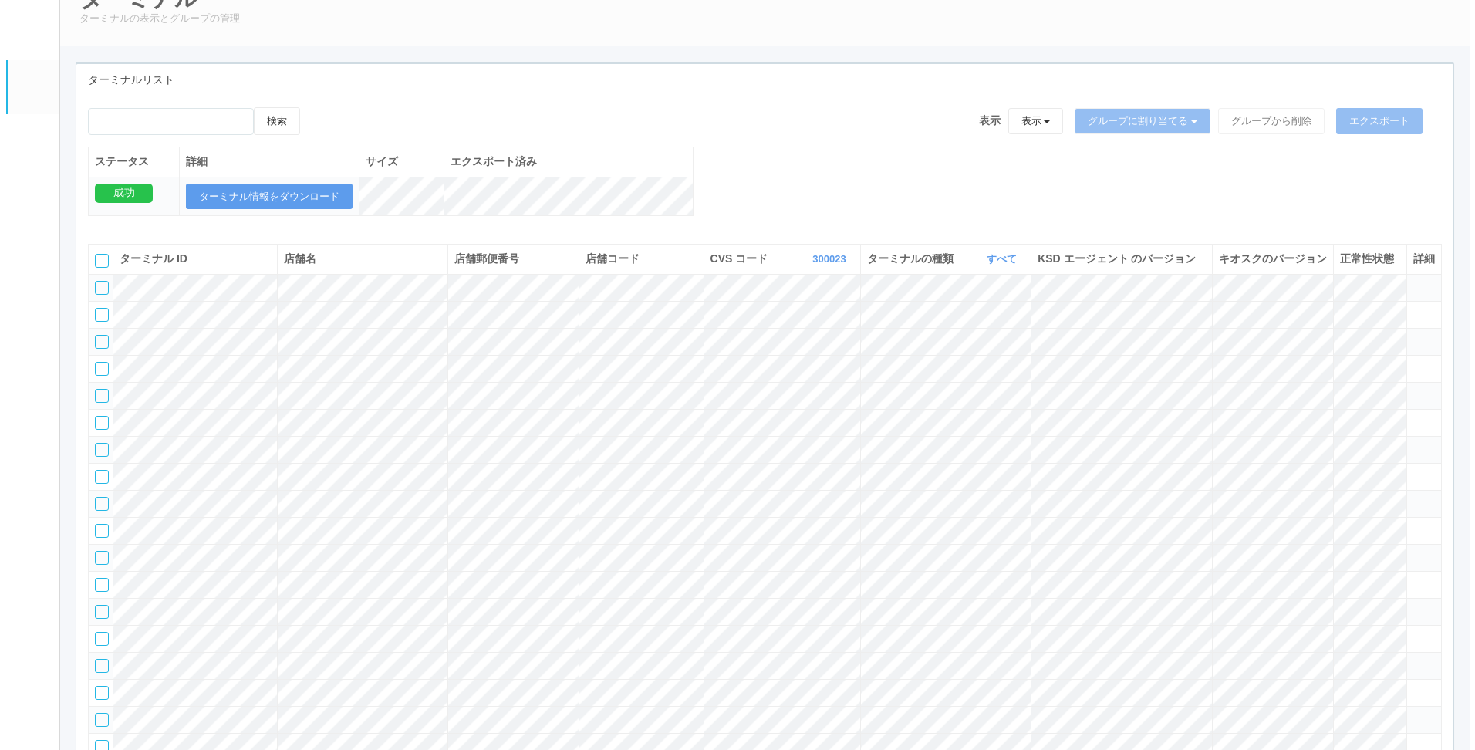
scroll to position [831, 0]
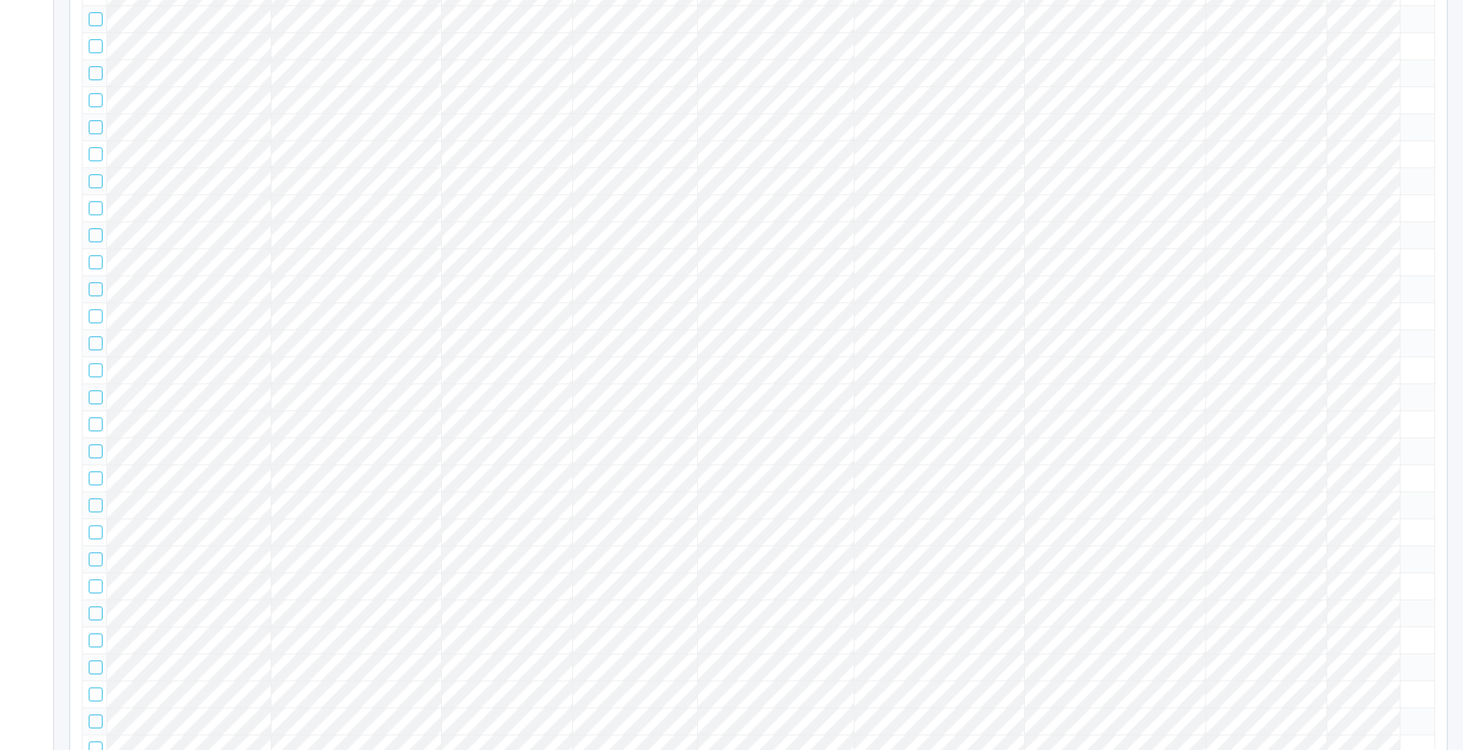
click at [1407, 174] on icon at bounding box center [1407, 174] width 0 height 0
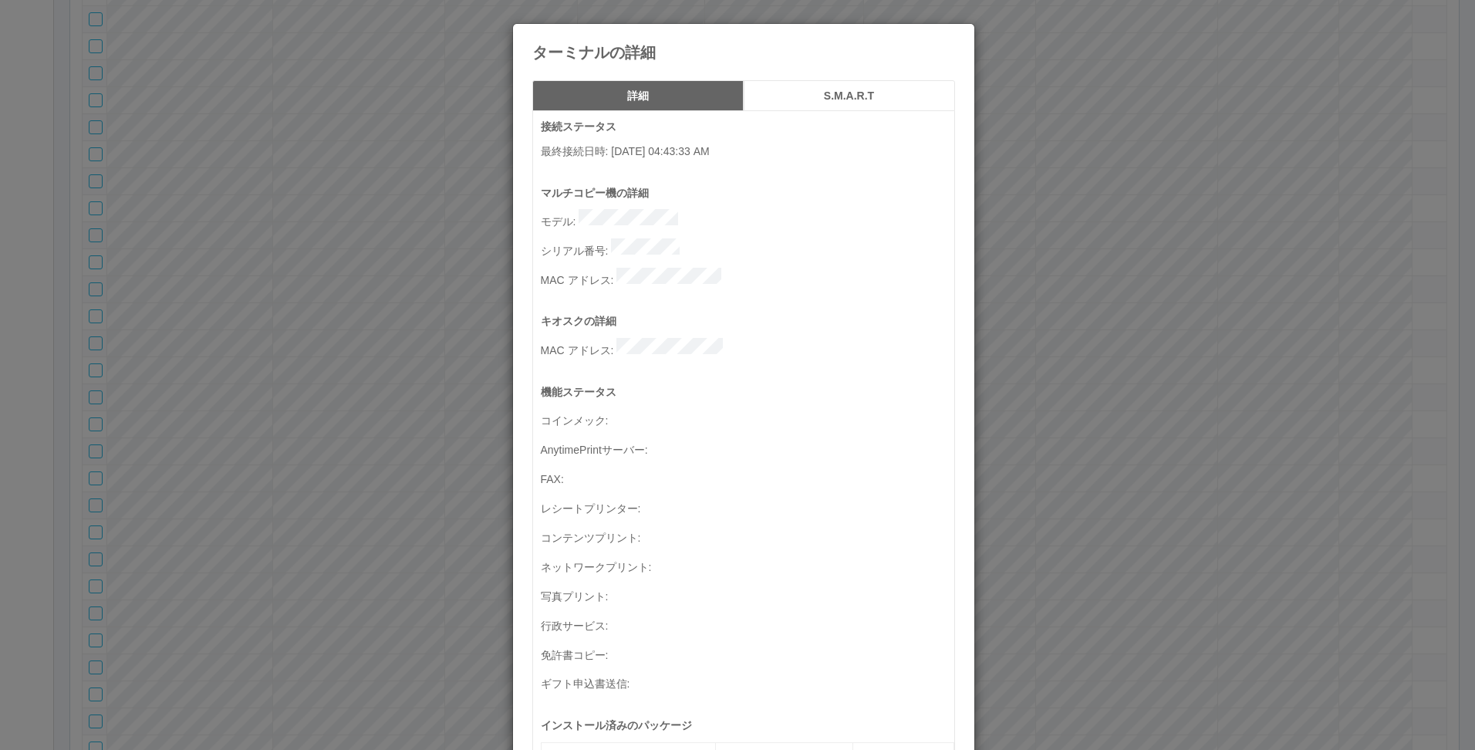
click at [1094, 369] on div "ターミナルの詳細 詳細 S.M.A.R.T 接続ステータス 最終接続日時 : 09/03/2025 04:43:33 AM マルチコピー機の詳細 モデル : …" at bounding box center [737, 375] width 1475 height 750
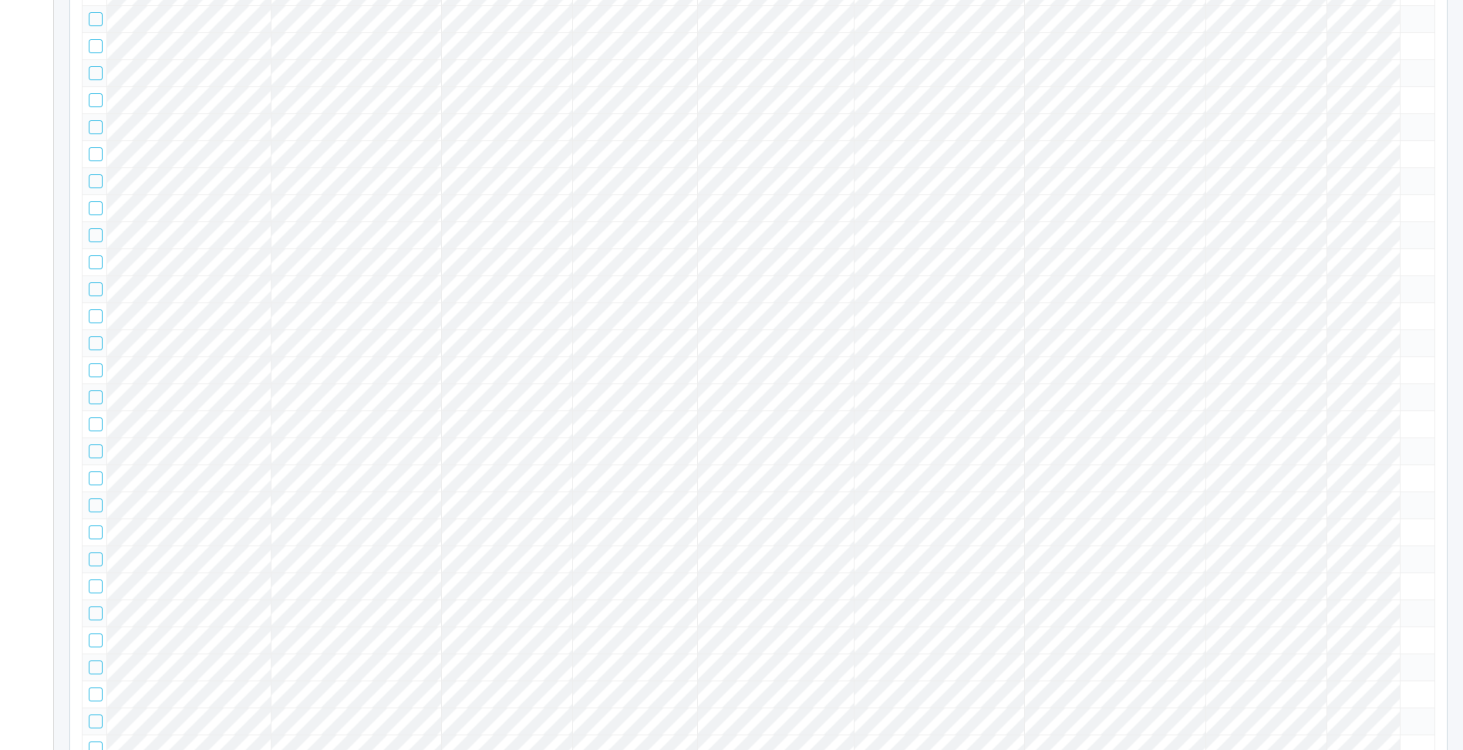
click at [1420, 194] on td at bounding box center [1417, 180] width 35 height 27
click at [1407, 174] on icon at bounding box center [1407, 174] width 0 height 0
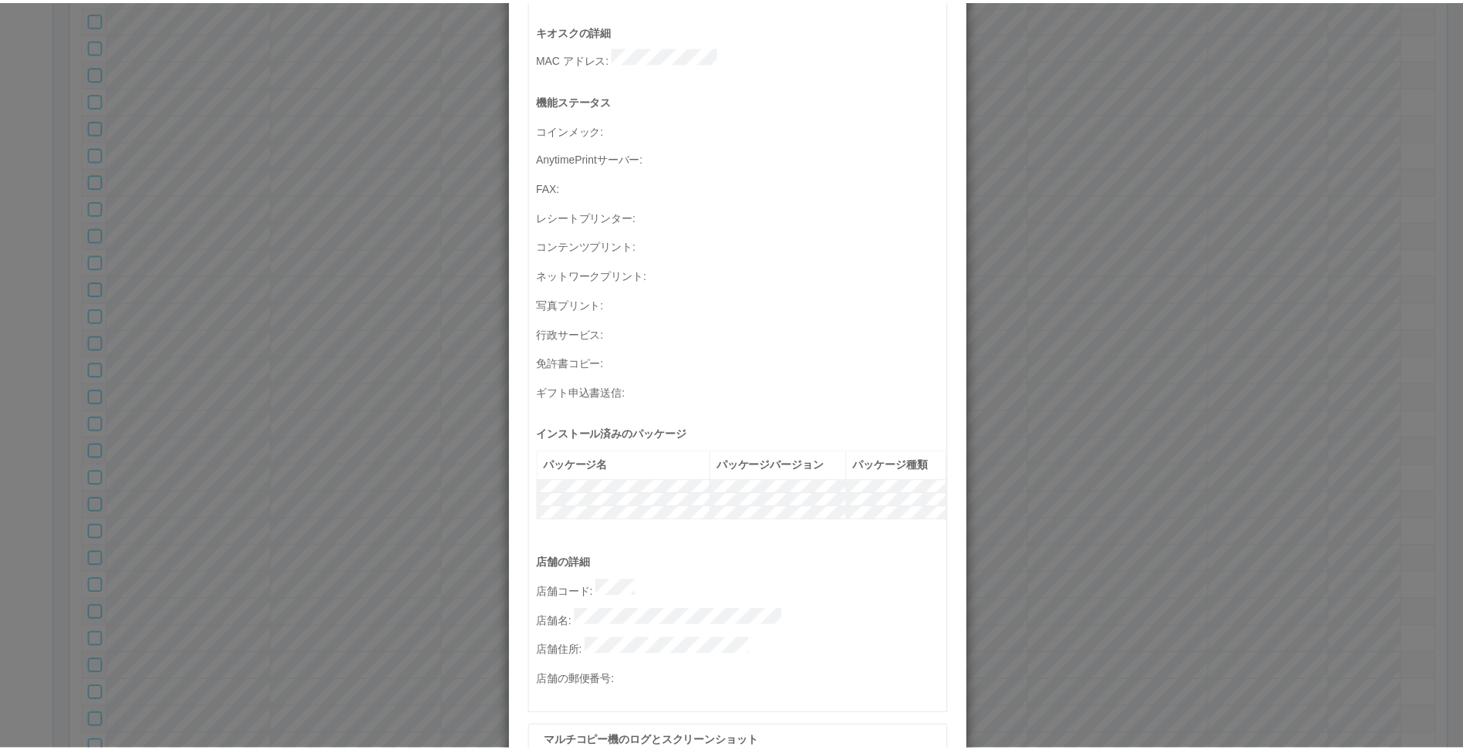
scroll to position [386, 0]
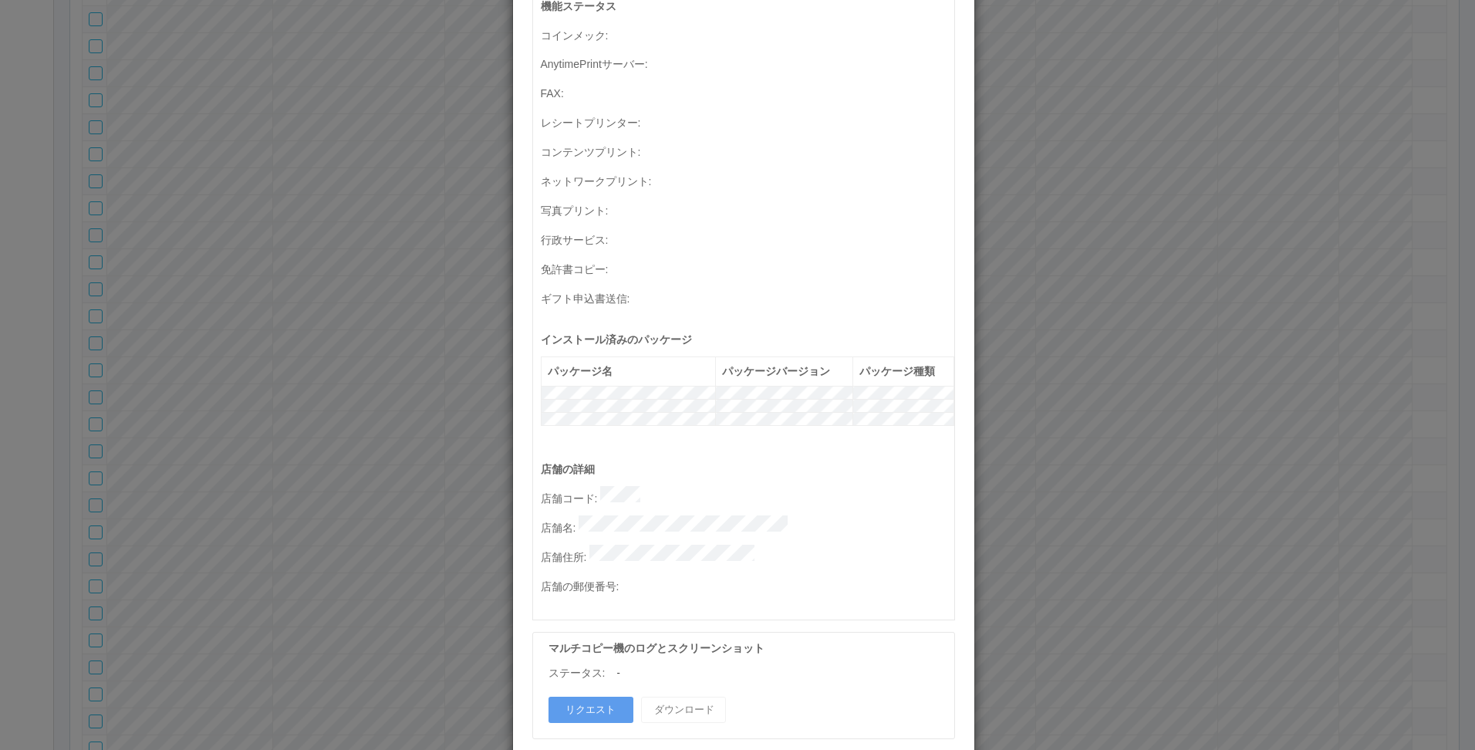
drag, startPoint x: 574, startPoint y: 502, endPoint x: 818, endPoint y: 495, distance: 244.6
click at [818, 515] on p "店舗名 :" at bounding box center [747, 525] width 413 height 21
click at [1250, 295] on div "ターミナルの詳細 詳細 S.M.A.R.T 接続ステータス 最終接続日時 : 09/03/2025 04:43:33 AM マルチコピー機の詳細 モデル : …" at bounding box center [737, 375] width 1475 height 750
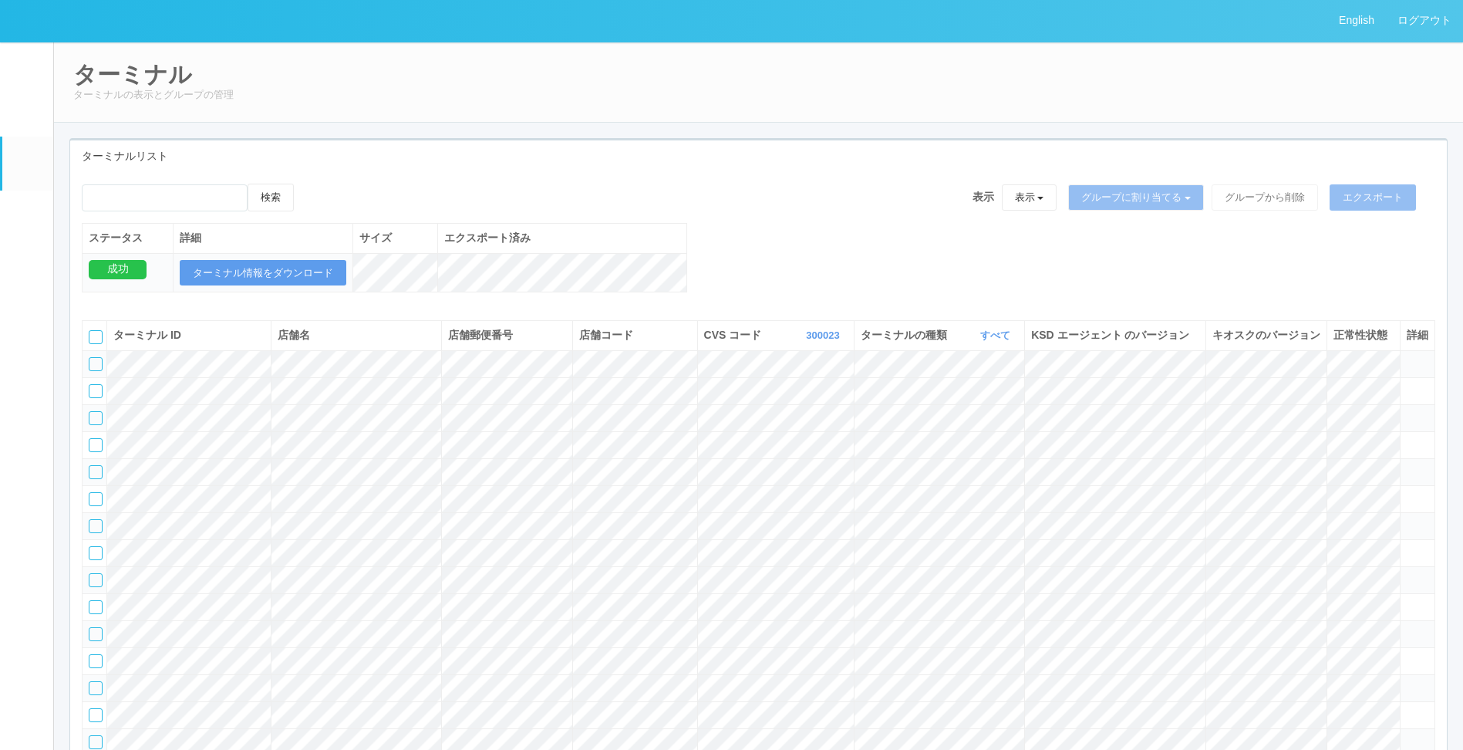
scroll to position [0, 0]
click at [815, 342] on link "300023" at bounding box center [824, 336] width 37 height 12
click at [818, 369] on link "300020" at bounding box center [786, 359] width 122 height 21
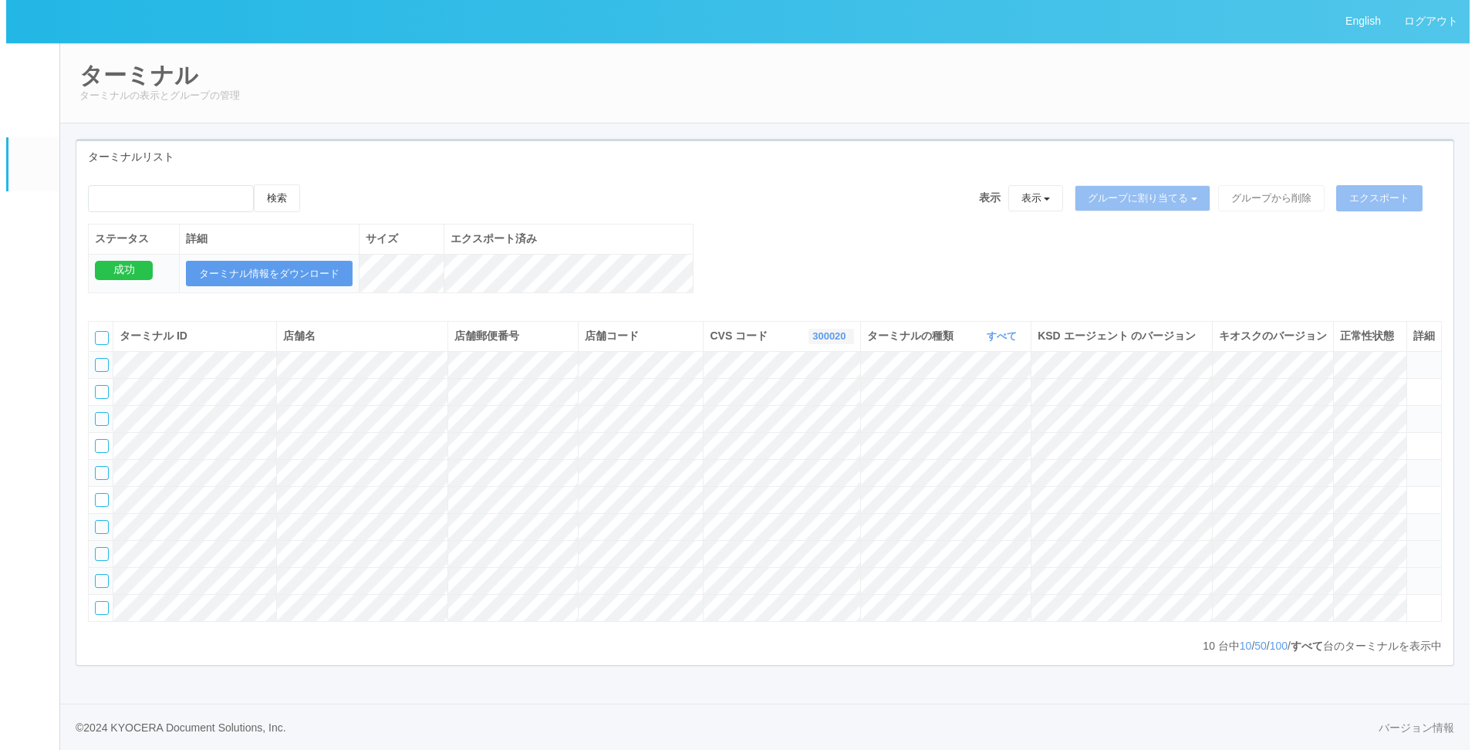
scroll to position [77, 0]
click at [399, 405] on tr at bounding box center [759, 418] width 1353 height 27
click at [1407, 412] on icon at bounding box center [1407, 412] width 0 height 0
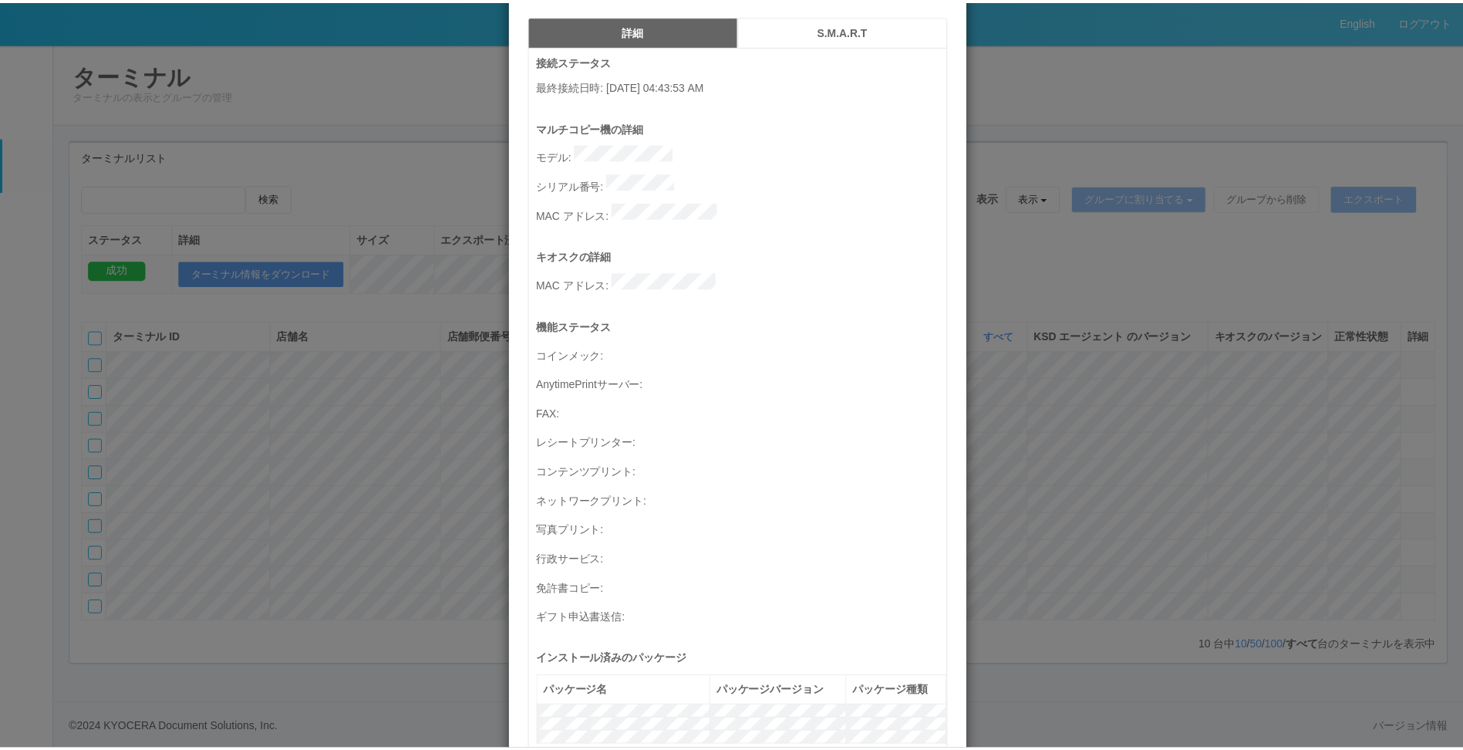
scroll to position [154, 0]
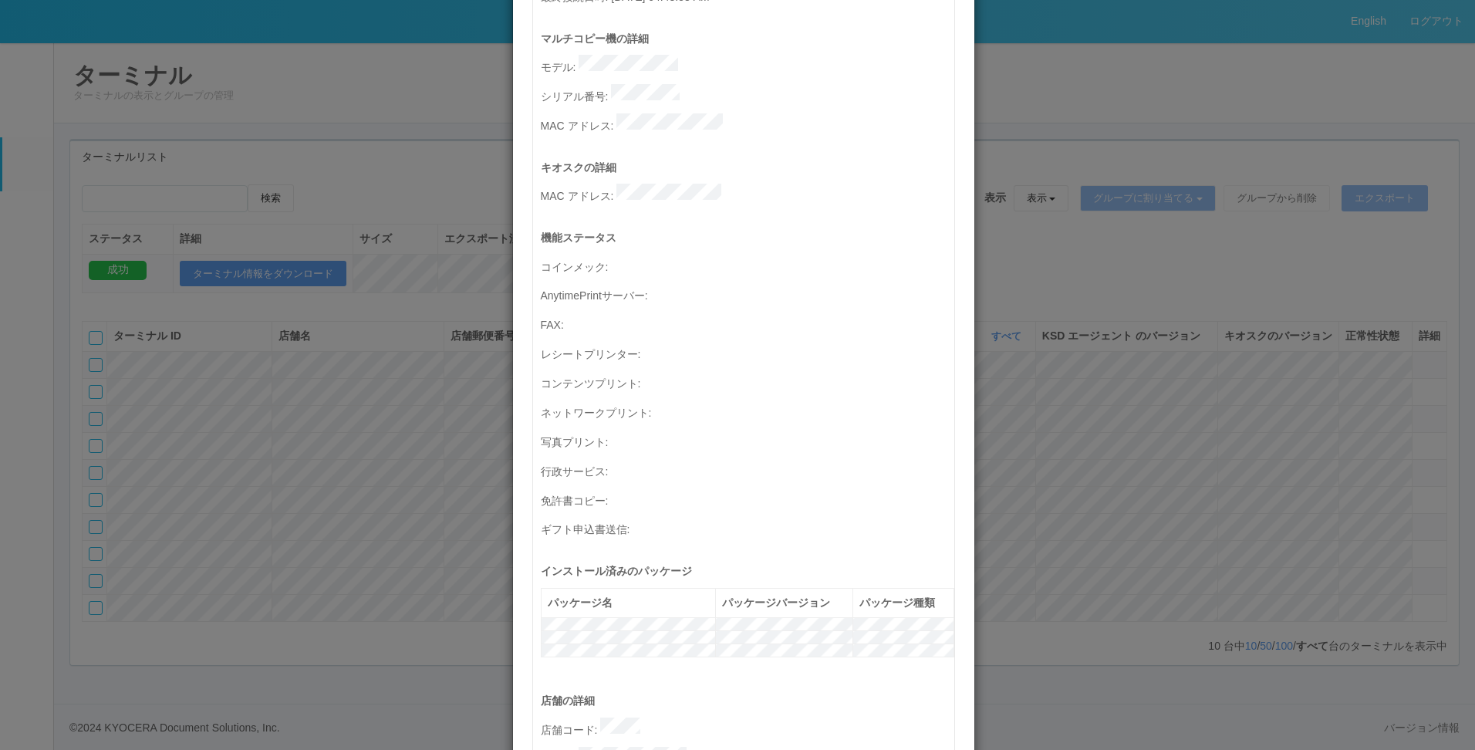
click at [1185, 378] on div "ターミナルの詳細 詳細 S.M.A.R.T 接続ステータス 最終接続日時 : 09/03/2025 04:43:53 AM マルチコピー機の詳細 モデル : …" at bounding box center [737, 375] width 1475 height 750
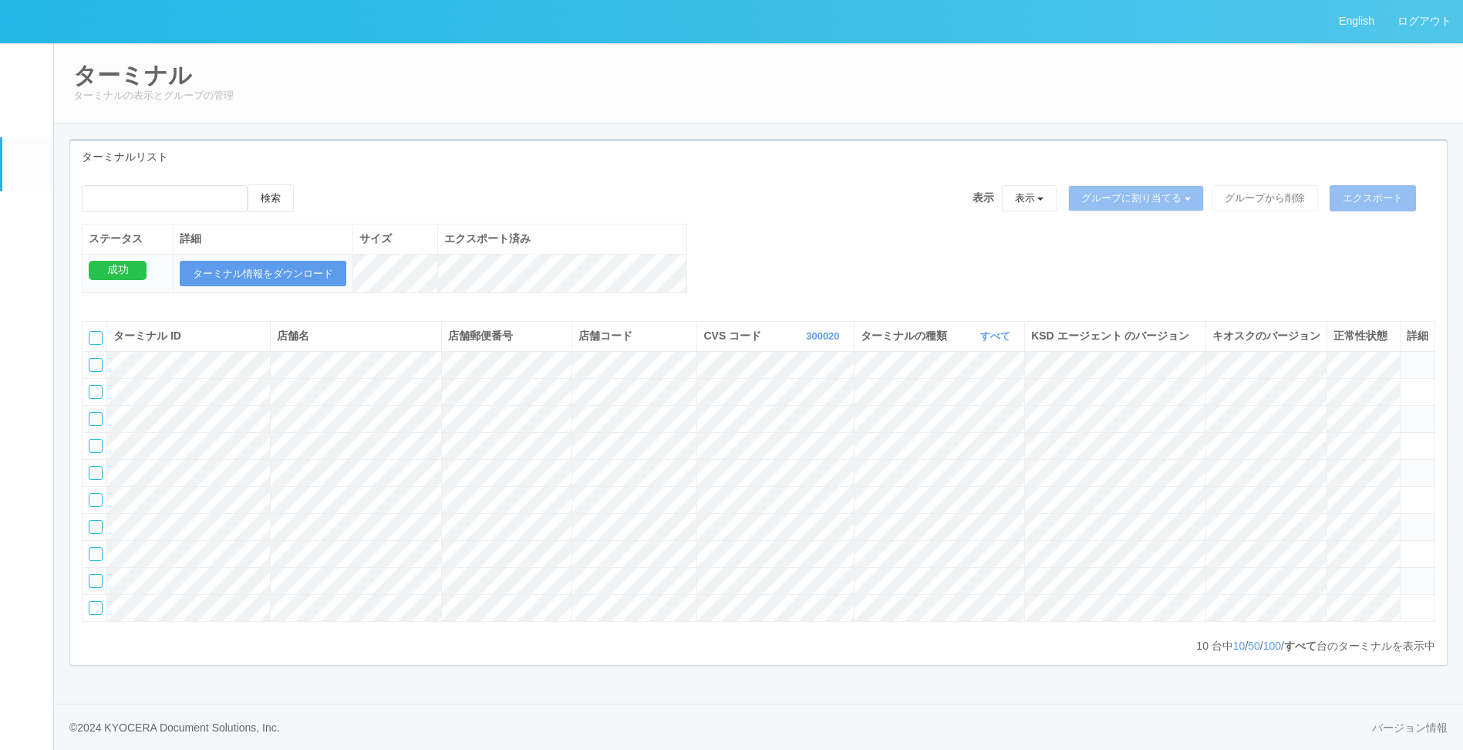
click at [693, 184] on div "検索 表示 表示 すべてのターミナル 未割り当てのターミナル グループを追加 グループ名を編集 アーカイブ済みのターミナル グループに割り当てる グループを追…" at bounding box center [759, 203] width 1354 height 39
click at [35, 191] on link "パッケージ" at bounding box center [27, 214] width 51 height 47
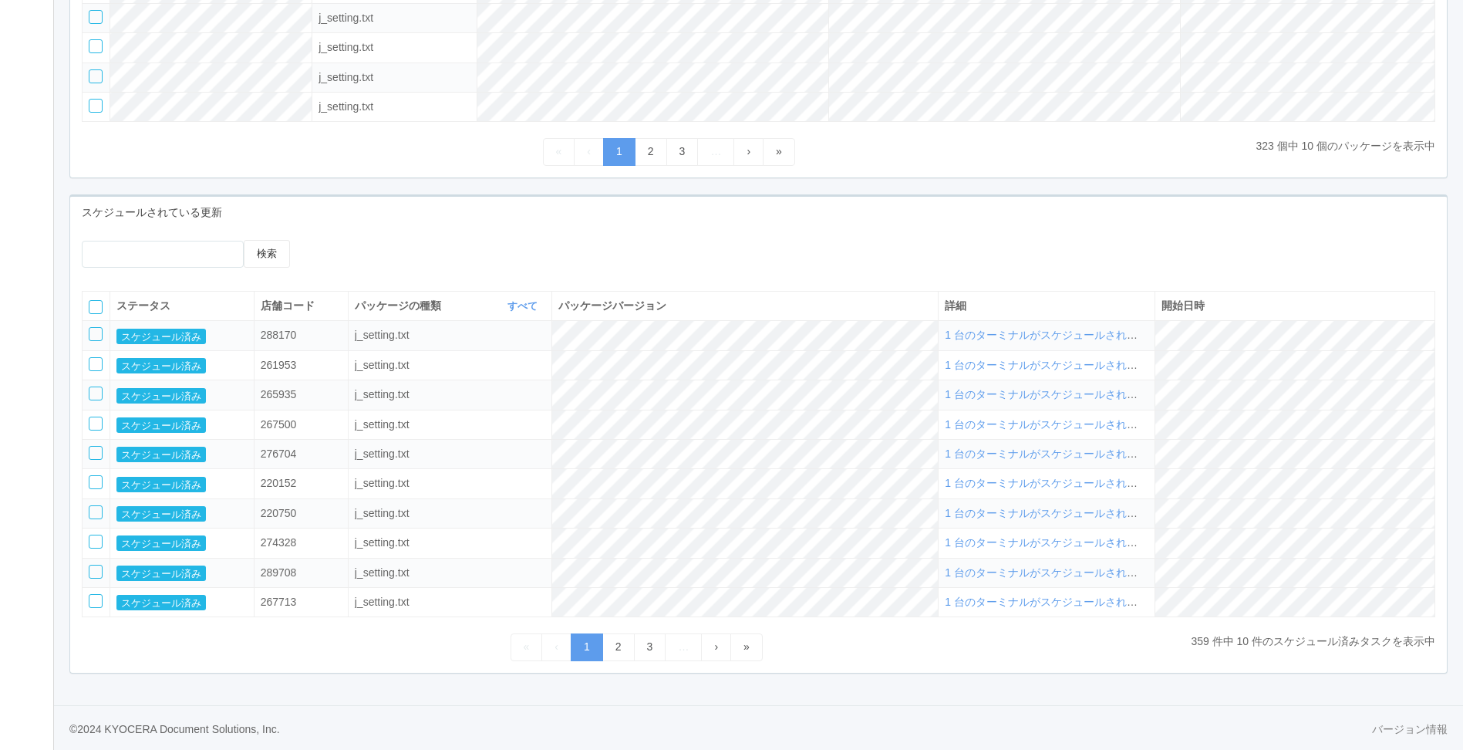
scroll to position [450, 0]
click at [619, 647] on link "2" at bounding box center [618, 645] width 32 height 27
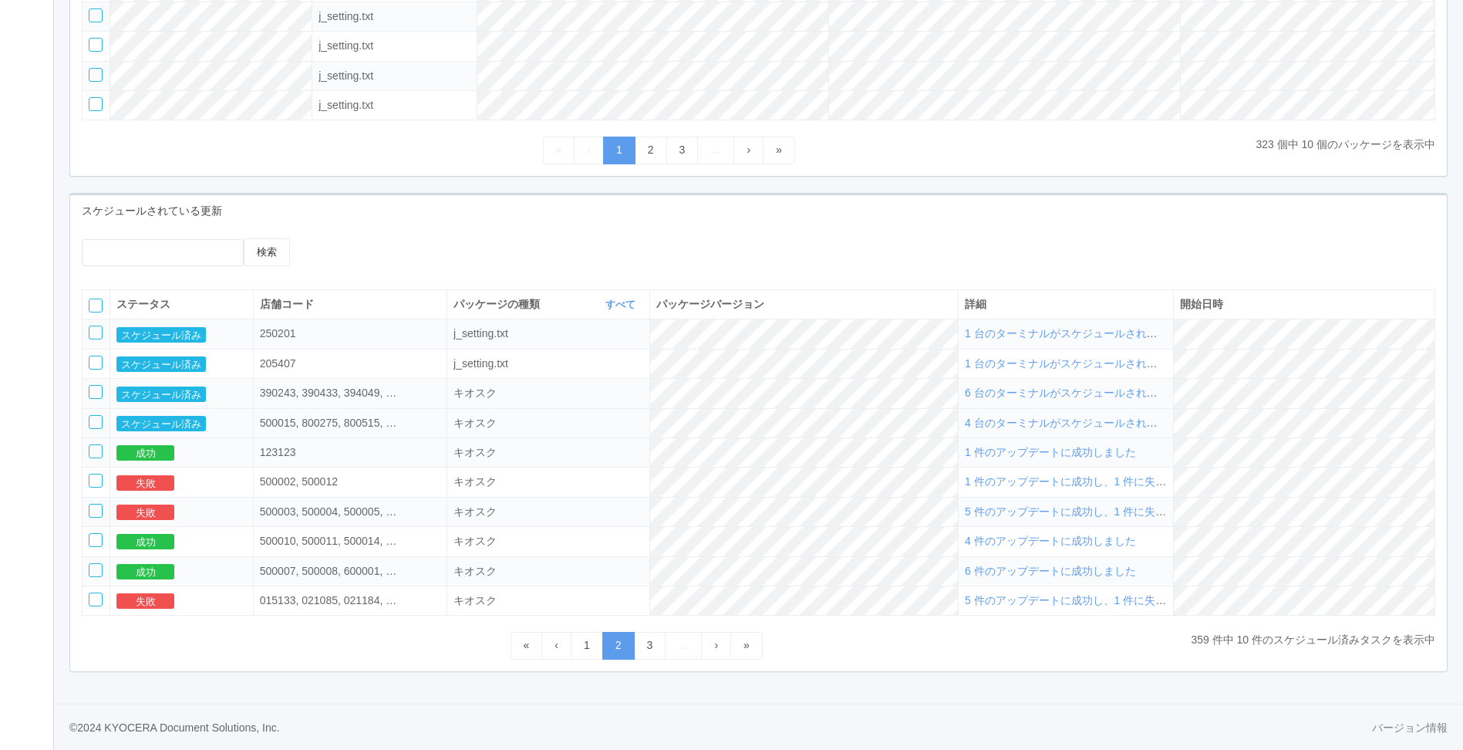
click at [103, 425] on td at bounding box center [97, 422] width 28 height 29
click at [91, 390] on div at bounding box center [96, 392] width 14 height 14
click at [97, 423] on div at bounding box center [96, 422] width 14 height 14
click at [336, 238] on icon at bounding box center [336, 238] width 0 height 0
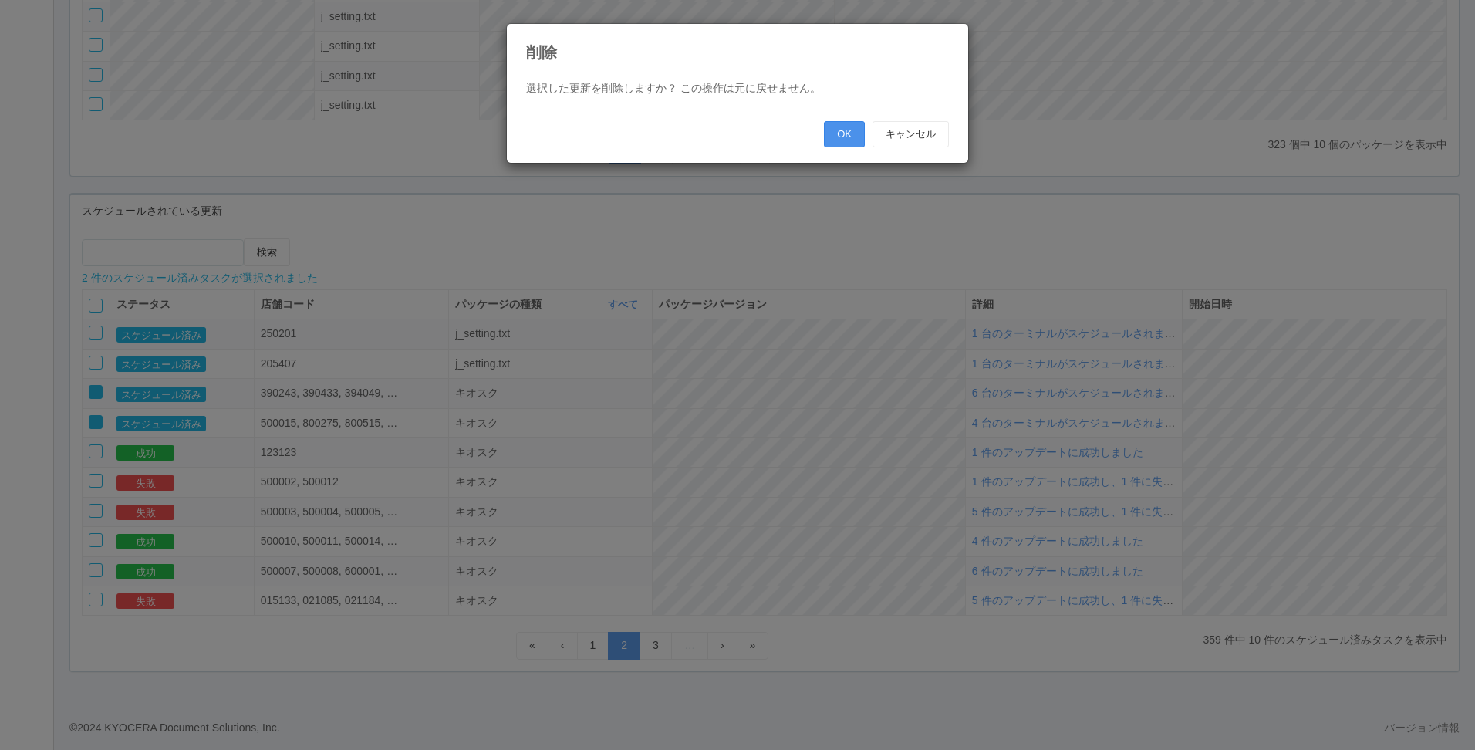
drag, startPoint x: 841, startPoint y: 142, endPoint x: 850, endPoint y: 138, distance: 9.3
click at [844, 142] on button "OK" at bounding box center [844, 134] width 41 height 26
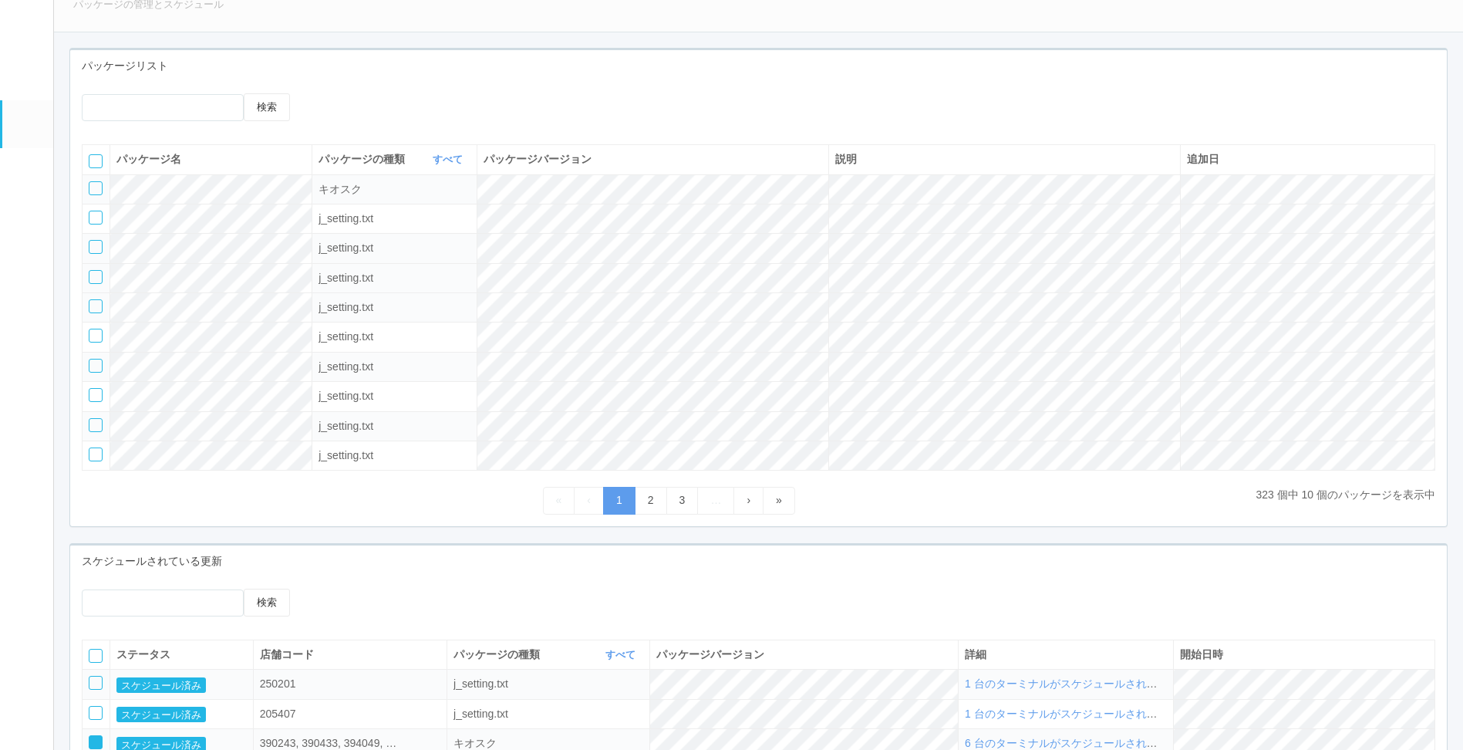
scroll to position [64, 0]
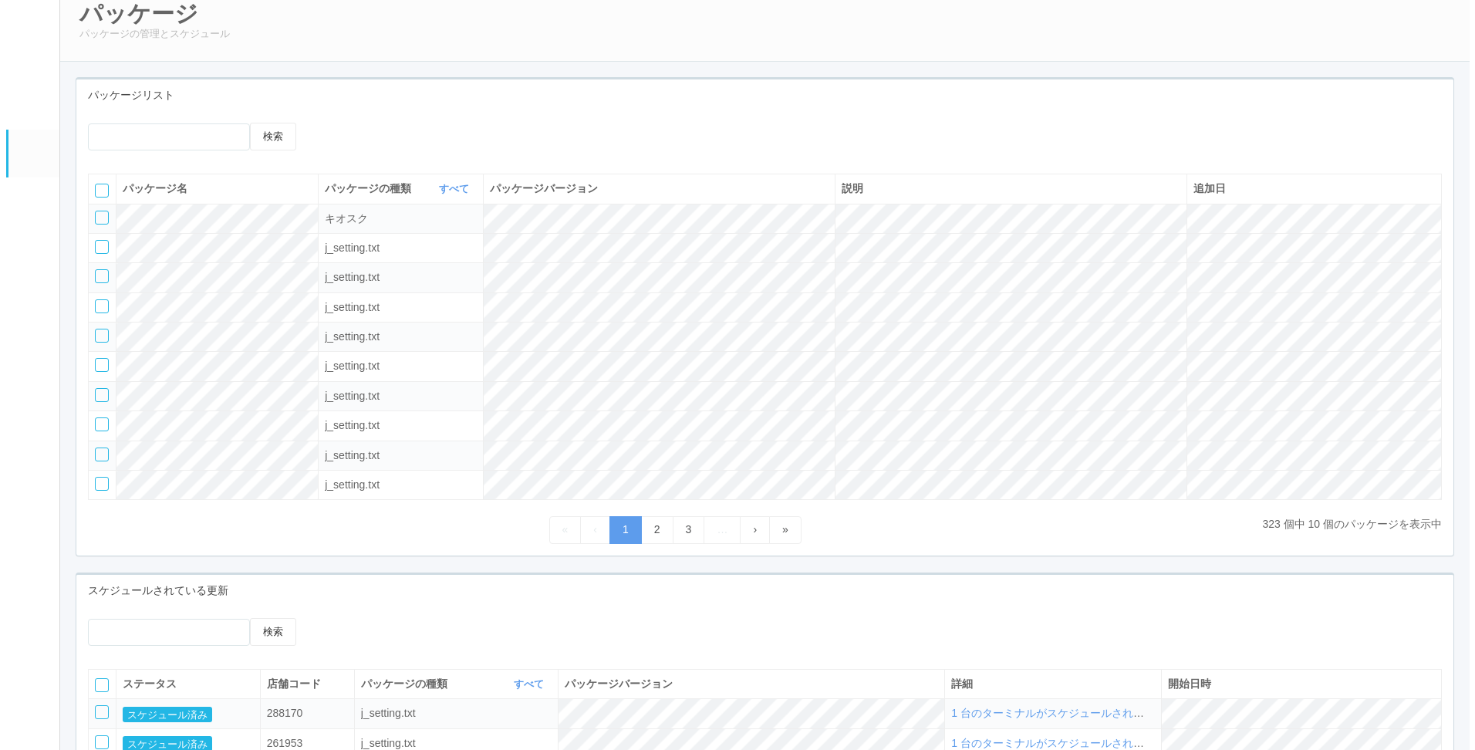
scroll to position [0, 0]
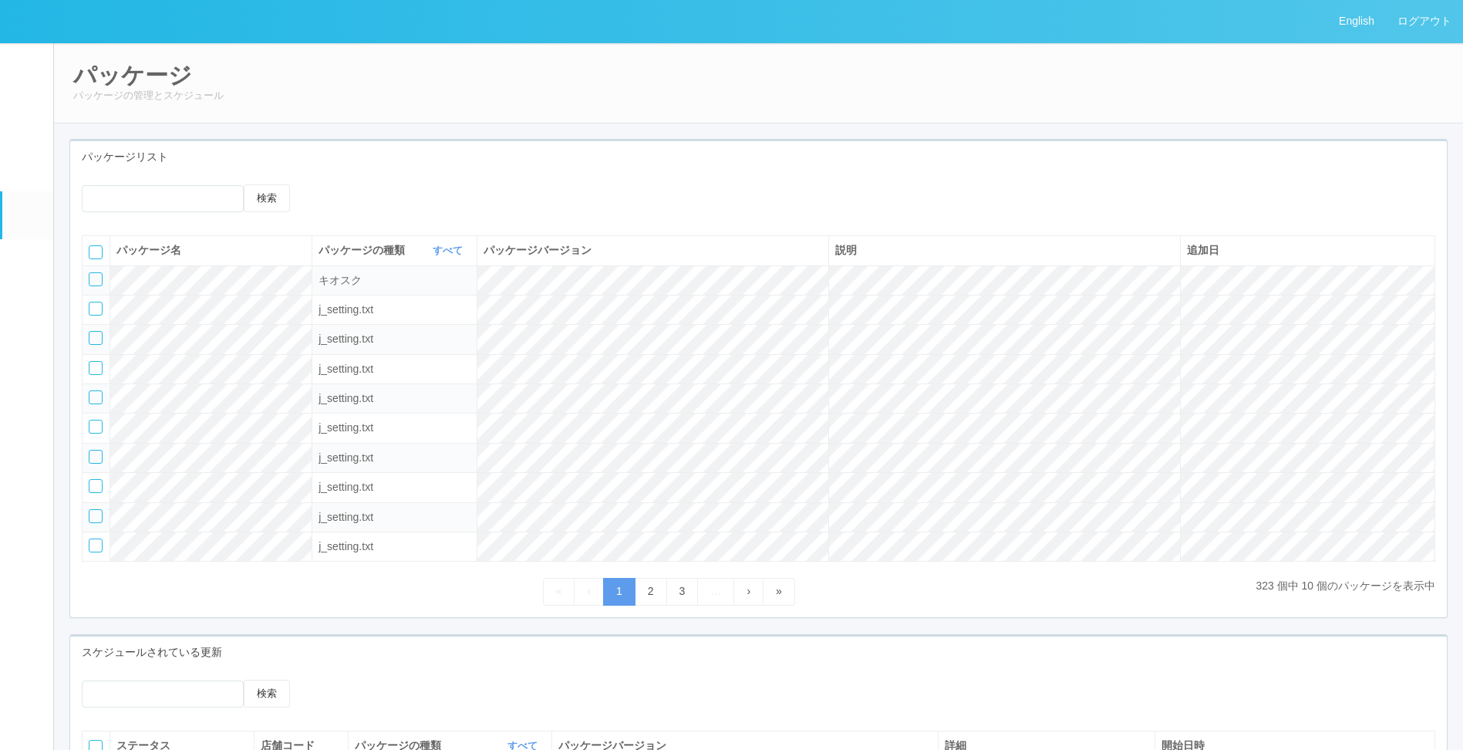
click at [15, 174] on link "ターミナル" at bounding box center [27, 164] width 51 height 54
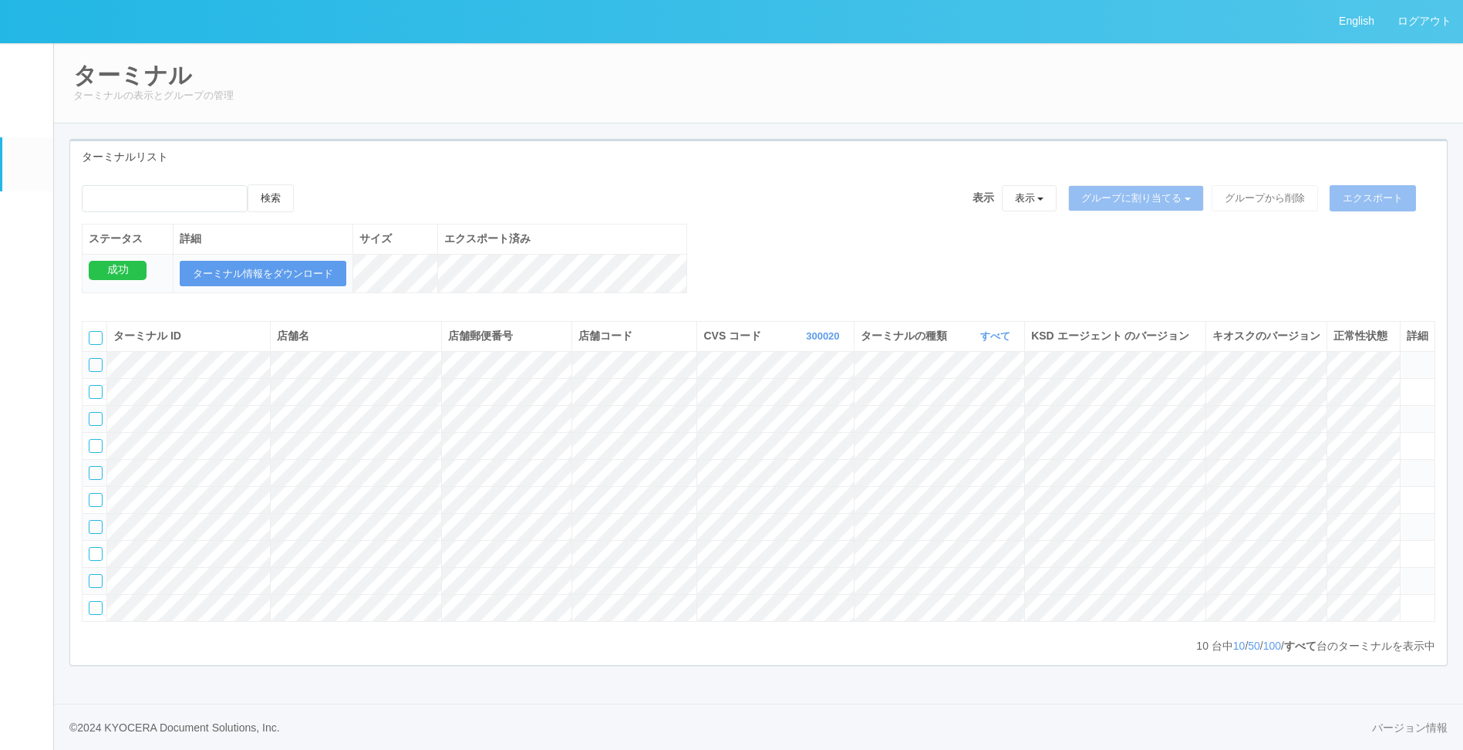
drag, startPoint x: 681, startPoint y: 228, endPoint x: 703, endPoint y: 228, distance: 22.4
click at [703, 228] on div "検索 表示 表示 すべてのターミナル 未割り当てのターミナル グループを追加 グループ名を編集 アーカイブ済みのターミナル グループに割り当てる グループを追…" at bounding box center [758, 246] width 1377 height 125
click at [806, 342] on link "300020" at bounding box center [824, 336] width 37 height 12
click at [798, 389] on link "すべて" at bounding box center [786, 379] width 122 height 21
drag, startPoint x: 798, startPoint y: 391, endPoint x: 994, endPoint y: 335, distance: 203.6
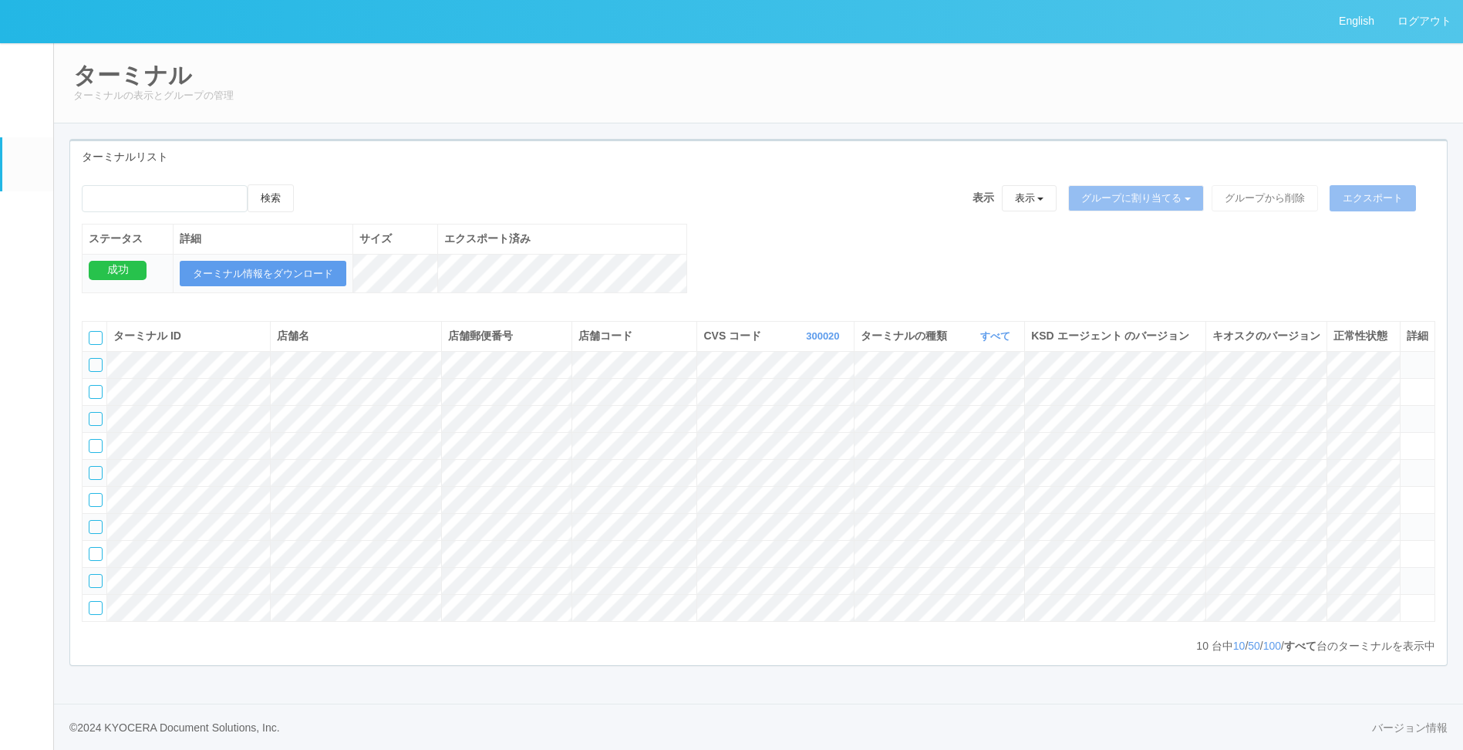
click at [994, 335] on th "ターミナルの種類 すべて 表示 すべて キオスク マルチコピー機" at bounding box center [939, 336] width 171 height 29
click at [996, 342] on link "すべて" at bounding box center [997, 336] width 34 height 12
click at [954, 406] on span "キオスク" at bounding box center [936, 400] width 51 height 12
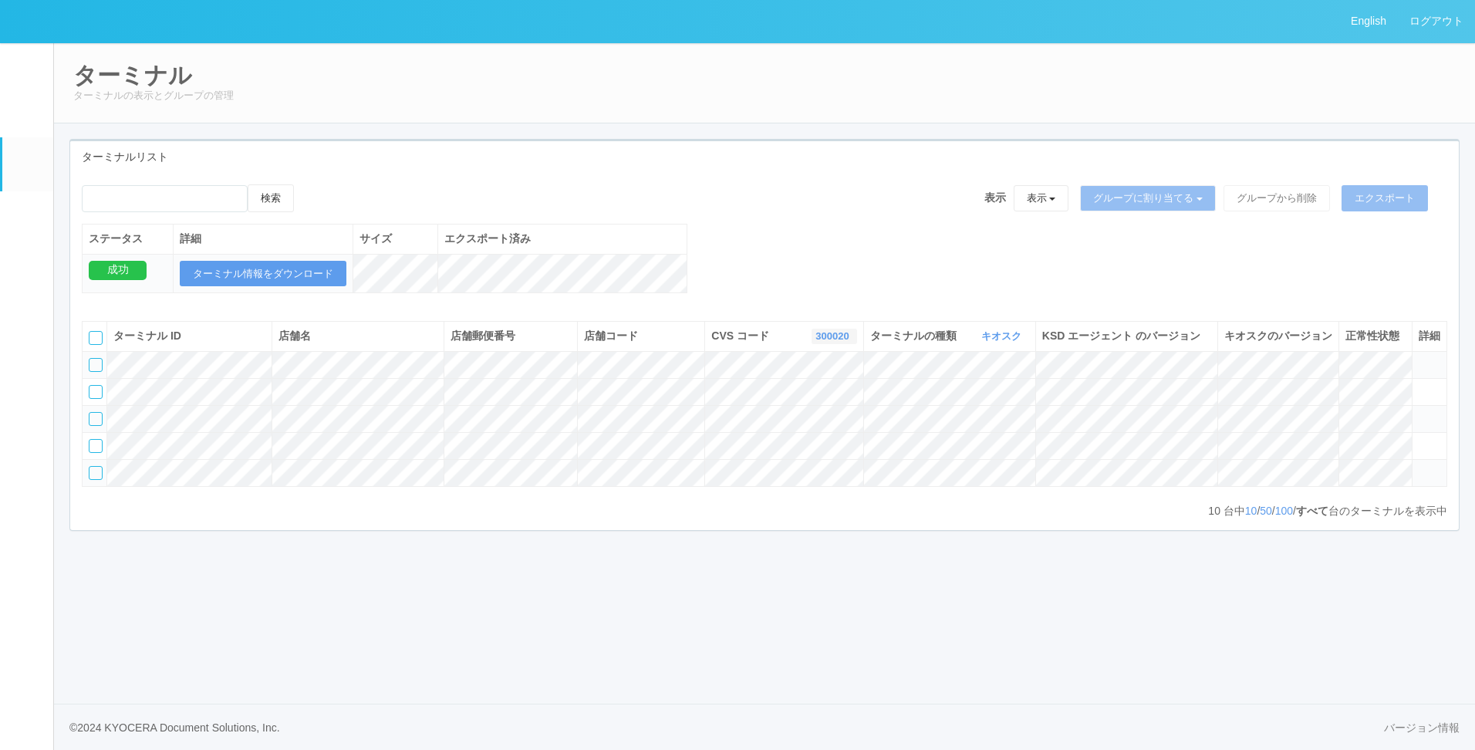
click at [828, 342] on link "300020" at bounding box center [833, 336] width 37 height 12
click at [783, 385] on span "すべて" at bounding box center [770, 379] width 40 height 12
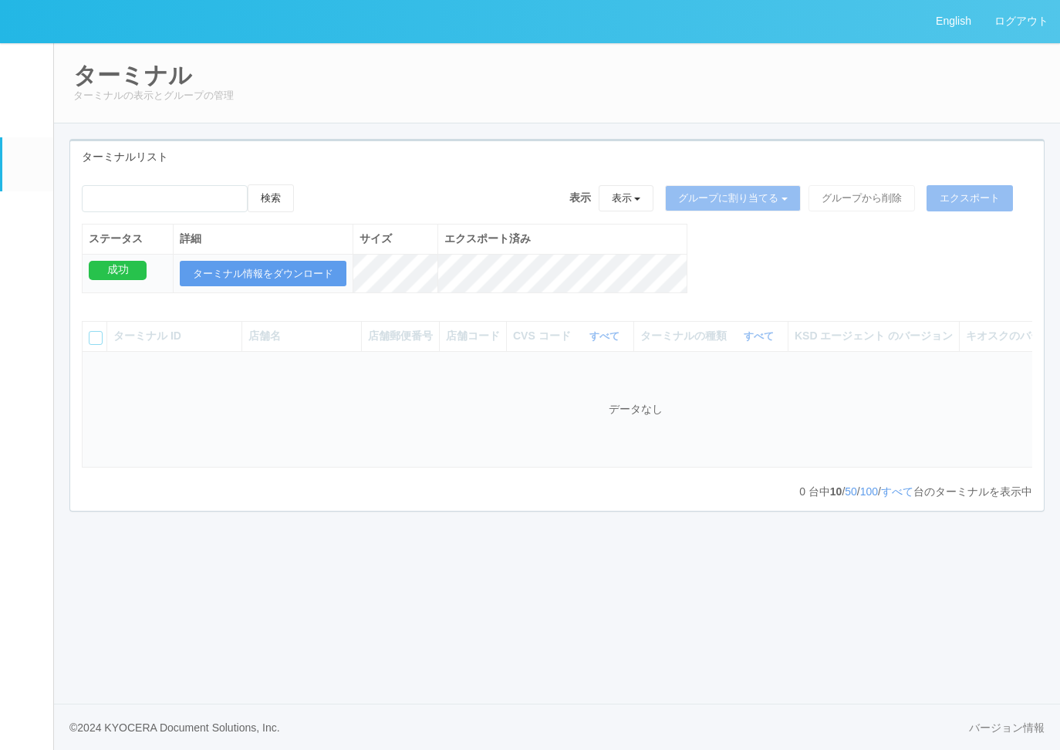
click at [761, 275] on div "検索 表示 表示 すべてのターミナル 未割り当てのターミナル グループを追加 グループ名を編集 アーカイブ済みのターミナル グループに割り当てる グループを追…" at bounding box center [556, 246] width 973 height 125
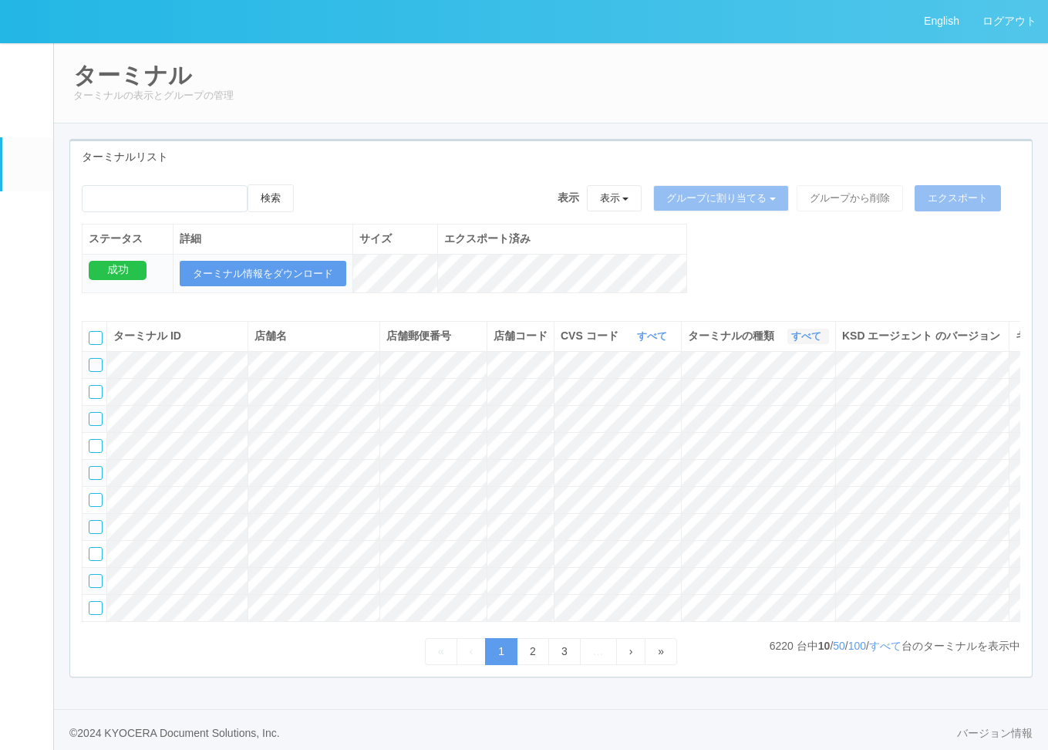
click at [803, 342] on link "すべて" at bounding box center [808, 336] width 34 height 12
click at [778, 411] on link "キオスク" at bounding box center [767, 400] width 122 height 21
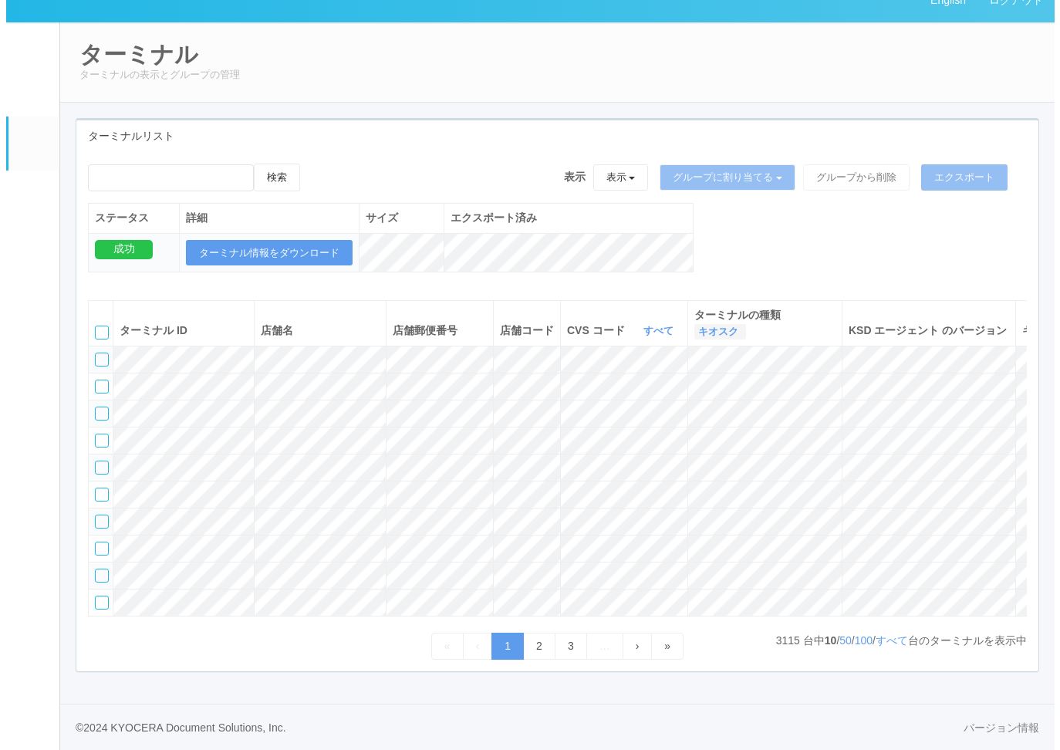
scroll to position [107, 0]
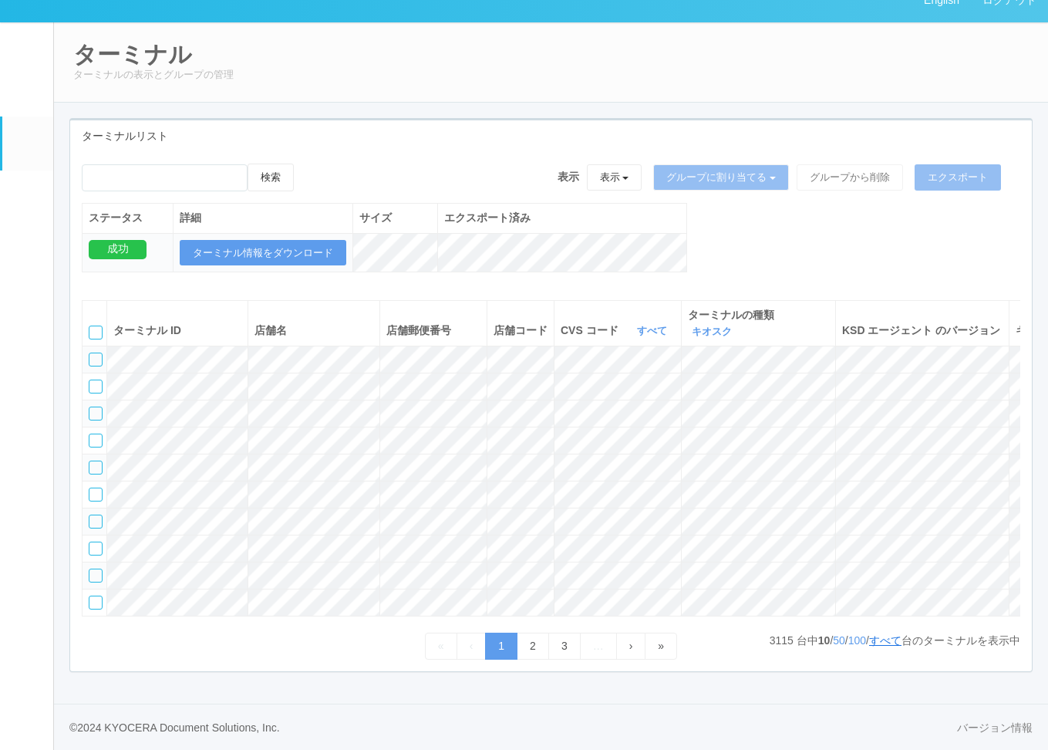
click at [882, 641] on link "すべて" at bounding box center [885, 640] width 32 height 12
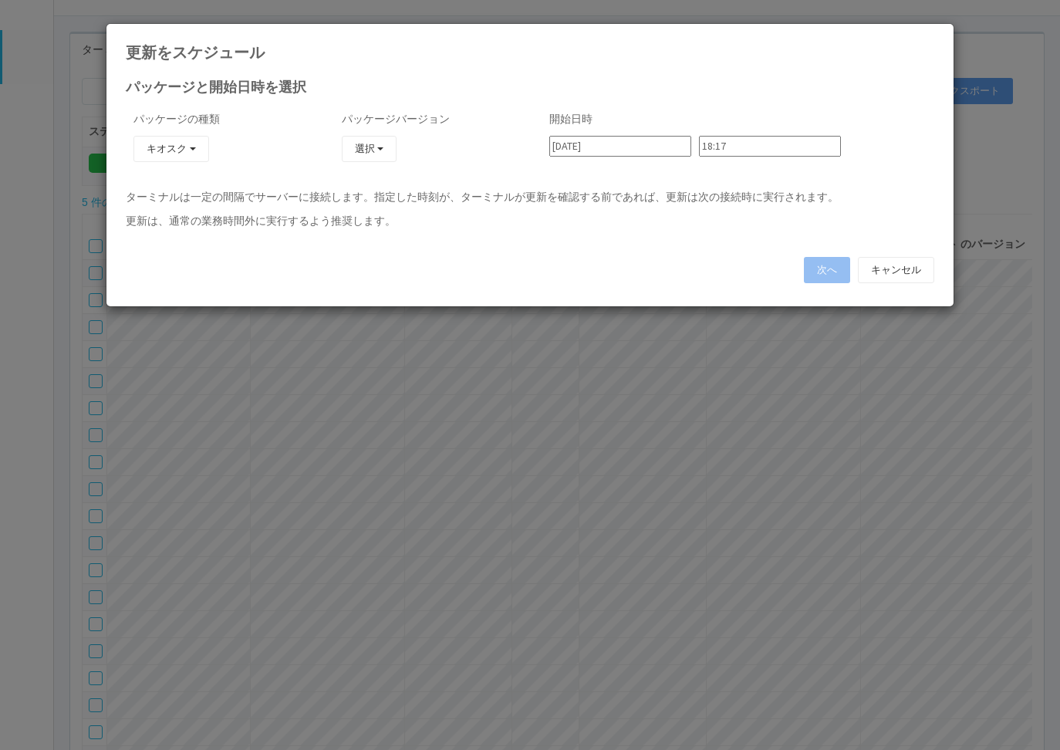
type input "23:30"
type input "23:36"
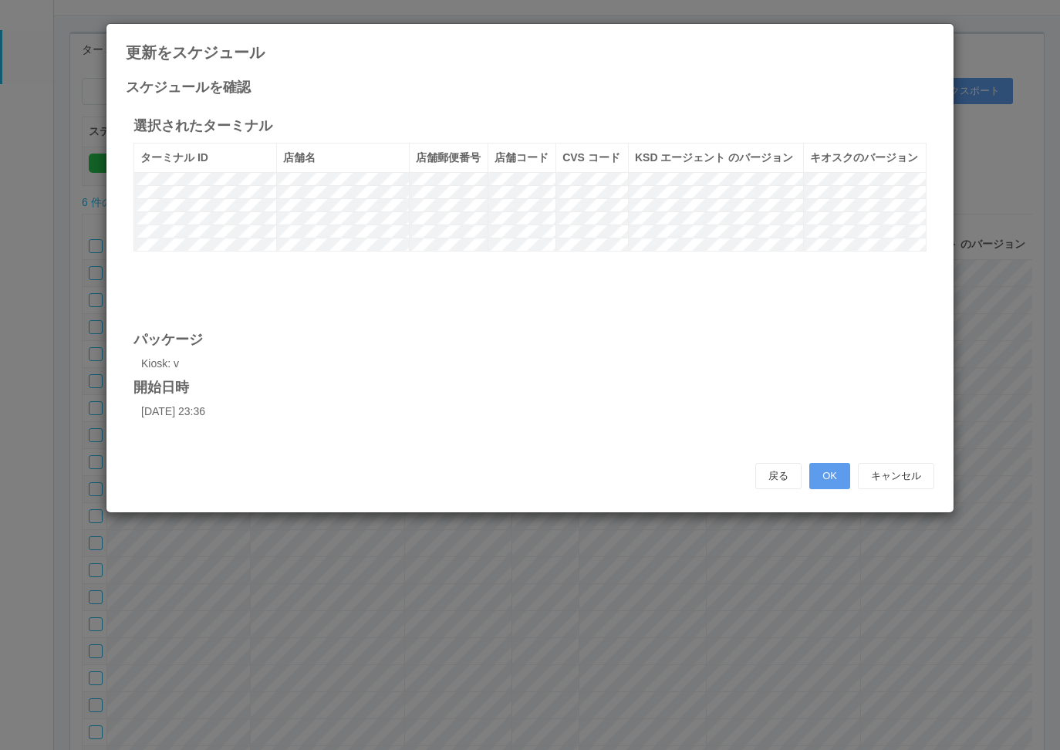
click at [624, 224] on tr at bounding box center [530, 217] width 792 height 13
click at [923, 470] on button "キャンセル" at bounding box center [896, 476] width 76 height 26
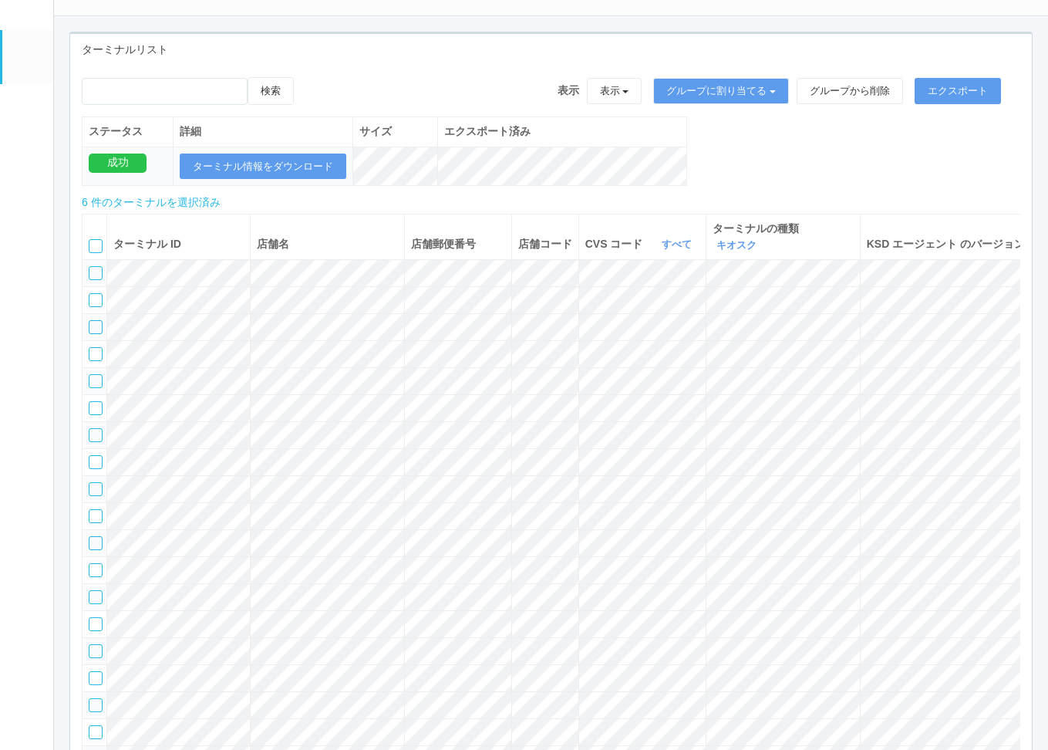
click at [201, 229] on th "ターミナル ID" at bounding box center [178, 236] width 143 height 45
click at [96, 241] on div at bounding box center [96, 246] width 14 height 14
click at [0, 0] on icon at bounding box center [0, 0] width 0 height 0
click at [96, 248] on div at bounding box center [96, 246] width 14 height 14
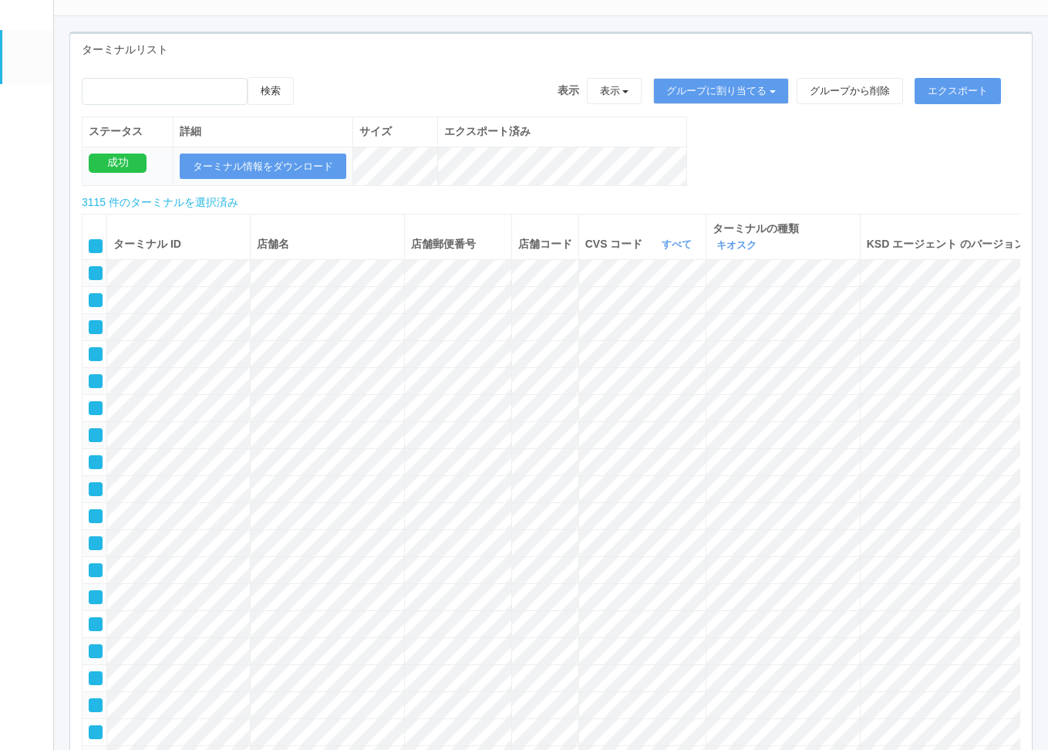
click at [90, 241] on icon at bounding box center [90, 241] width 0 height 0
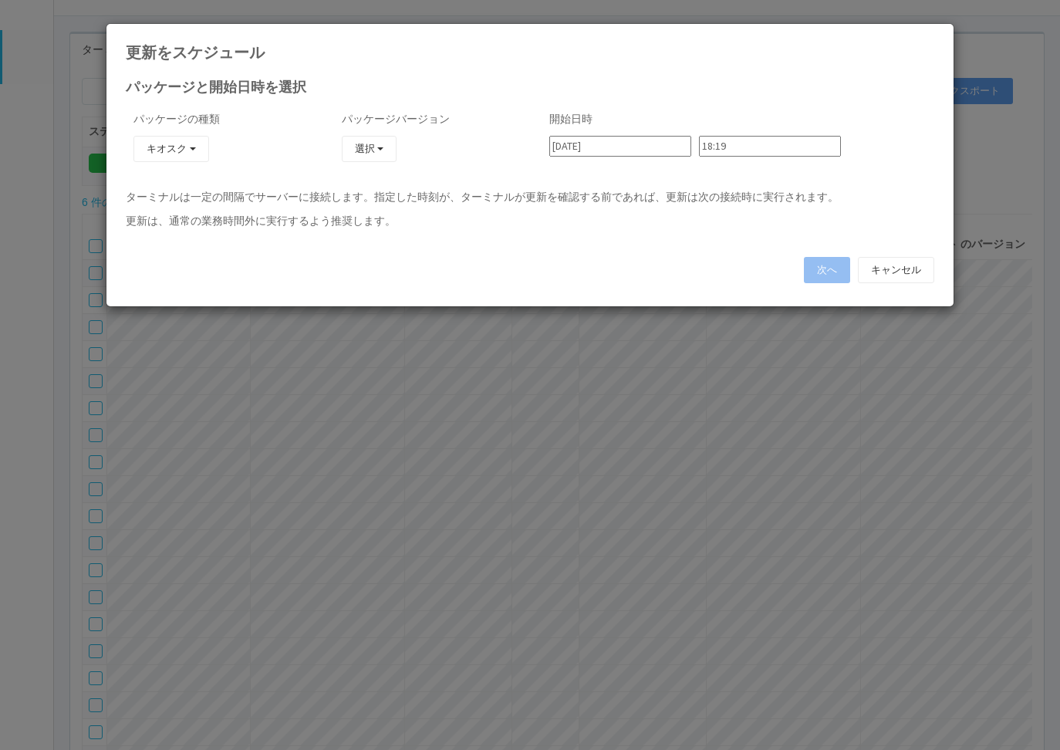
type input "23:36"
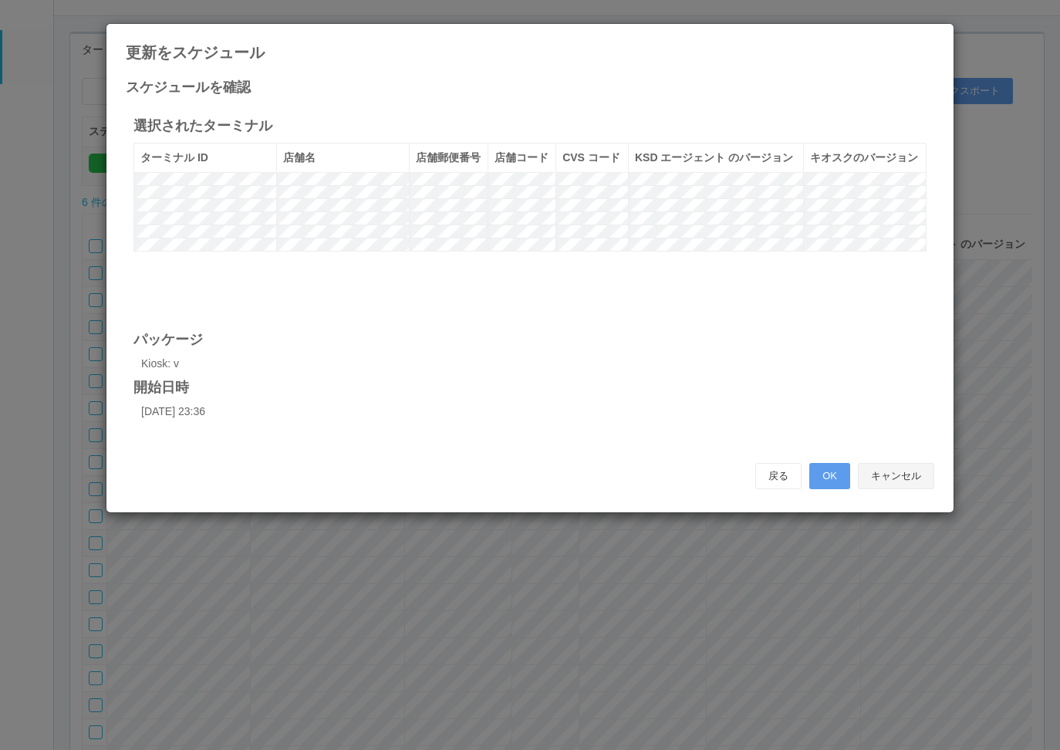
click at [882, 464] on button "キャンセル" at bounding box center [896, 476] width 76 height 26
click at [927, 43] on div "ターミナルリスト" at bounding box center [556, 50] width 973 height 32
click at [27, 206] on em at bounding box center [27, 206] width 0 height 0
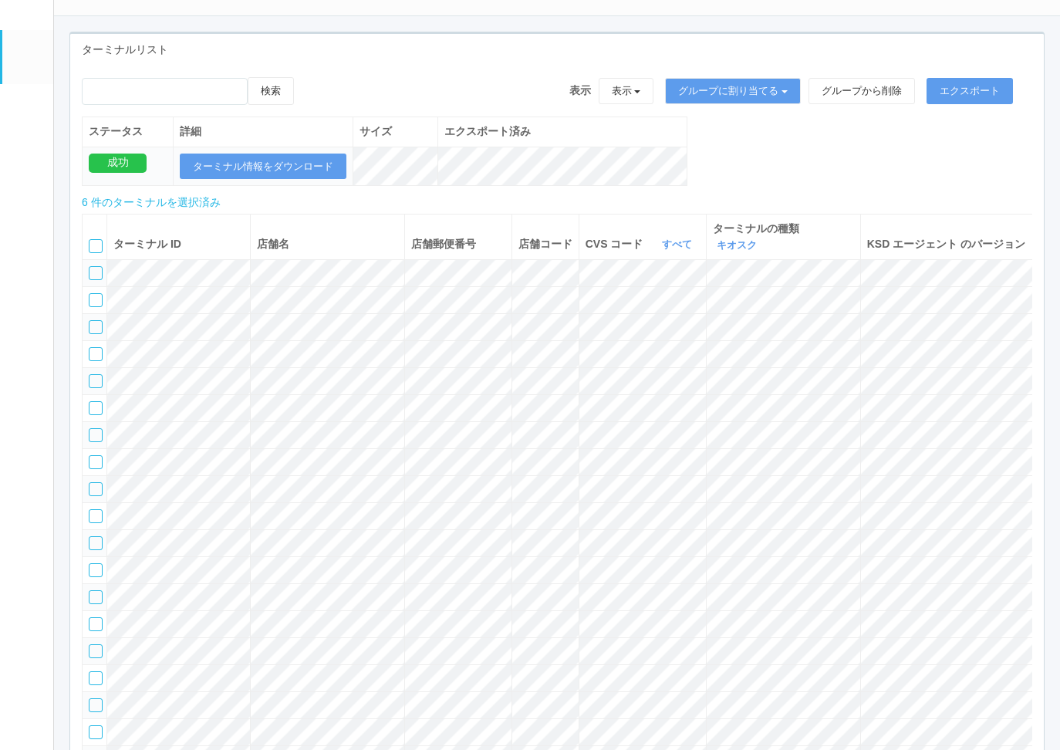
click at [27, 111] on em at bounding box center [27, 111] width 0 height 0
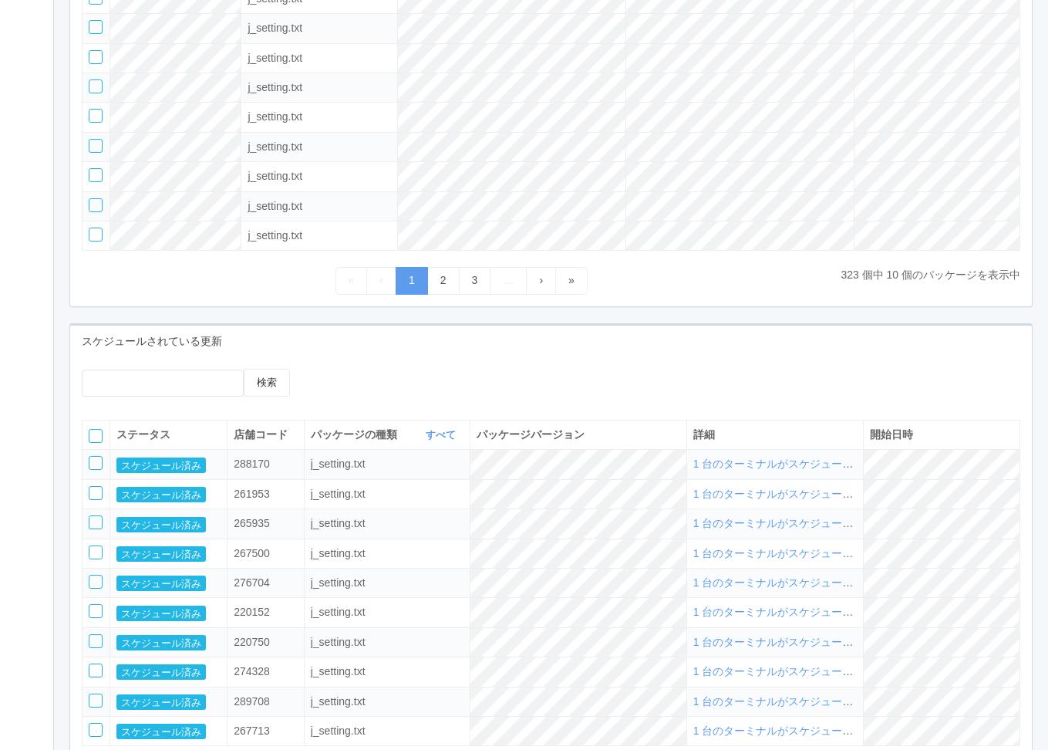
scroll to position [450, 0]
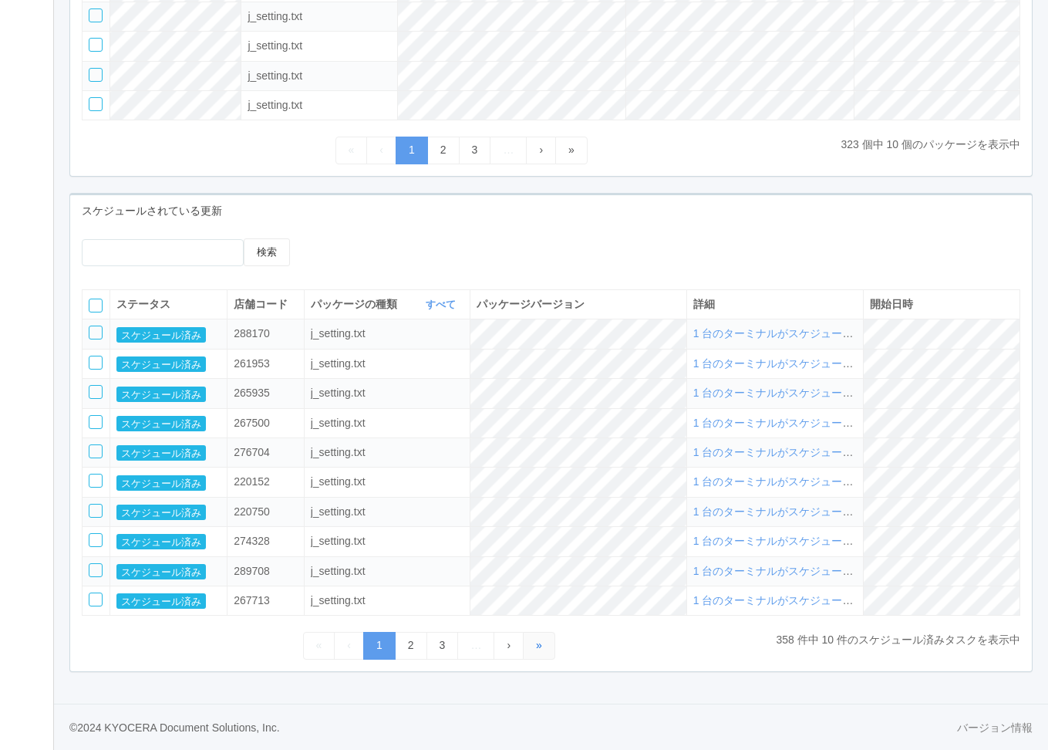
click at [537, 639] on span "»" at bounding box center [539, 645] width 6 height 12
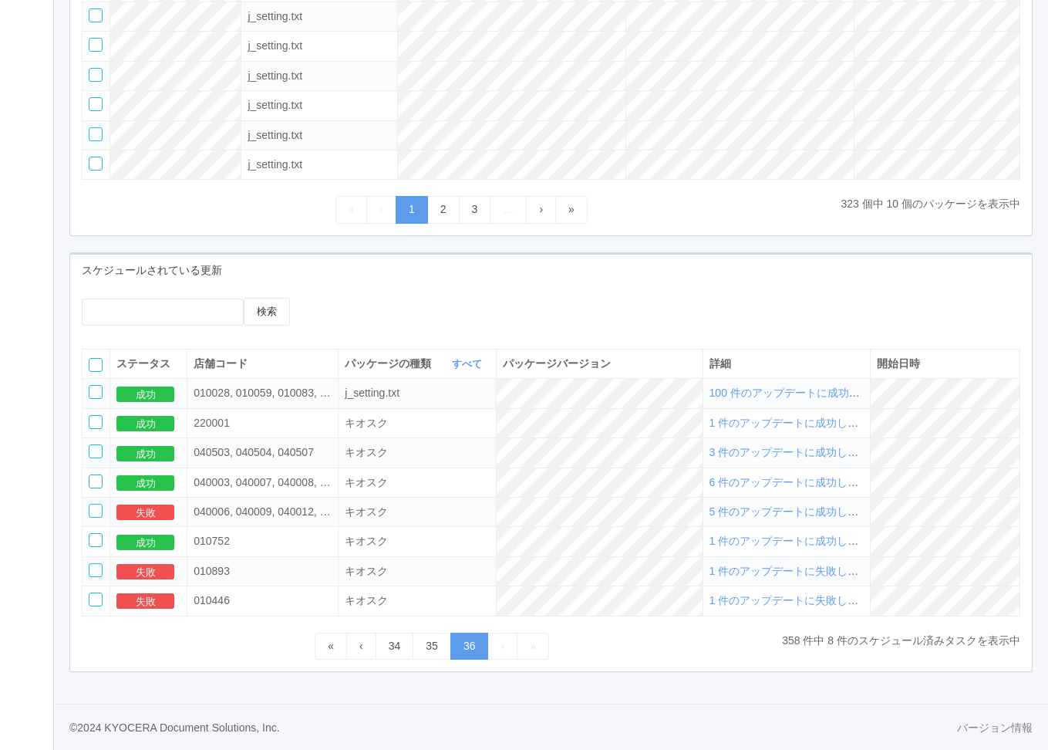
scroll to position [390, 0]
click at [88, 363] on th at bounding box center [97, 363] width 28 height 29
click at [98, 360] on div at bounding box center [96, 365] width 14 height 14
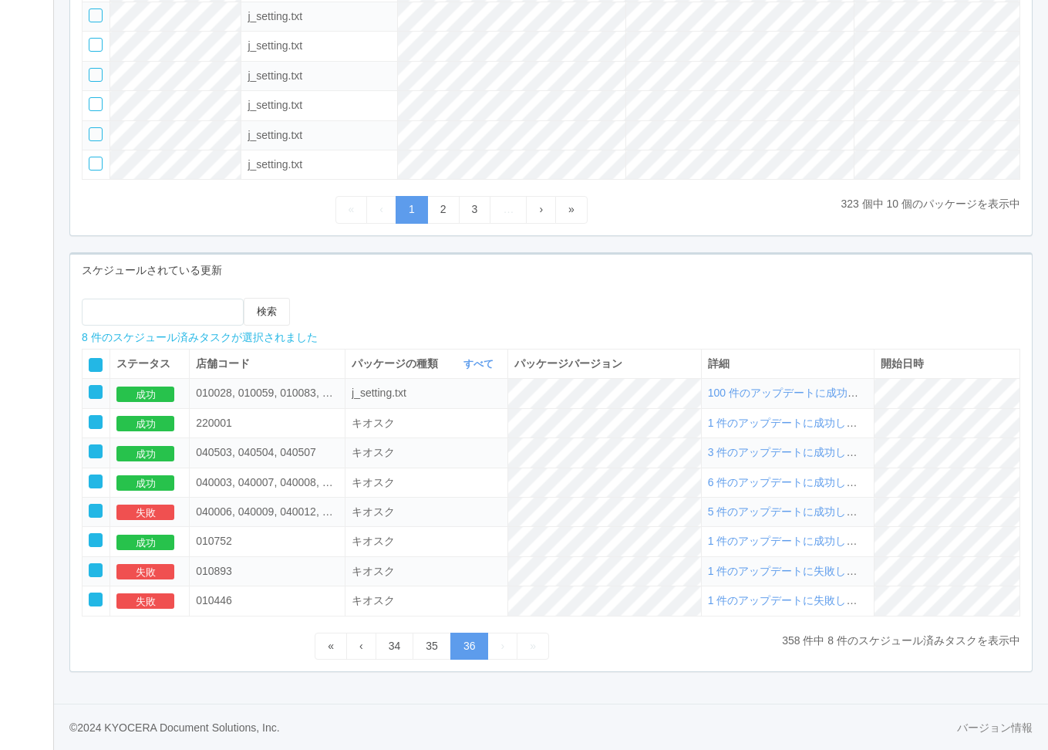
click at [336, 298] on icon at bounding box center [336, 298] width 0 height 0
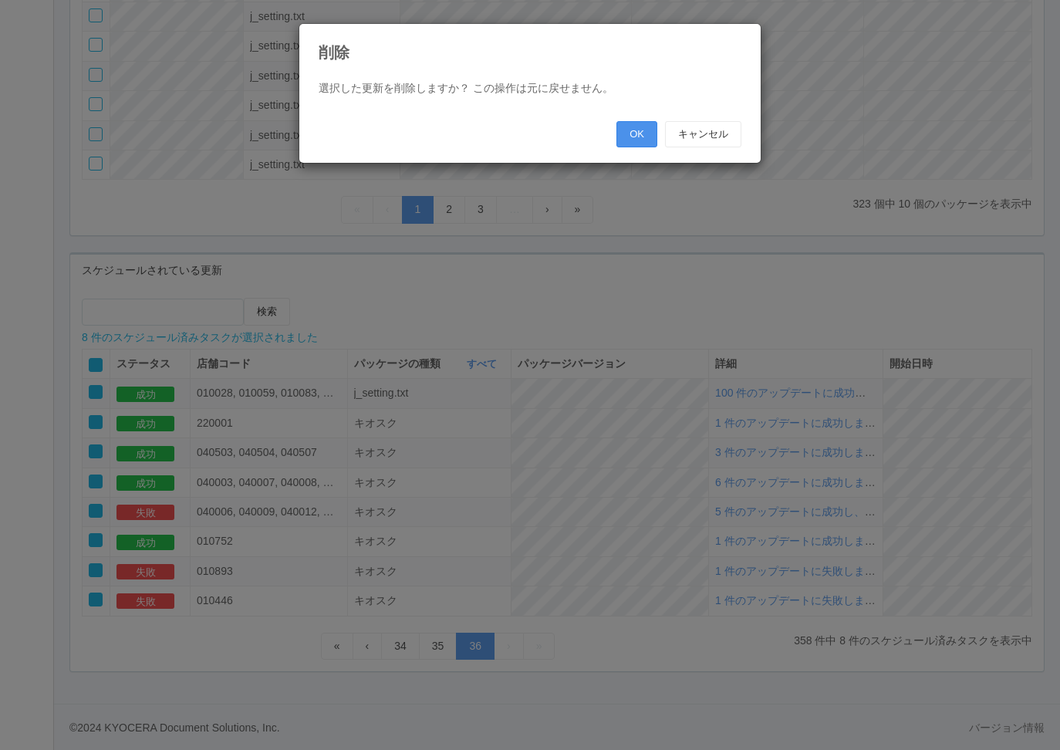
click at [622, 133] on button "OK" at bounding box center [636, 134] width 41 height 26
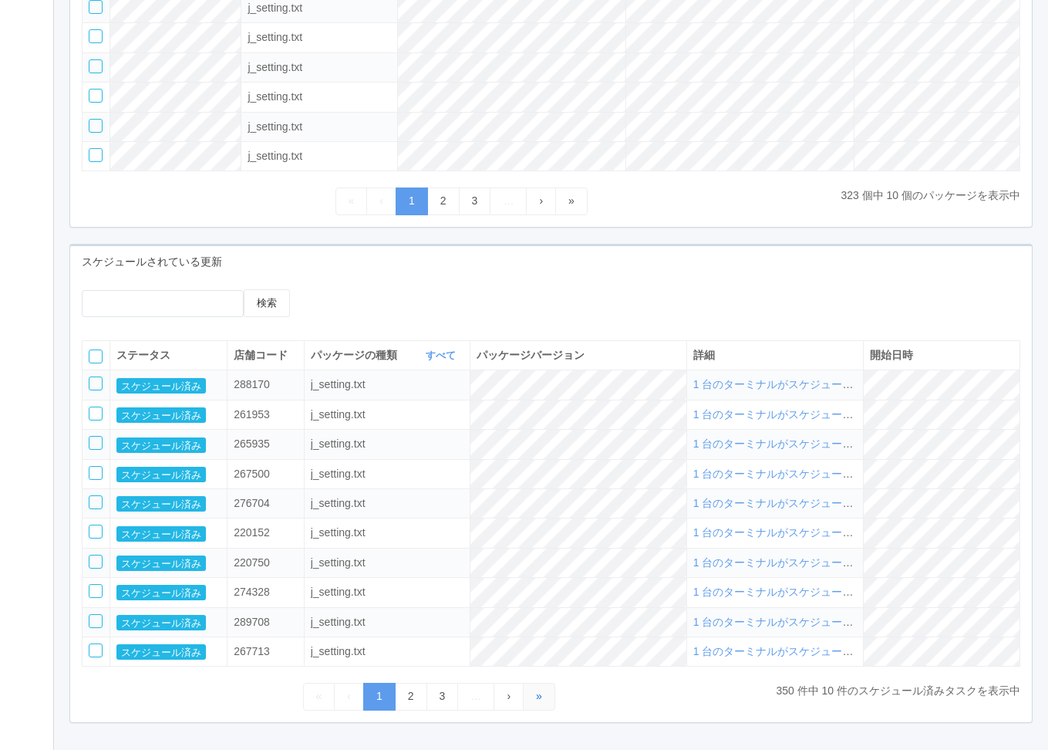
click at [536, 702] on span "»" at bounding box center [539, 695] width 6 height 12
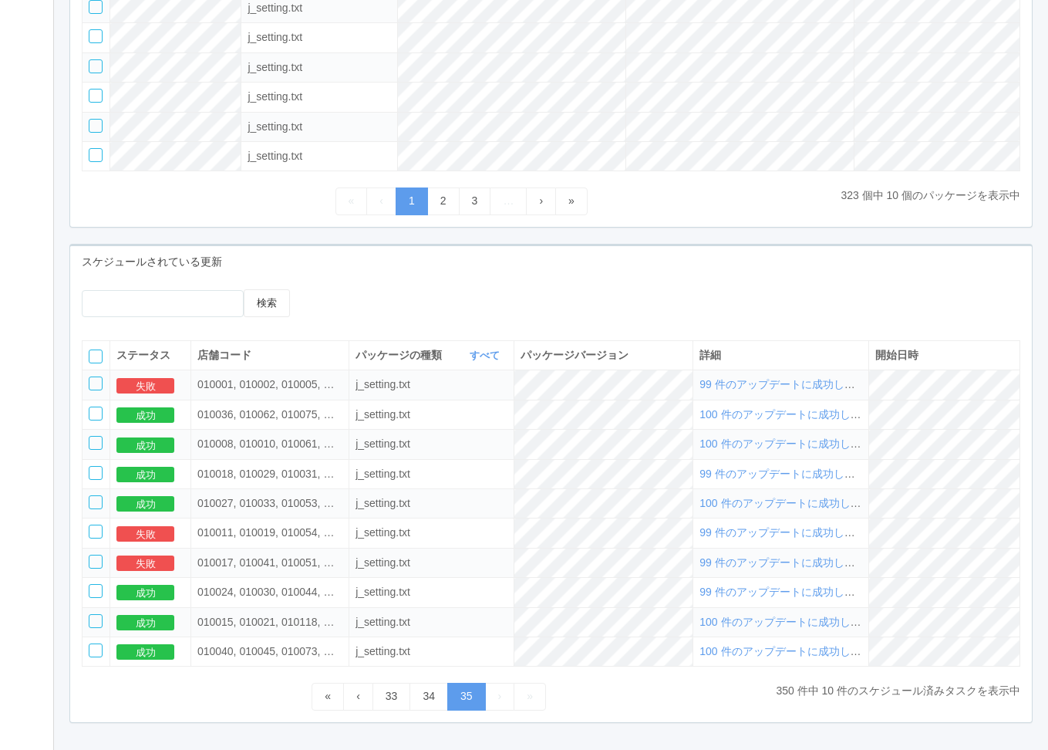
click at [93, 360] on div at bounding box center [96, 356] width 14 height 14
click at [336, 289] on icon at bounding box center [336, 289] width 0 height 0
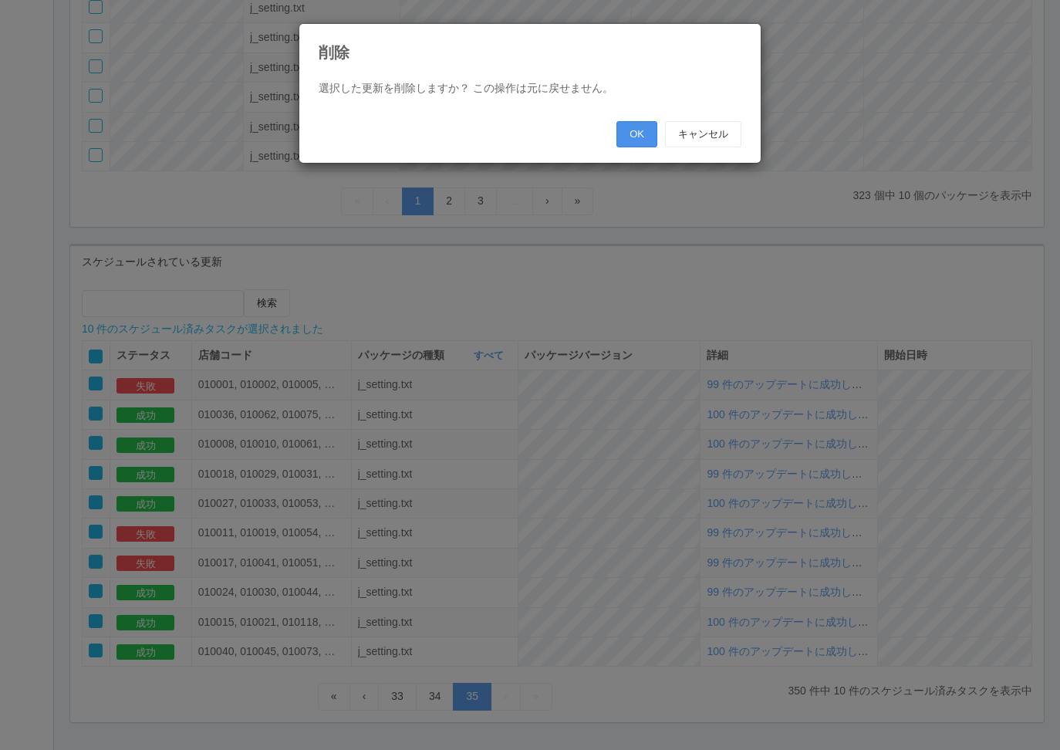
click at [640, 133] on button "OK" at bounding box center [636, 134] width 41 height 26
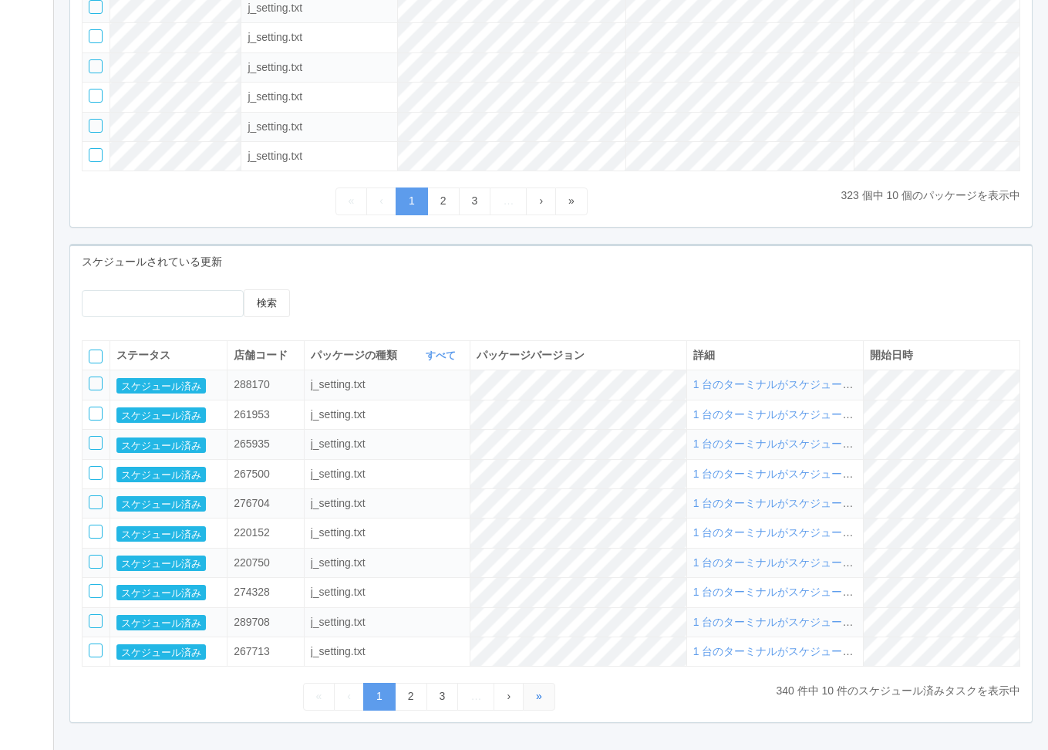
click at [549, 700] on link "»" at bounding box center [539, 696] width 32 height 27
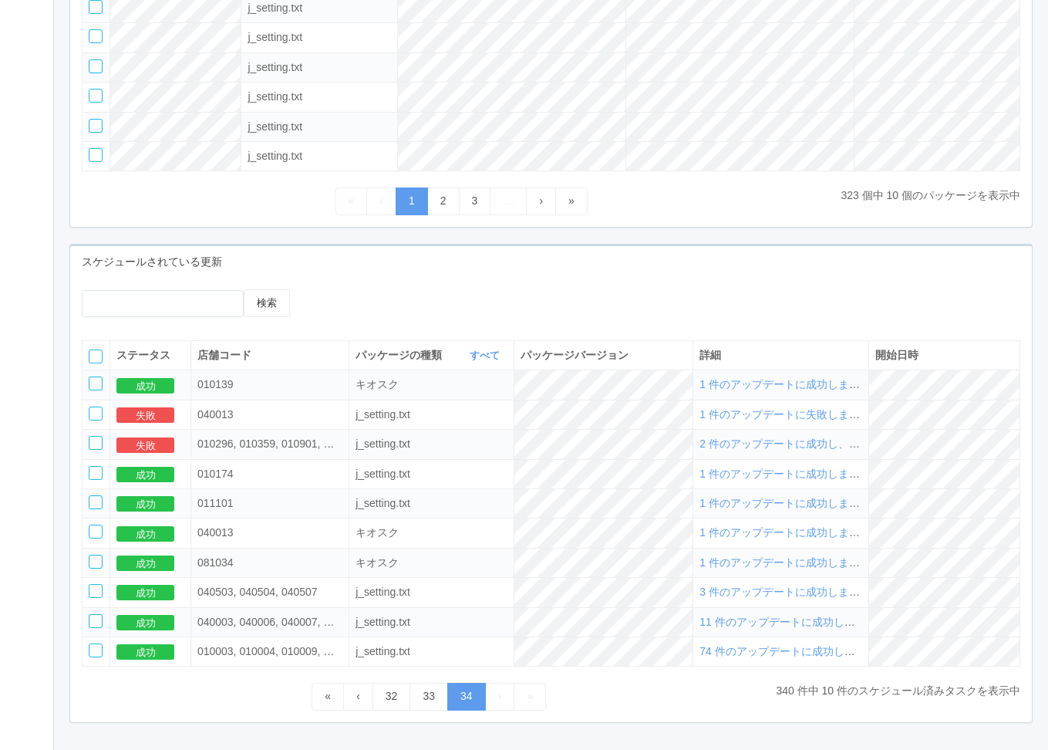
click at [97, 363] on div at bounding box center [96, 356] width 14 height 14
click at [336, 289] on icon at bounding box center [336, 289] width 0 height 0
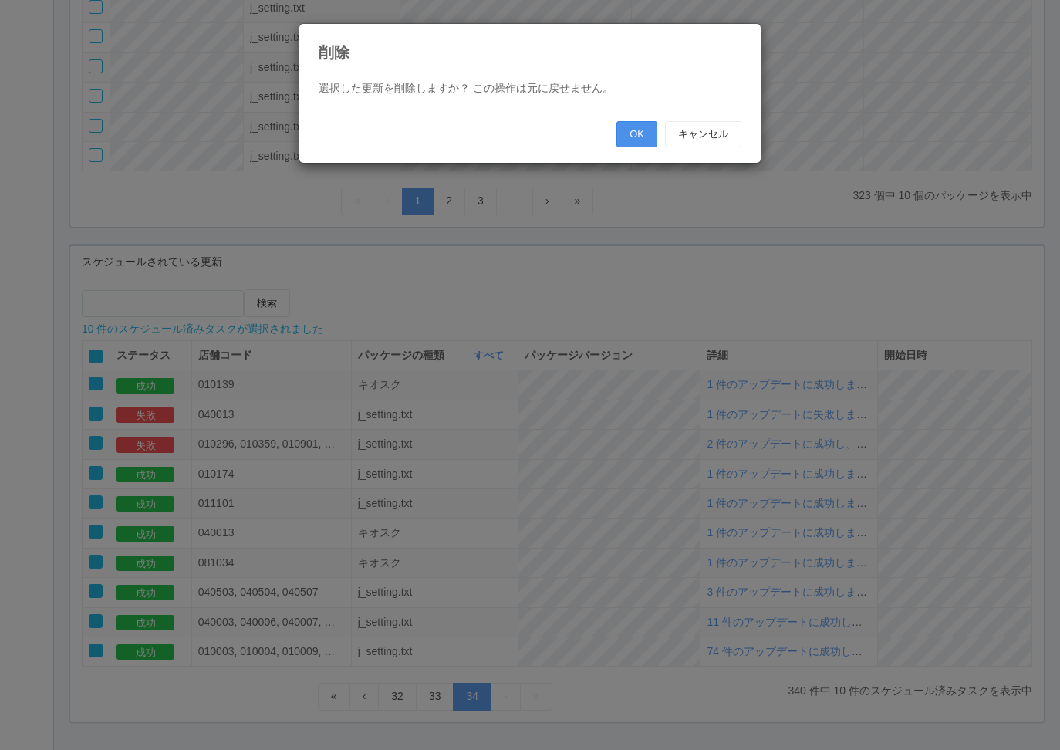
click at [636, 137] on button "OK" at bounding box center [636, 134] width 41 height 26
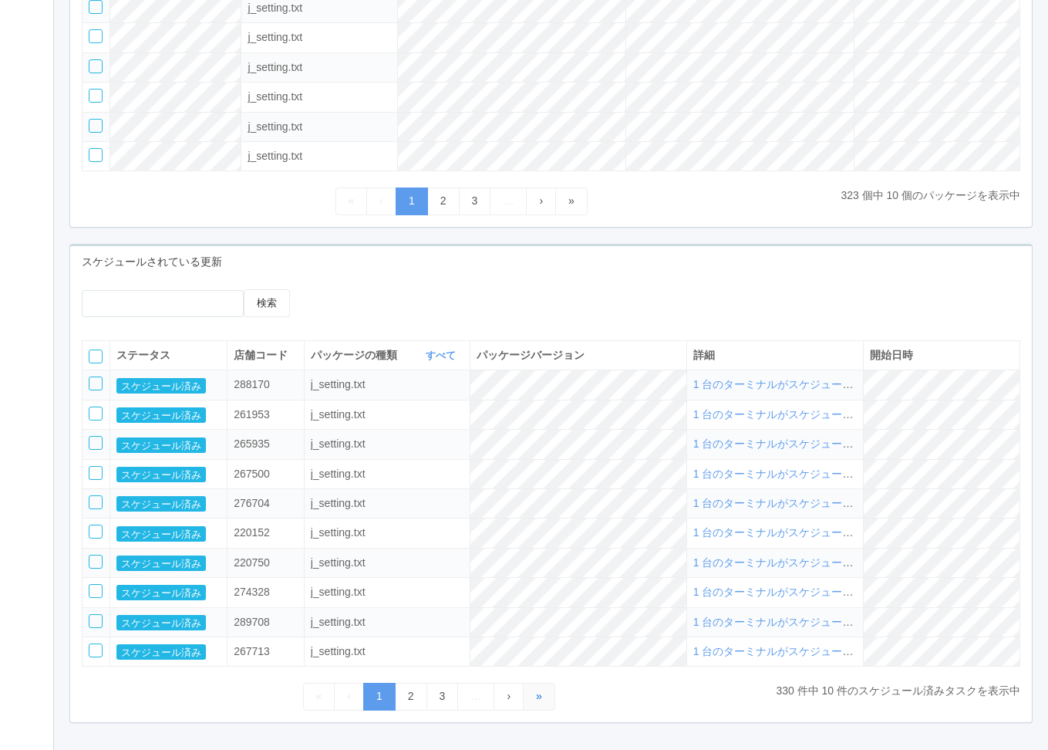
click at [541, 702] on span "»" at bounding box center [539, 695] width 6 height 12
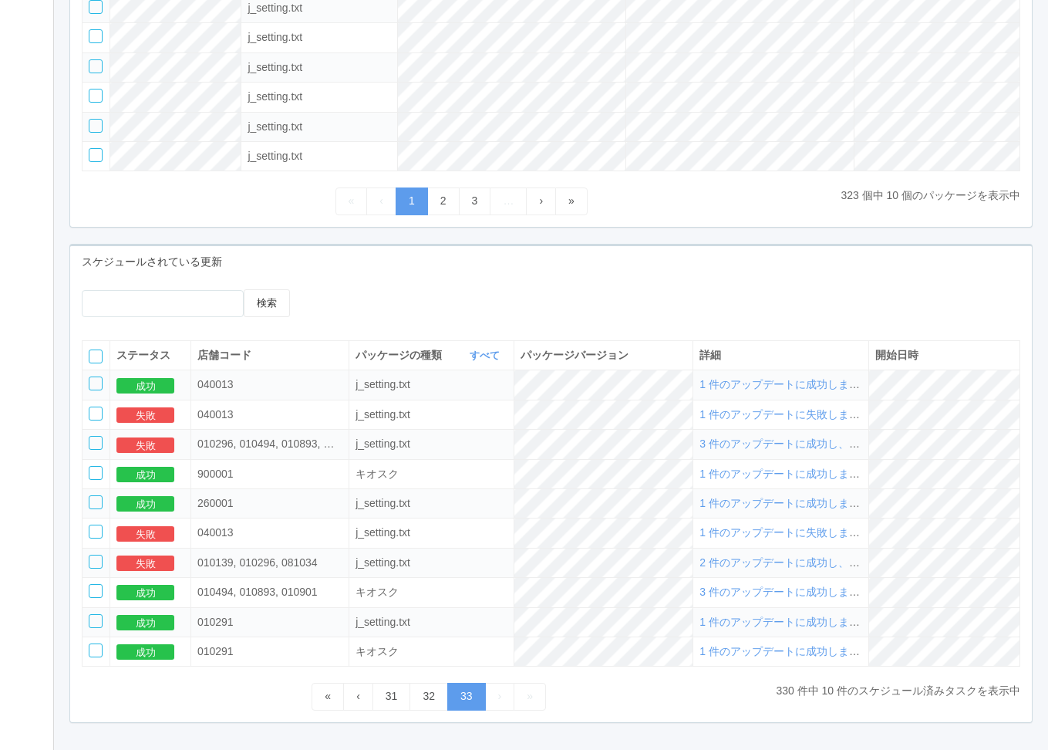
click at [95, 363] on div at bounding box center [96, 356] width 14 height 14
click at [336, 289] on icon at bounding box center [336, 289] width 0 height 0
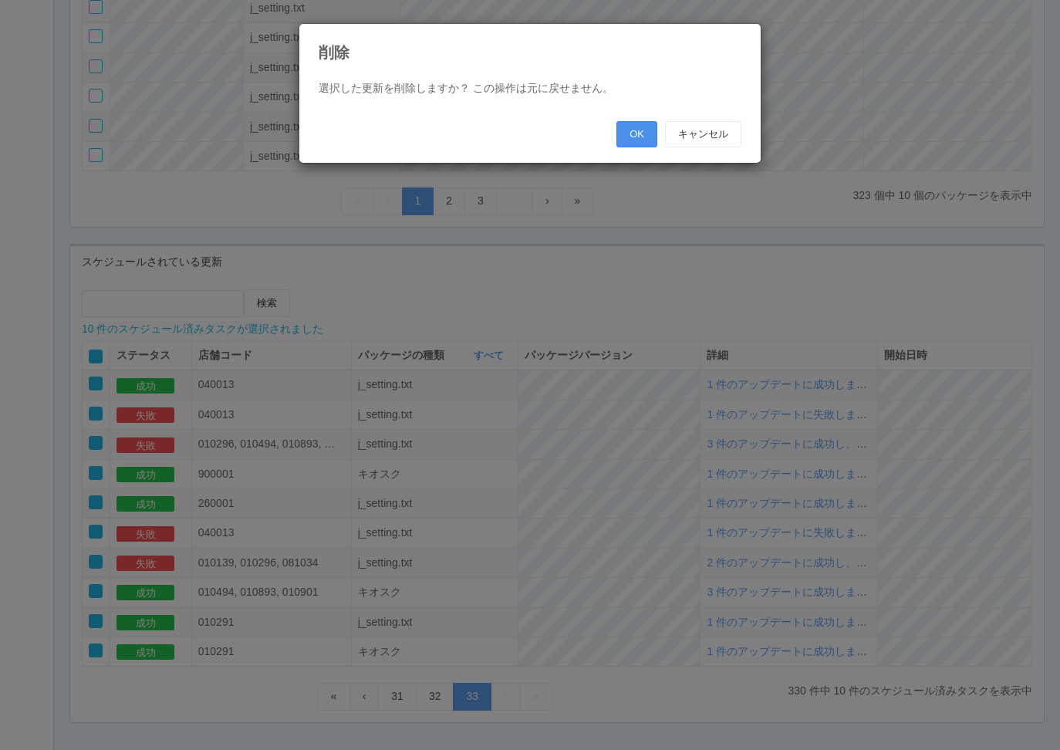
click at [645, 131] on button "OK" at bounding box center [636, 134] width 41 height 26
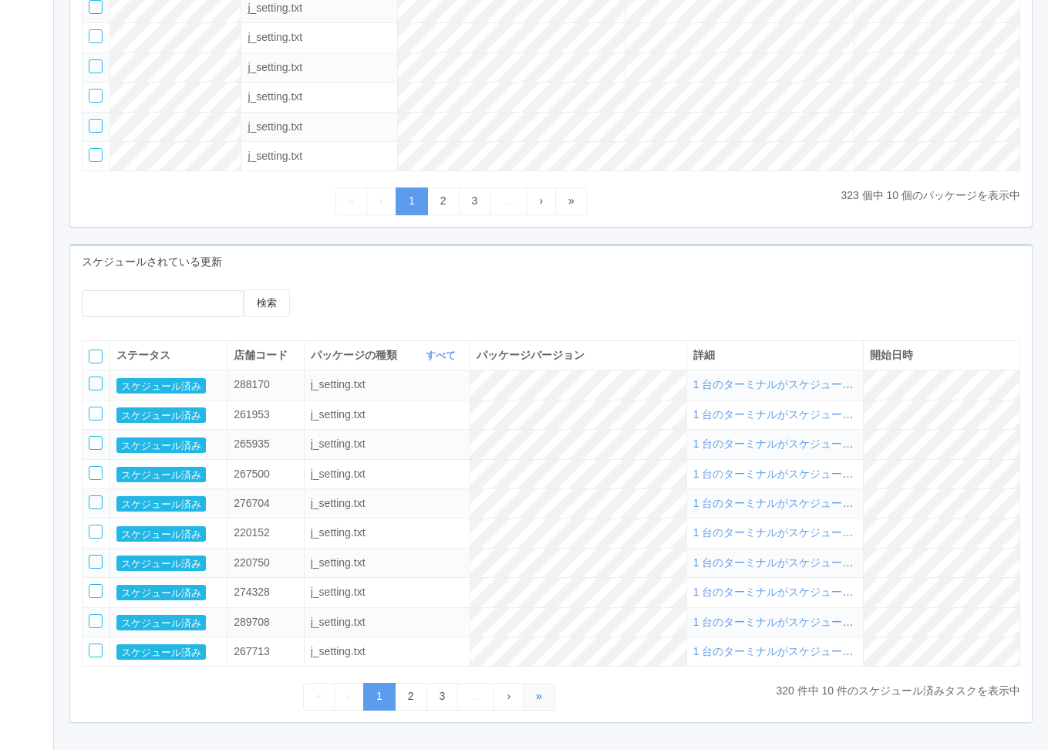
click at [546, 704] on link "»" at bounding box center [539, 696] width 32 height 27
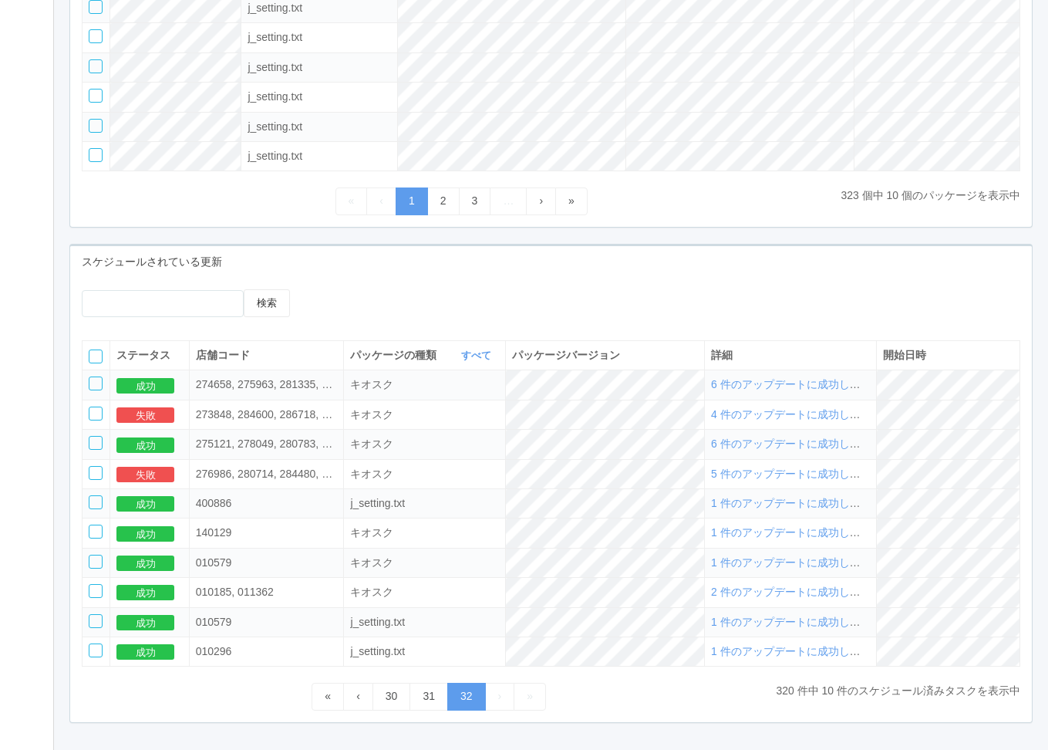
click at [83, 366] on th at bounding box center [97, 355] width 28 height 29
click at [99, 363] on div at bounding box center [96, 356] width 14 height 14
click at [336, 289] on icon at bounding box center [336, 289] width 0 height 0
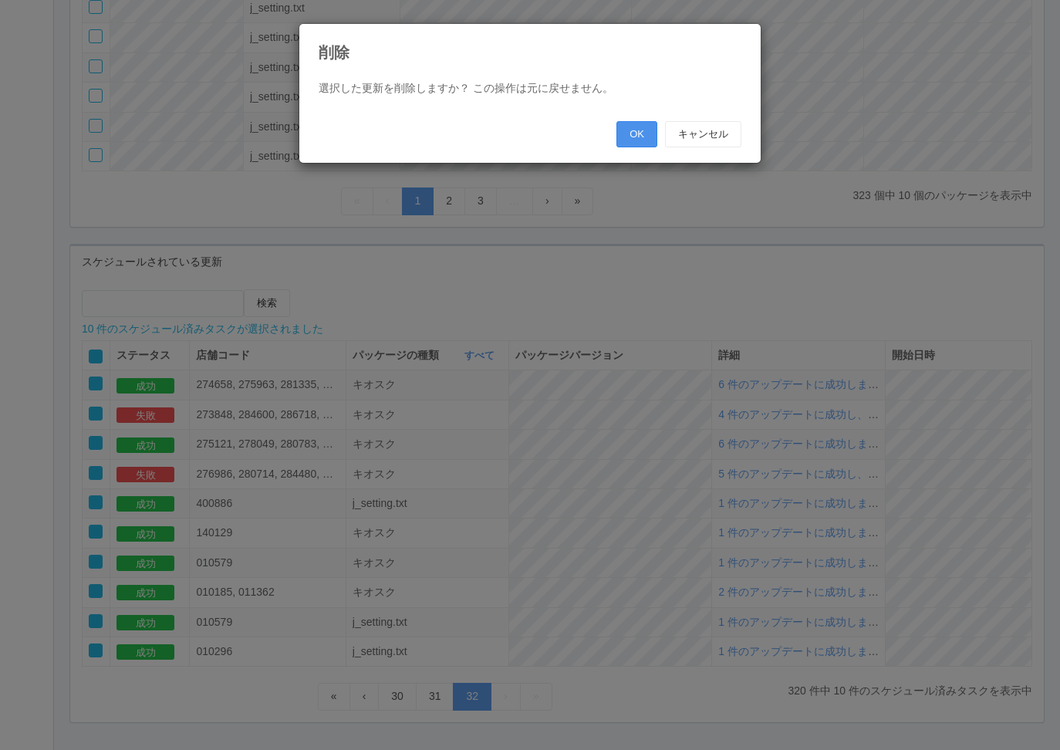
click at [635, 144] on button "OK" at bounding box center [636, 134] width 41 height 26
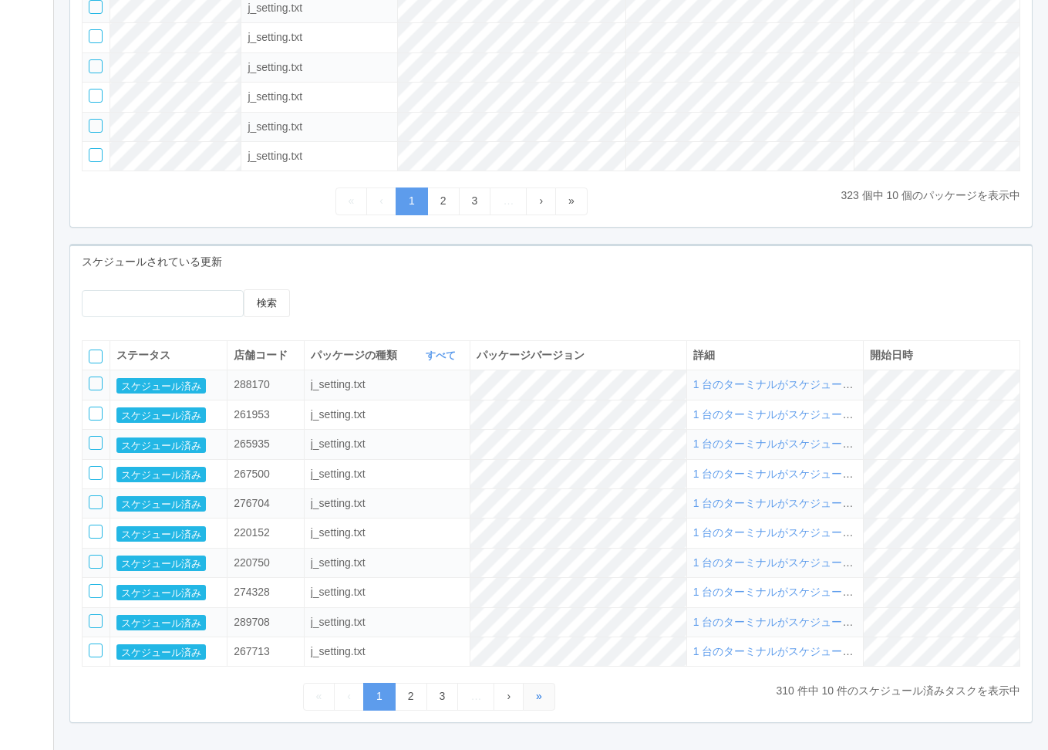
click at [537, 702] on span "»" at bounding box center [539, 695] width 6 height 12
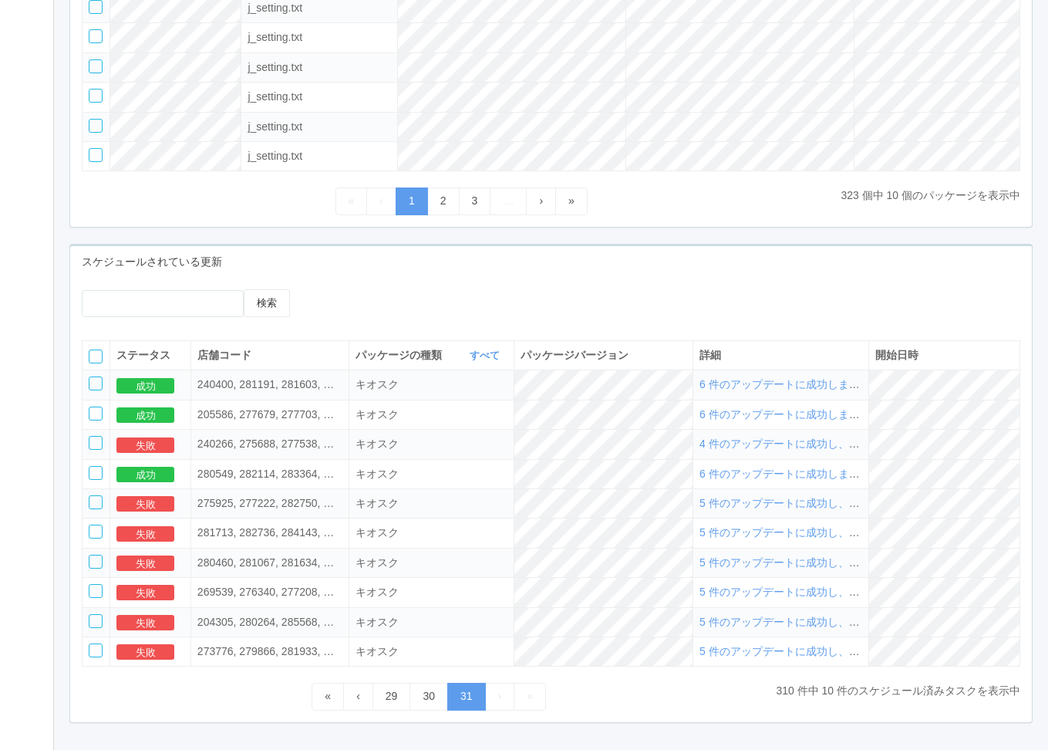
click at [102, 363] on div at bounding box center [96, 356] width 14 height 14
click at [373, 288] on div "検索 10 件のスケジュール済みタスクが選択されました ステータス 店舗コード パッケージの種類 すべて 表示 すべて キオスク KSD エージェント j_s…" at bounding box center [551, 500] width 962 height 444
click at [336, 289] on icon at bounding box center [336, 289] width 0 height 0
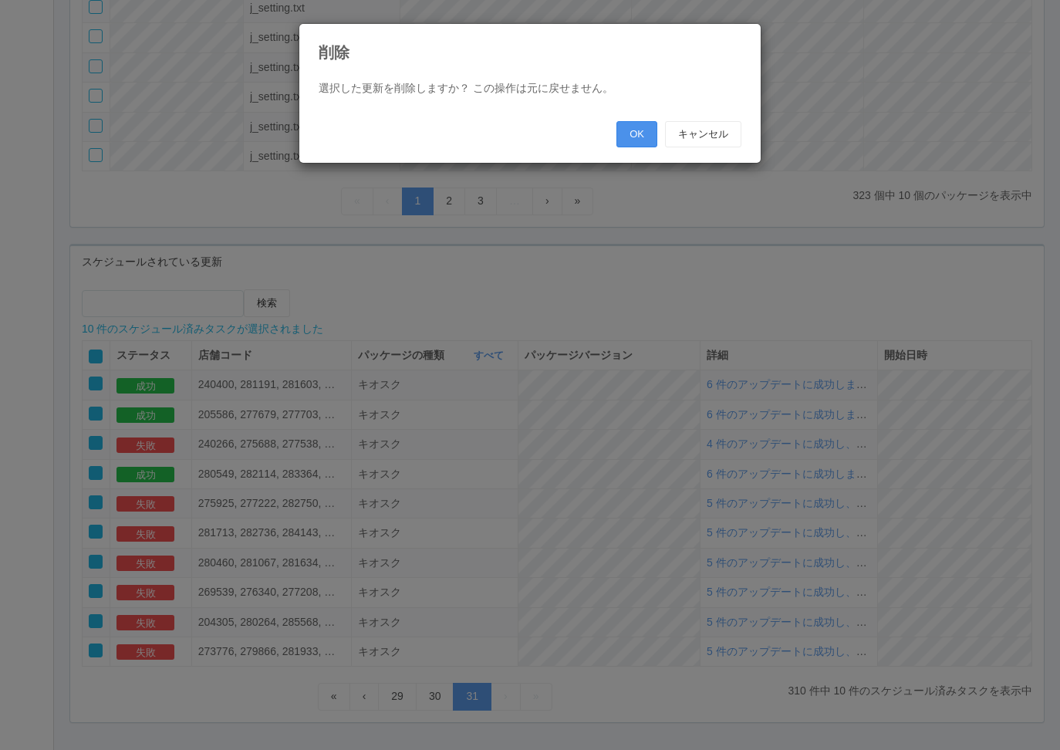
click at [623, 127] on button "OK" at bounding box center [636, 134] width 41 height 26
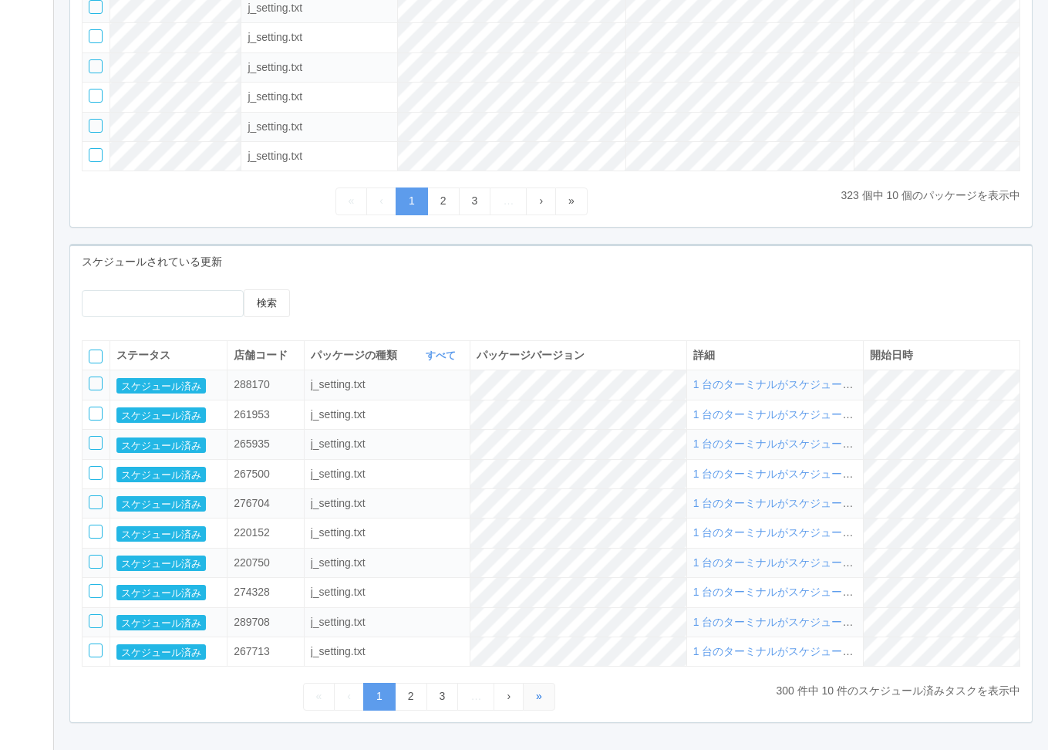
click at [543, 697] on link "»" at bounding box center [539, 696] width 32 height 27
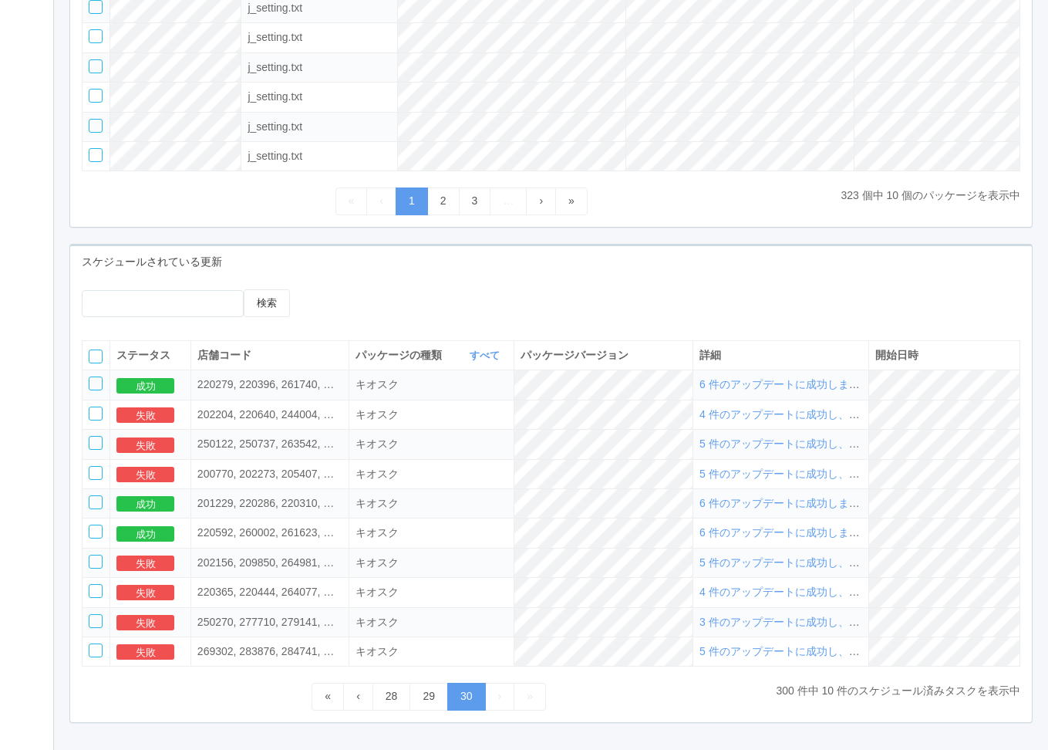
click at [101, 362] on div at bounding box center [96, 356] width 14 height 14
click at [336, 289] on icon at bounding box center [336, 289] width 0 height 0
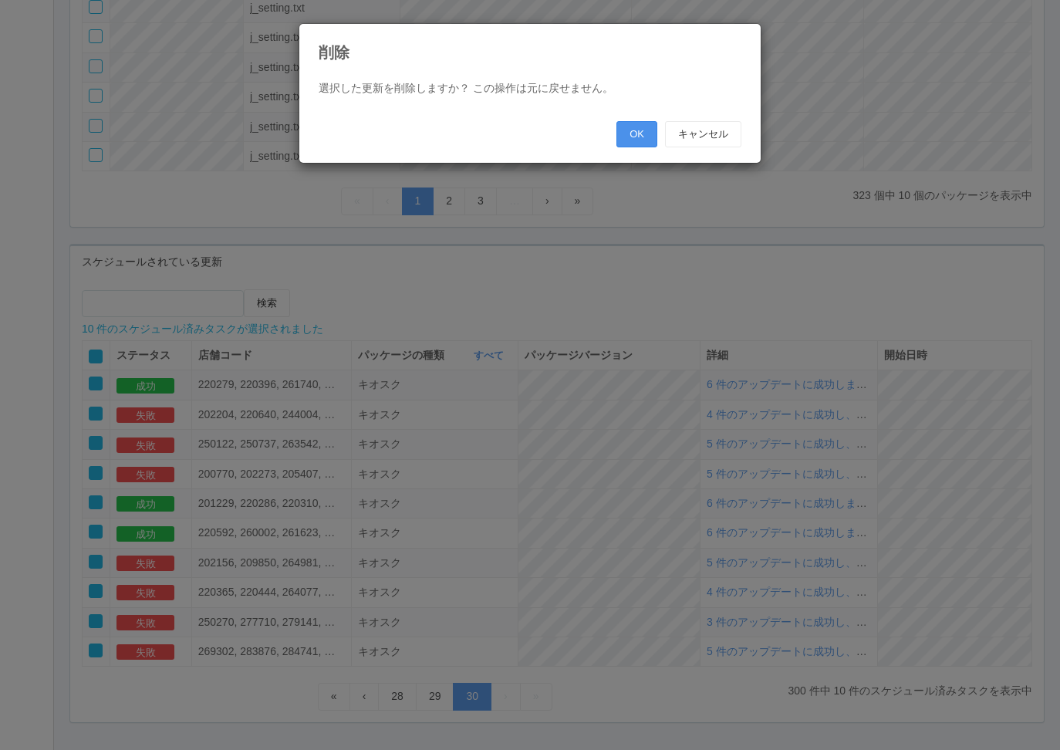
click at [627, 131] on button "OK" at bounding box center [636, 134] width 41 height 26
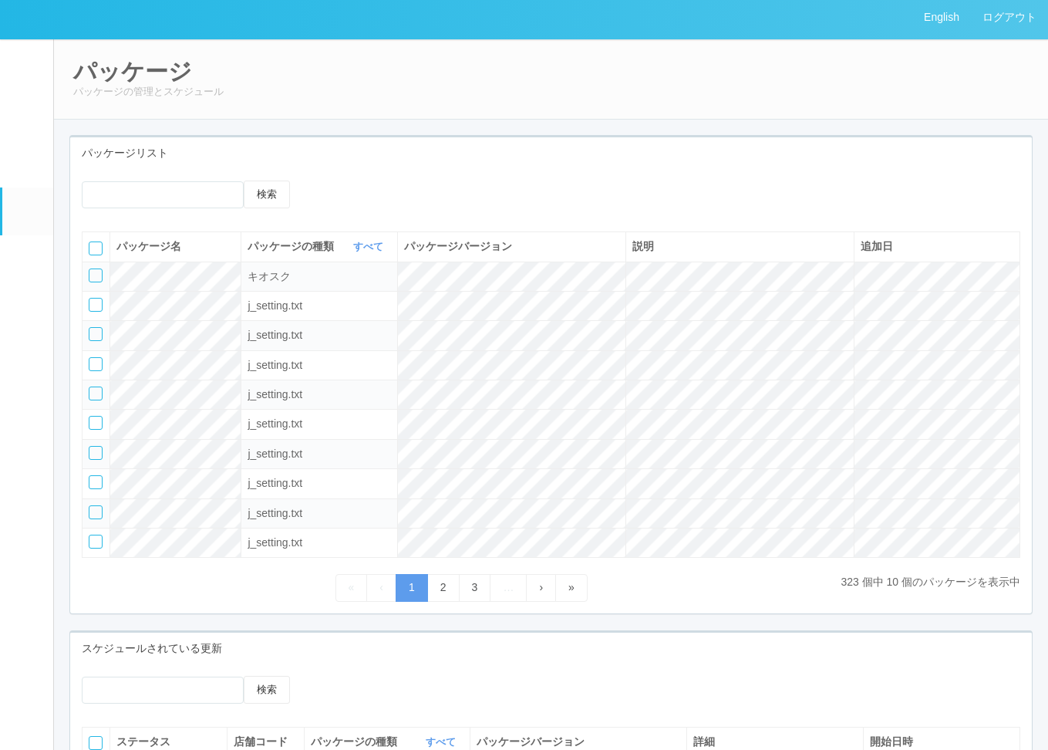
scroll to position [0, 0]
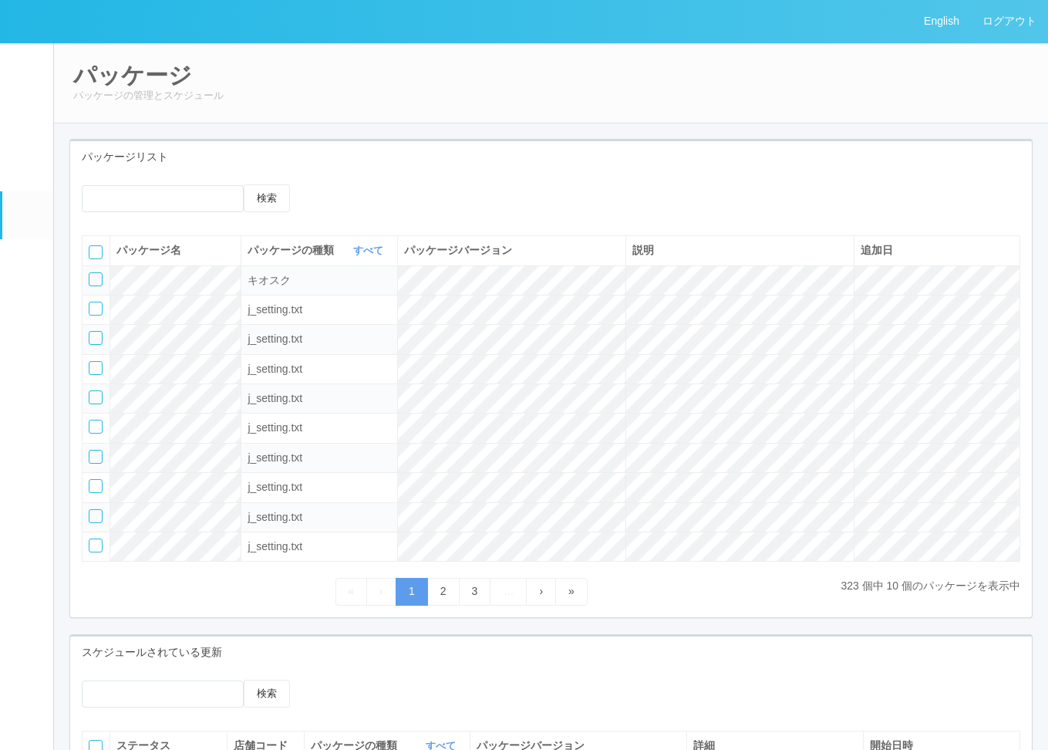
click at [35, 167] on em at bounding box center [26, 163] width 19 height 19
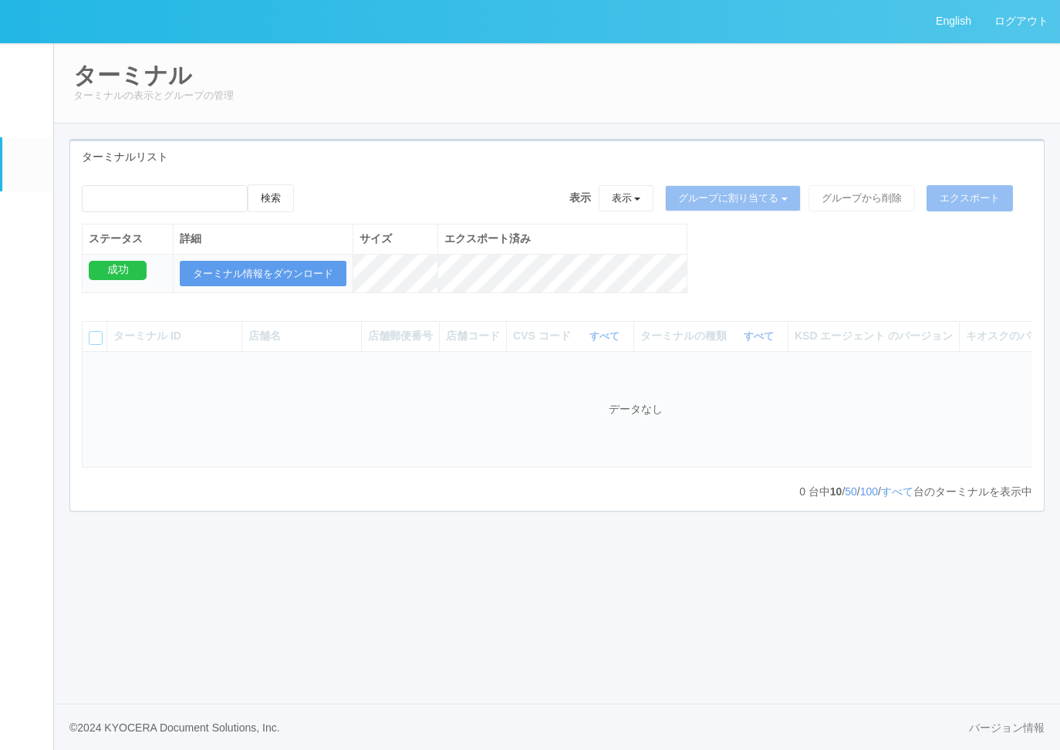
click at [761, 244] on div "検索 表示 表示 すべてのターミナル 未割り当てのターミナル グループを追加 グループ名を編集 アーカイブ済みのターミナル グループに割り当てる グループを追…" at bounding box center [556, 246] width 973 height 125
click at [757, 298] on div "検索 表示 表示 すべてのターミナル 未割り当てのターミナル グループを追加 グループ名を編集 アーカイブ済みのターミナル グループに割り当てる グループを追…" at bounding box center [556, 246] width 973 height 125
click at [816, 293] on div "検索 表示 表示 すべてのターミナル 未割り当てのターミナル グループを追加 グループ名を編集 アーカイブ済みのターミナル グループに割り当てる グループを追…" at bounding box center [556, 246] width 973 height 125
click at [723, 289] on div "検索 表示 表示 すべてのターミナル 未割り当てのターミナル グループを追加 グループ名を編集 アーカイブ済みのターミナル グループに割り当てる グループを追…" at bounding box center [556, 246] width 973 height 125
click at [741, 283] on div "検索 表示 表示 すべてのターミナル 未割り当てのターミナル グループを追加 グループ名を編集 アーカイブ済みのターミナル グループに割り当てる グループを追…" at bounding box center [556, 246] width 973 height 125
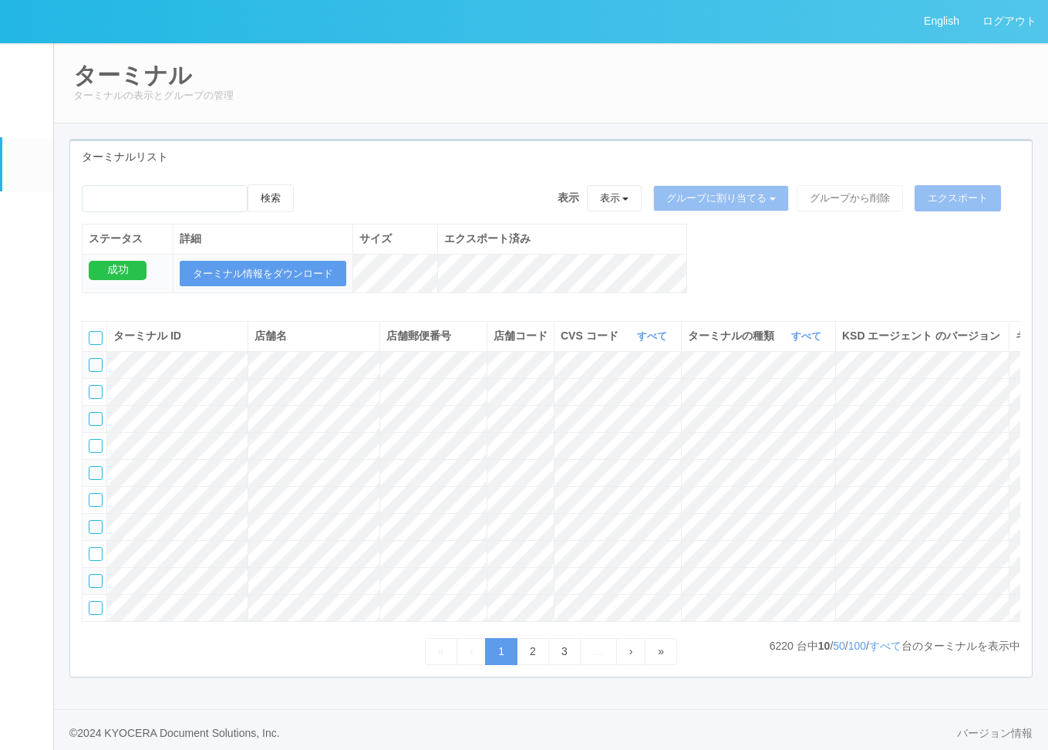
click at [831, 351] on th "ターミナルの種類 すべて 表示 すべて キオスク マルチコピー機" at bounding box center [758, 336] width 154 height 29
click at [814, 342] on link "すべて" at bounding box center [808, 336] width 34 height 12
click at [766, 406] on span "キオスク" at bounding box center [747, 400] width 51 height 12
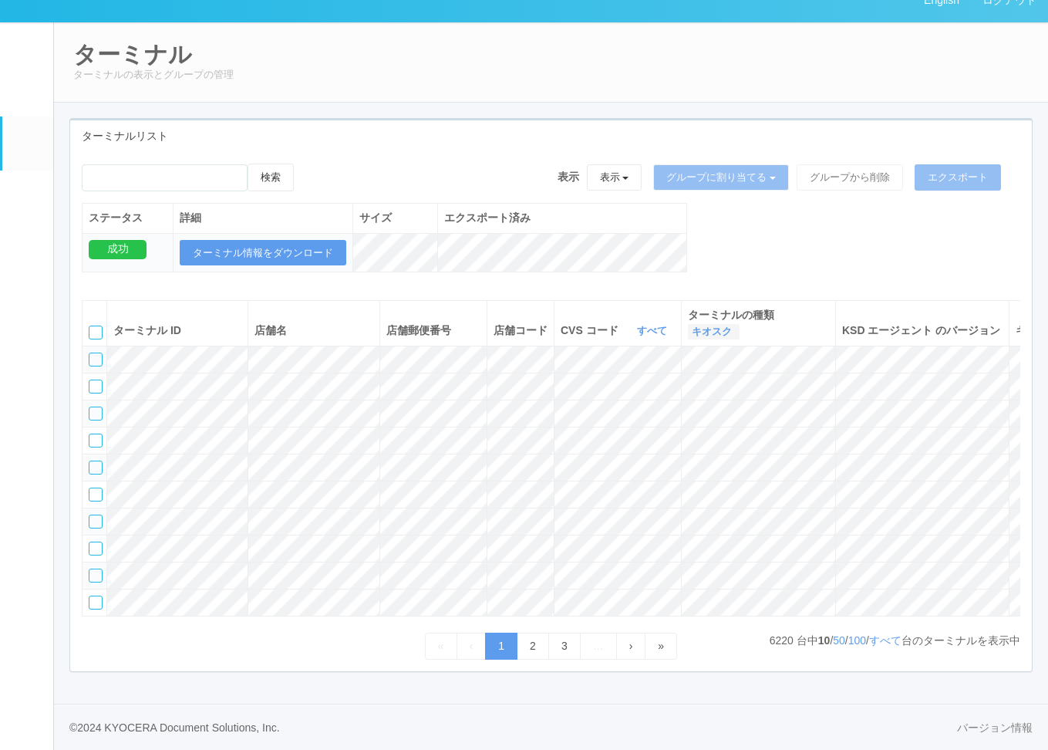
scroll to position [107, 0]
click at [874, 638] on link "すべて" at bounding box center [885, 640] width 32 height 12
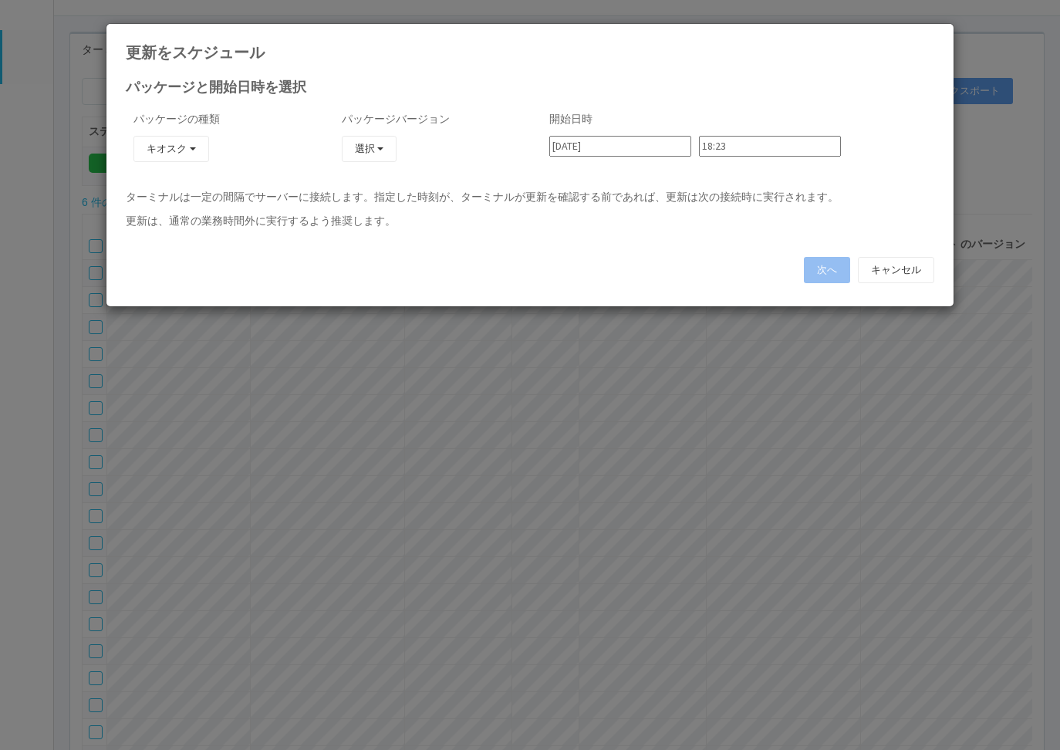
type input "23:36"
click at [836, 265] on button "次へ" at bounding box center [827, 270] width 46 height 26
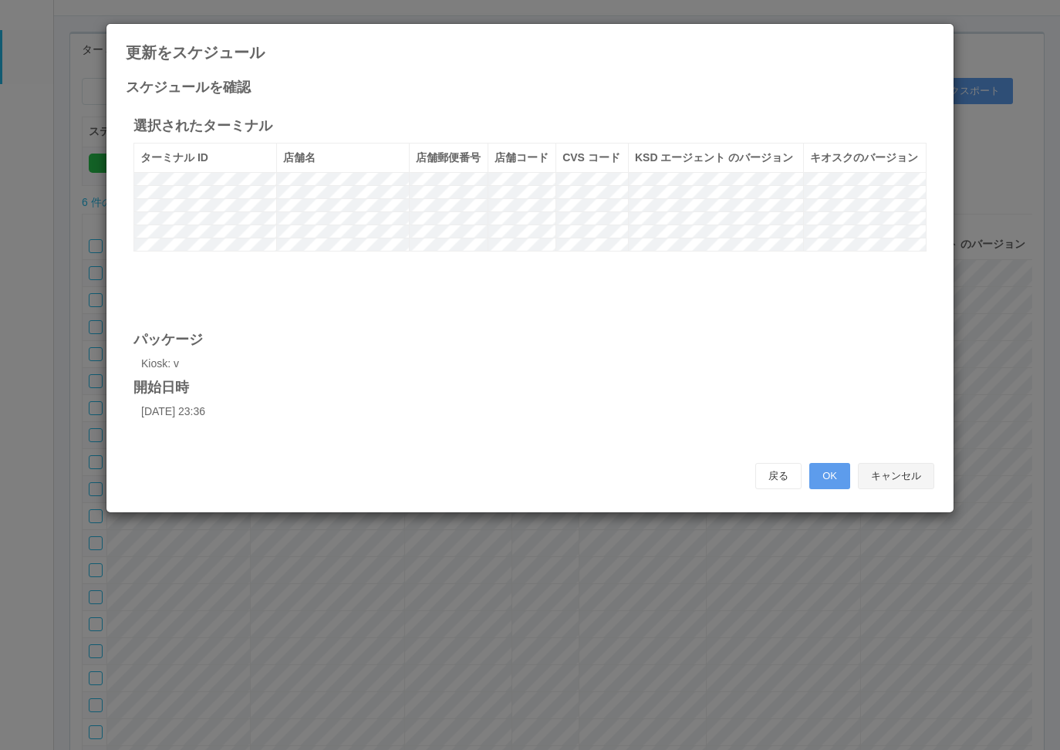
click at [919, 473] on button "キャンセル" at bounding box center [896, 476] width 76 height 26
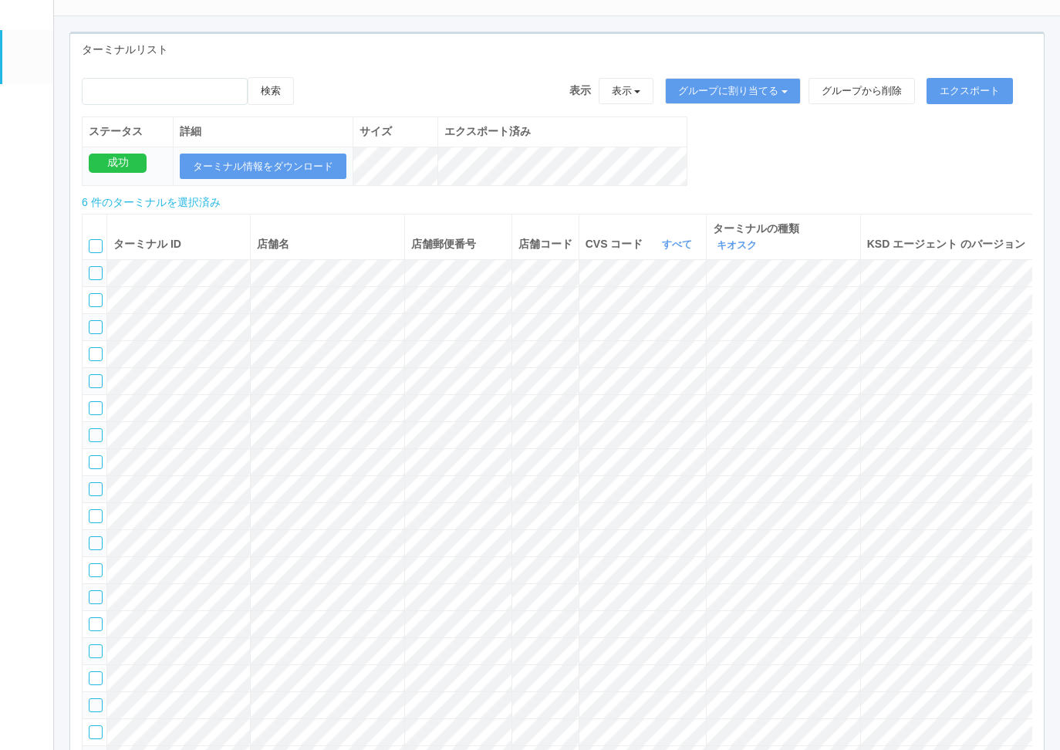
click at [934, 49] on div "ターミナルリスト" at bounding box center [556, 50] width 973 height 32
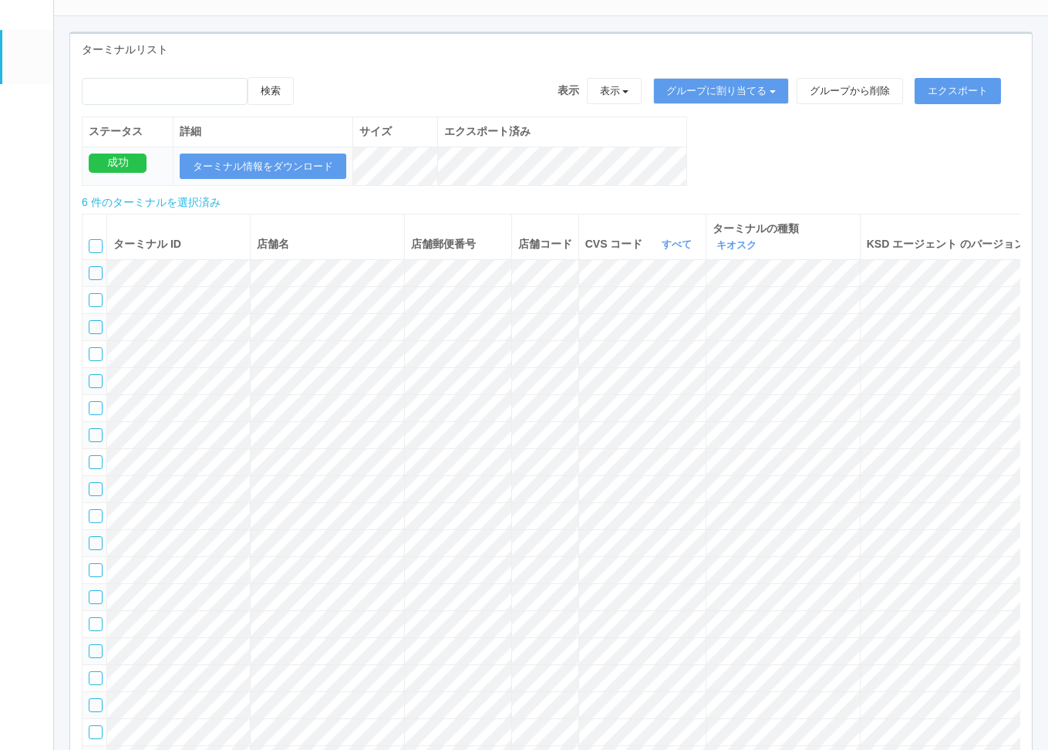
scroll to position [0, 0]
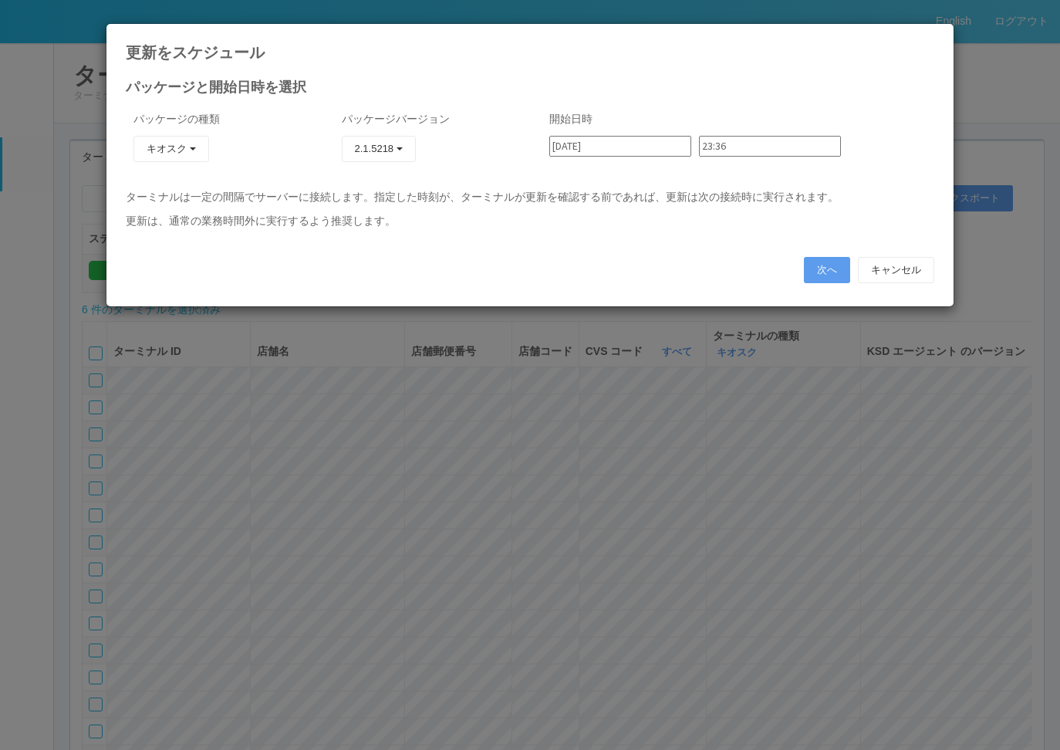
type input "23:36"
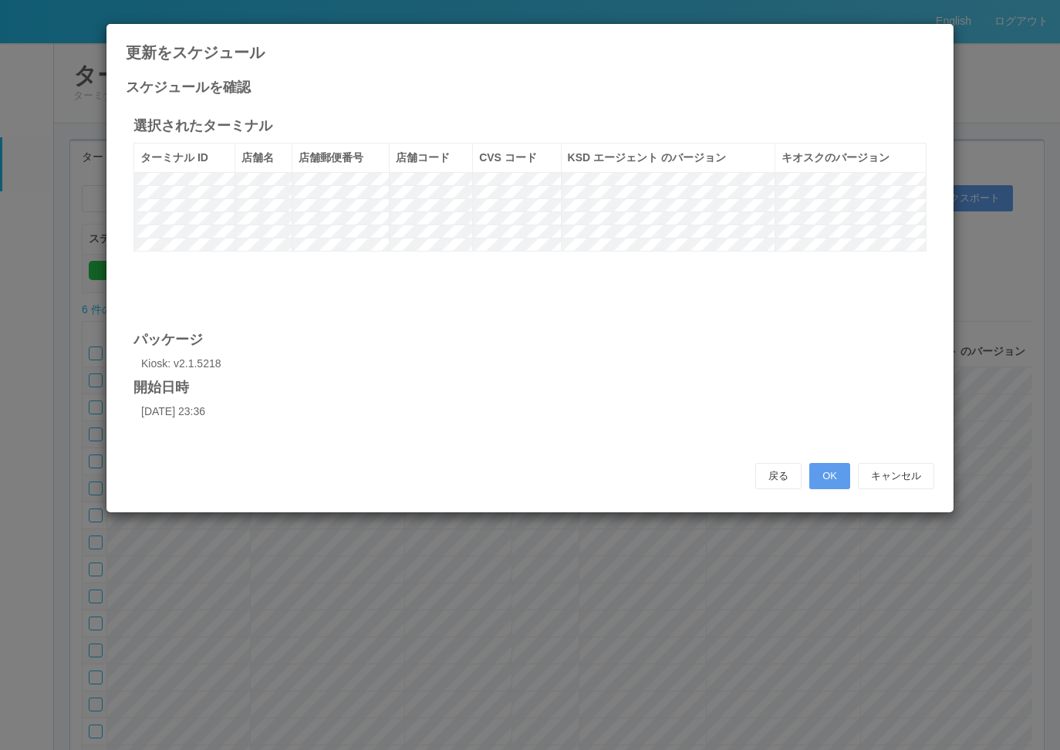
click at [440, 49] on h4 "更新をスケジュール" at bounding box center [530, 52] width 808 height 17
click at [934, 35] on icon at bounding box center [934, 35] width 0 height 0
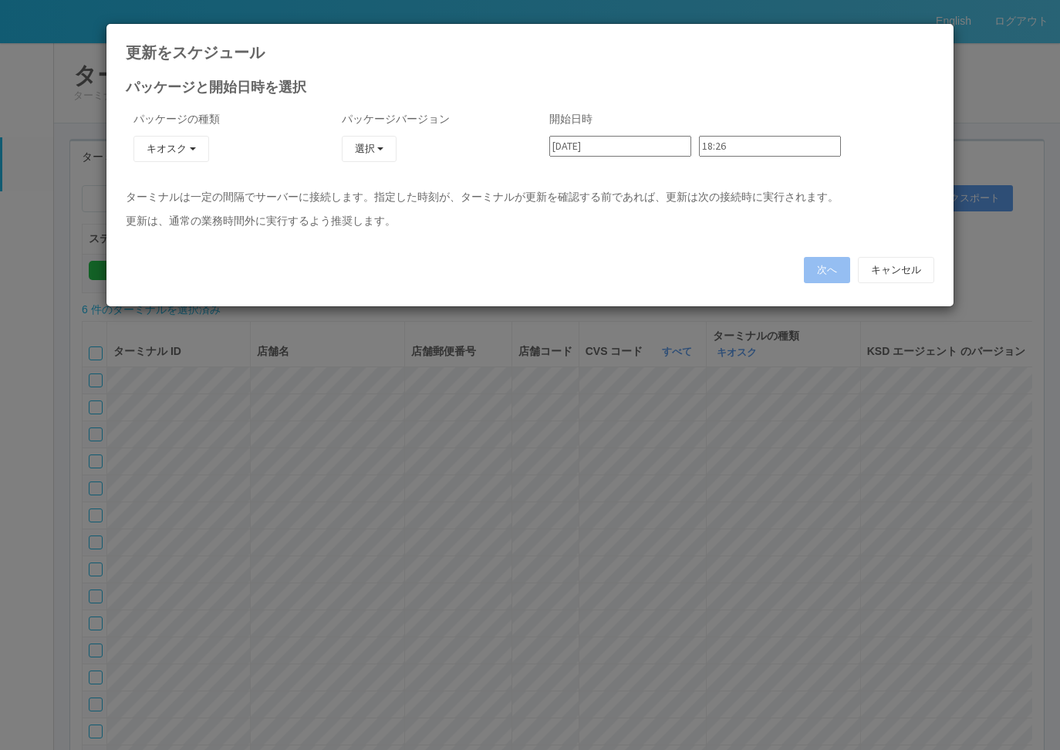
type input "23:36"
click at [836, 268] on button "次へ" at bounding box center [827, 270] width 46 height 26
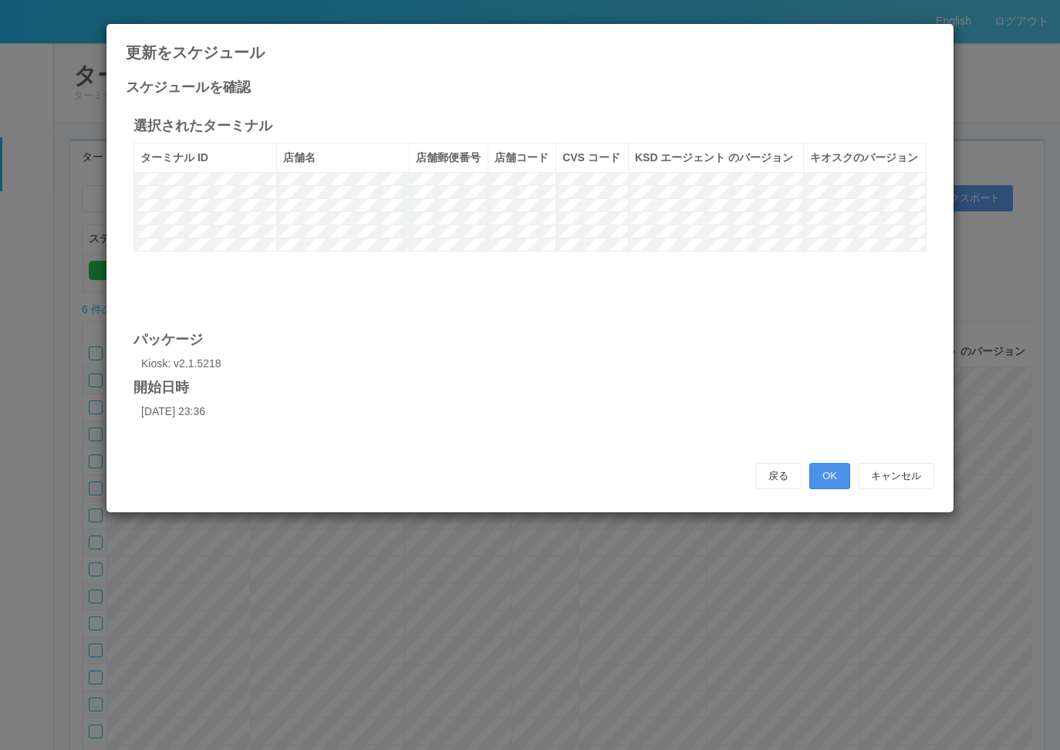
click at [834, 485] on button "OK" at bounding box center [829, 476] width 41 height 26
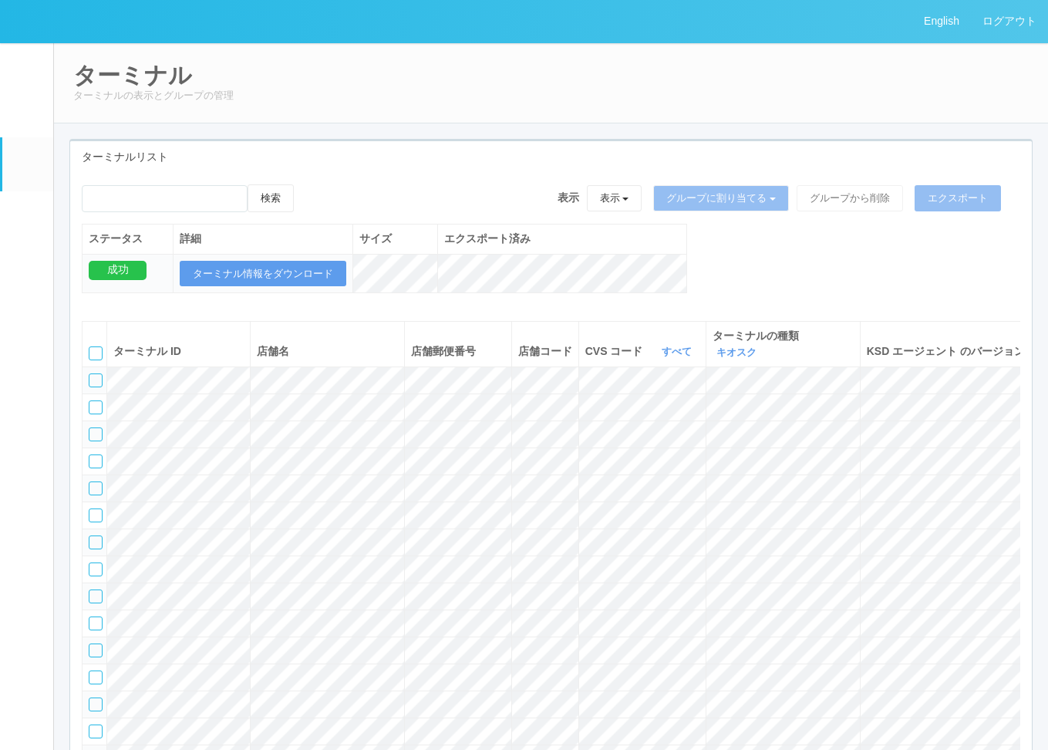
click at [27, 218] on em at bounding box center [27, 218] width 0 height 0
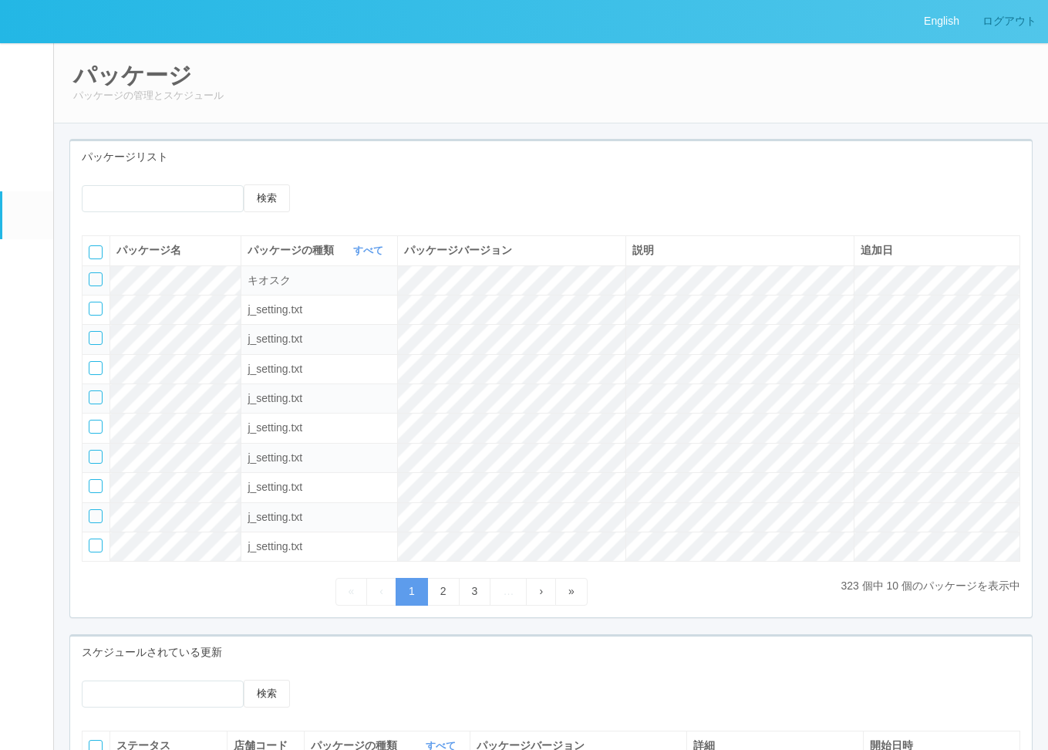
click at [998, 27] on link "ログアウト" at bounding box center [1009, 21] width 77 height 42
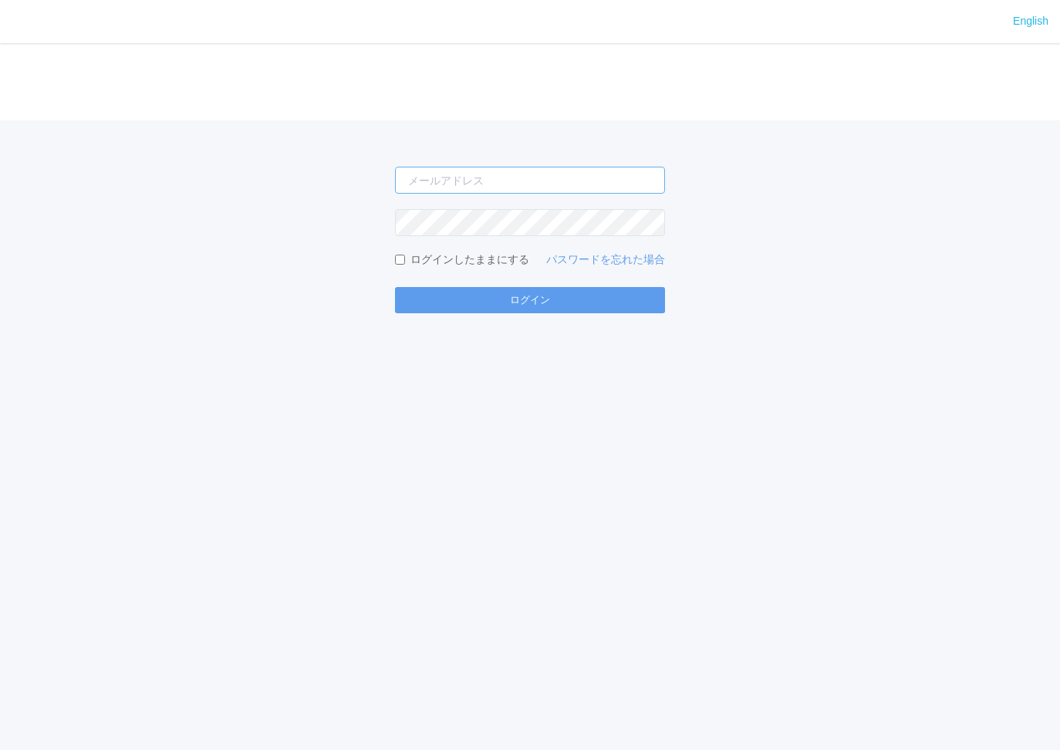
type input "[PERSON_NAME][EMAIL_ADDRESS][DOMAIN_NAME]"
